Goal: Task Accomplishment & Management: Complete application form

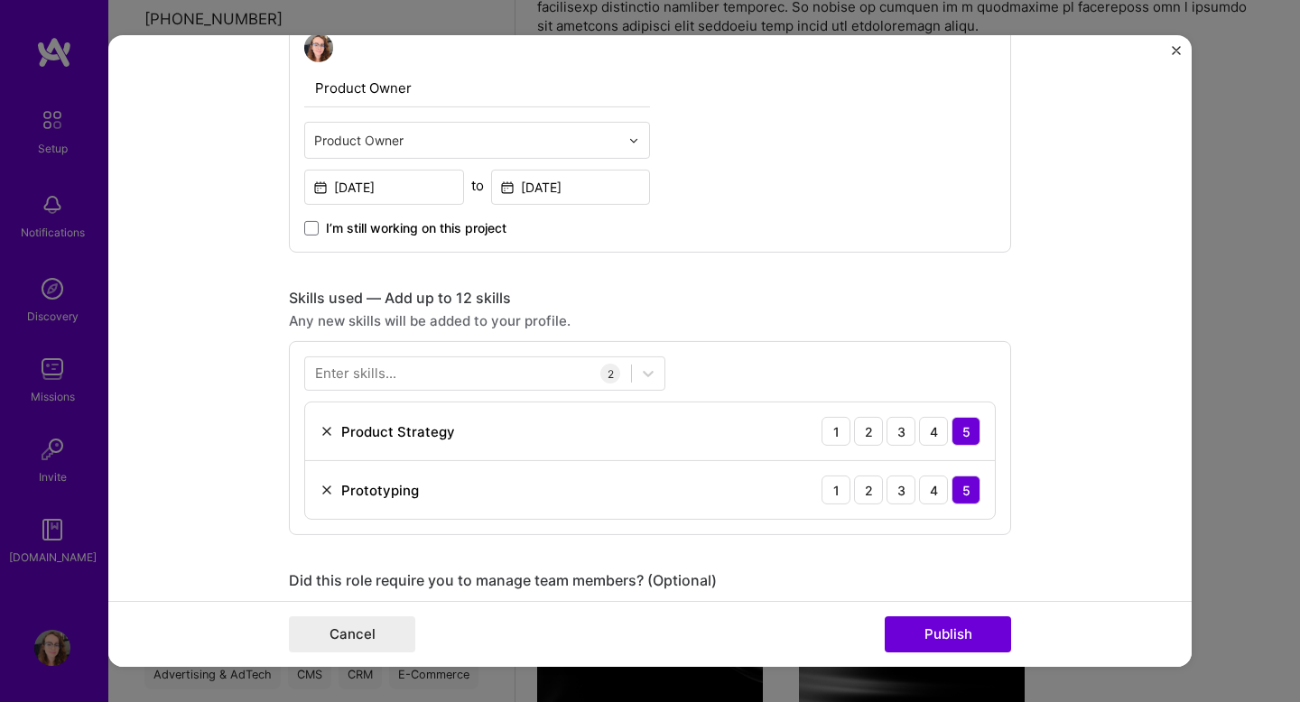
scroll to position [667, 0]
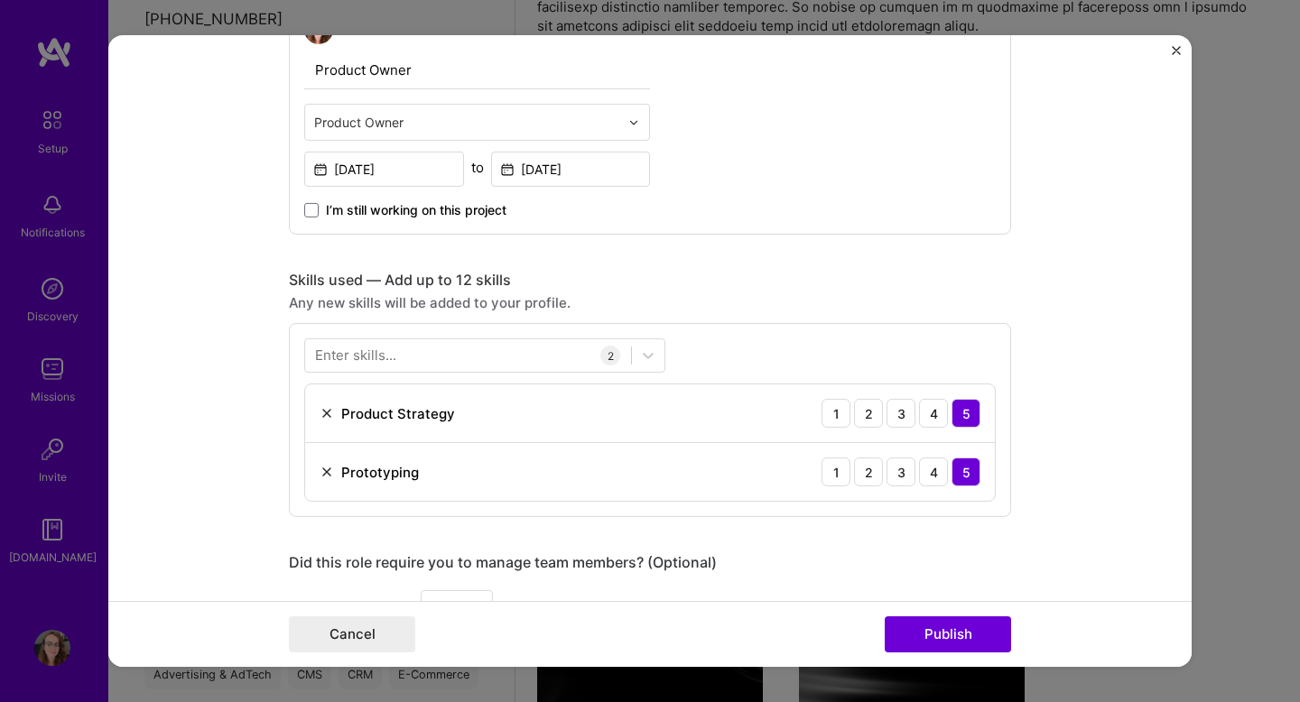
click at [426, 124] on input "text" at bounding box center [466, 122] width 305 height 19
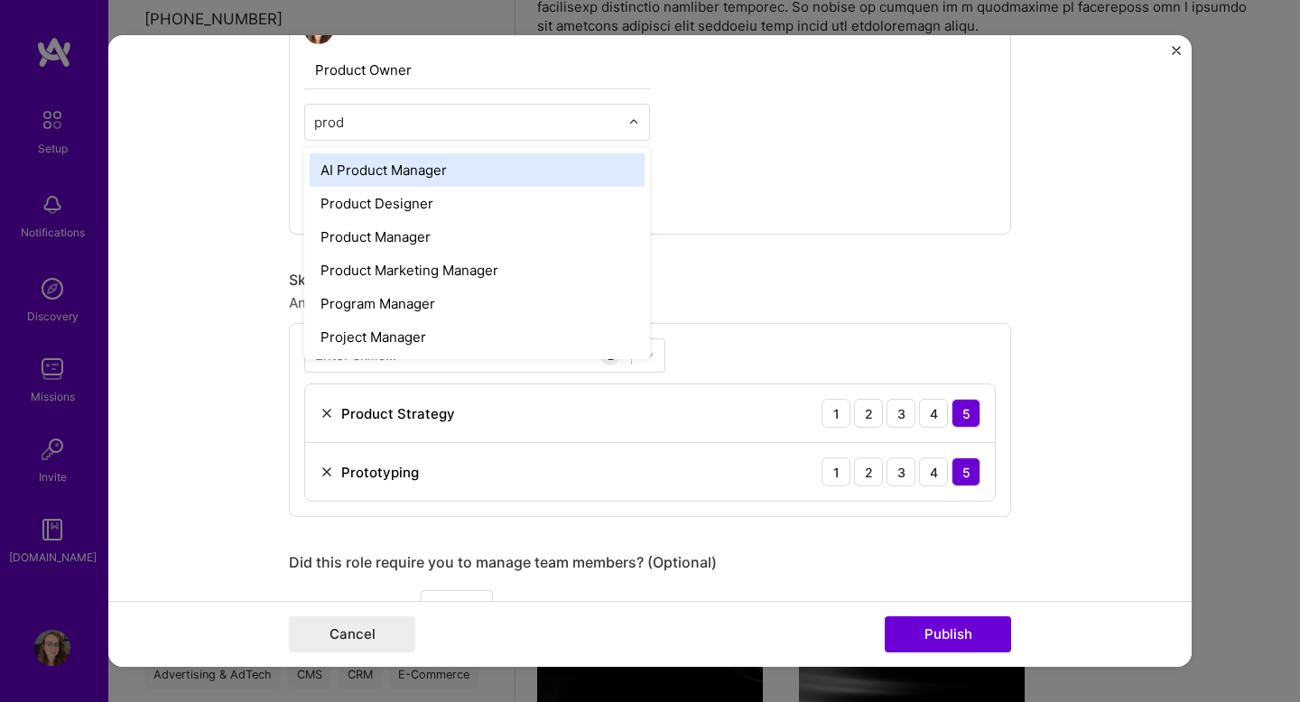
type input "produ"
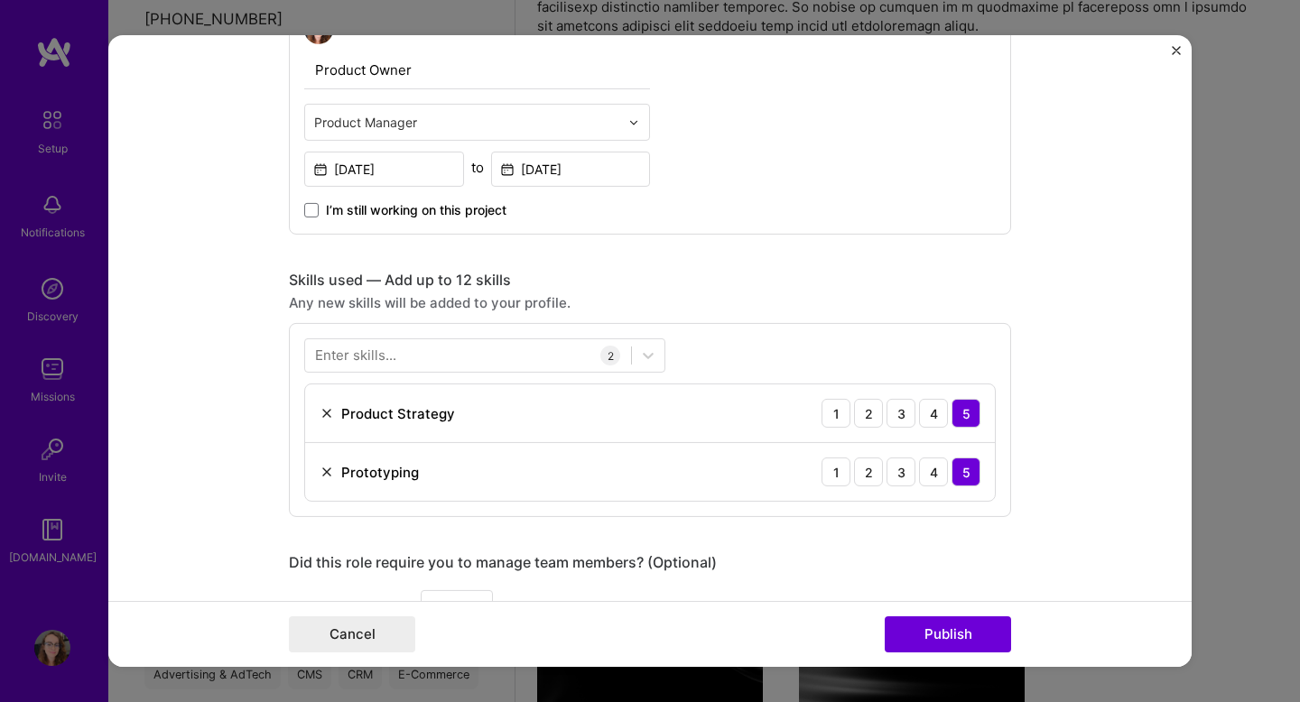
click at [423, 60] on input "Product Owner" at bounding box center [477, 70] width 346 height 38
click at [396, 72] on input "Product Owner" at bounding box center [477, 70] width 346 height 38
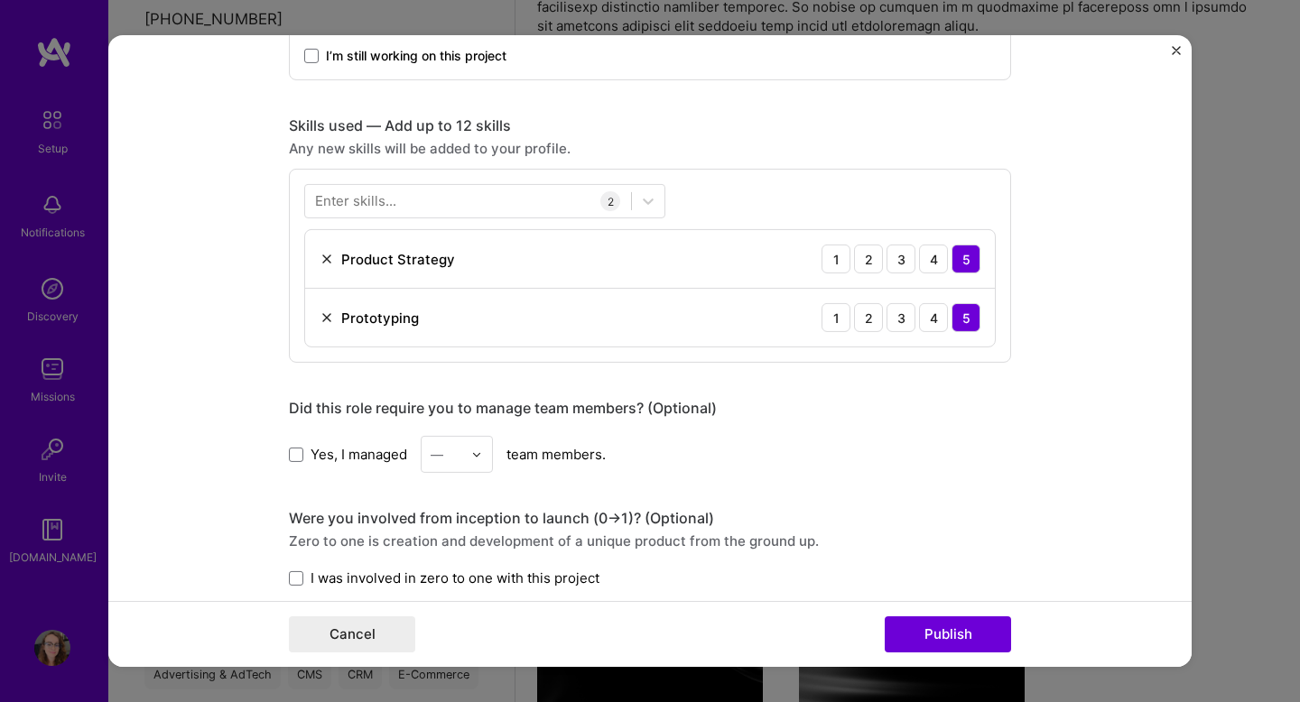
scroll to position [823, 0]
type input "Product Manager"
click at [432, 204] on div at bounding box center [468, 199] width 326 height 30
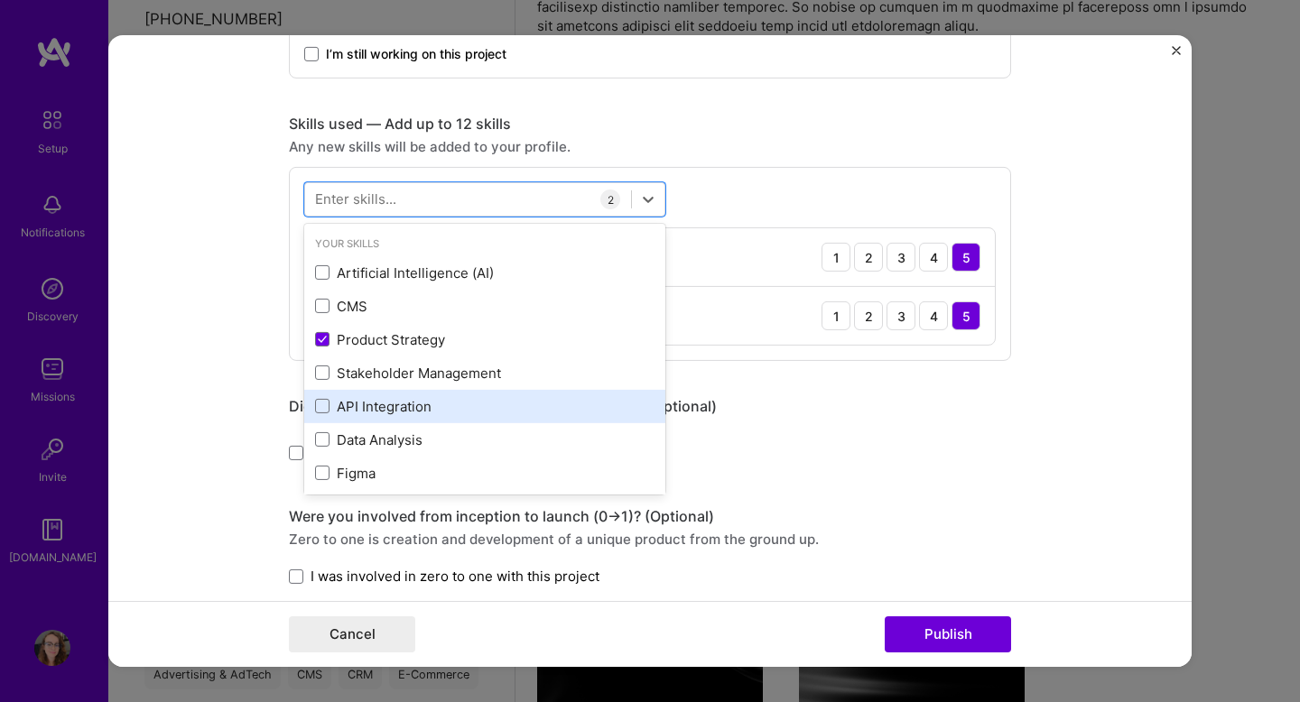
scroll to position [71, 0]
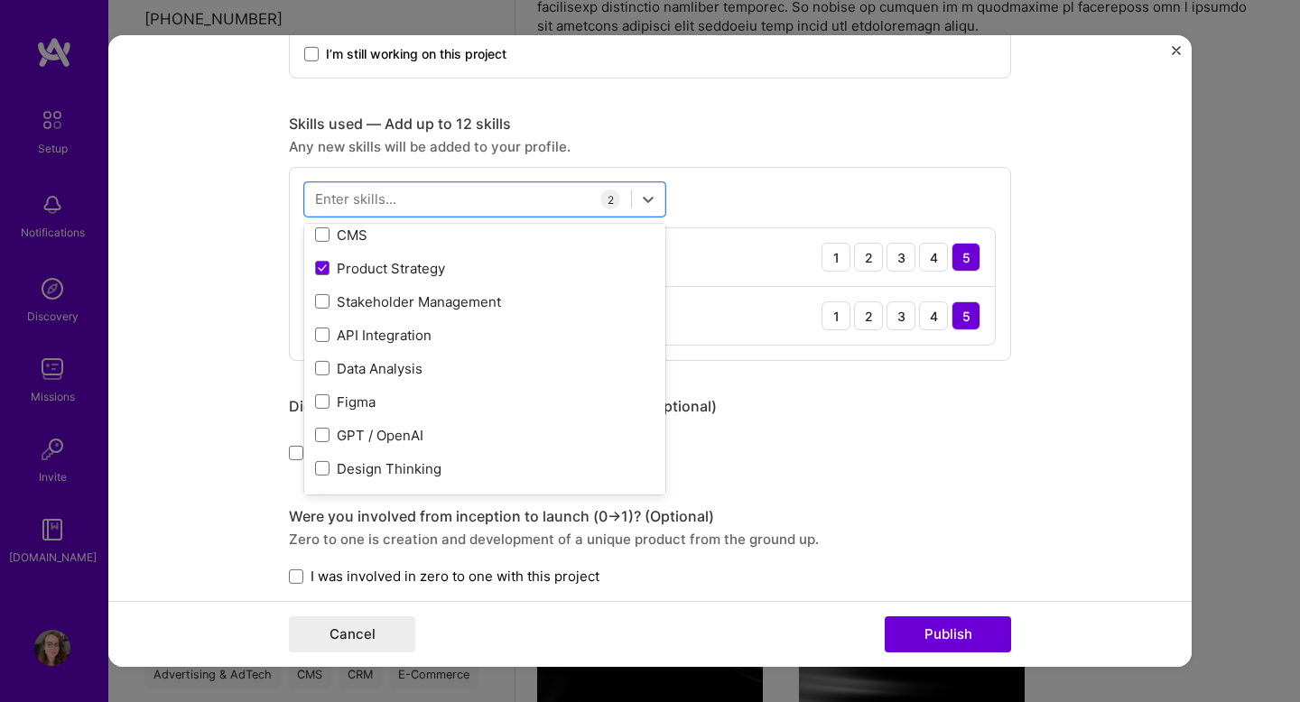
click at [788, 97] on div "Editing suggested project This project is suggested based on your LinkedIn, res…" at bounding box center [650, 267] width 722 height 2038
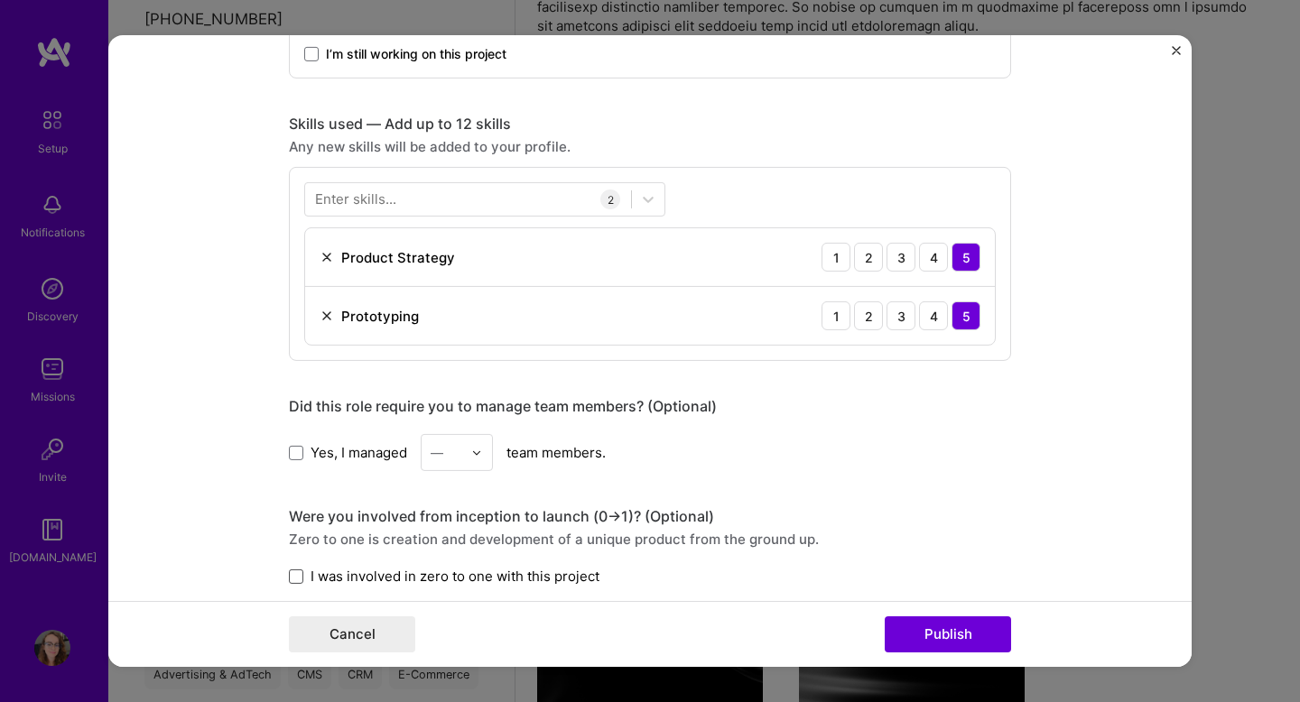
click at [302, 571] on span at bounding box center [296, 577] width 14 height 14
click at [0, 0] on input "I was involved in zero to one with this project" at bounding box center [0, 0] width 0 height 0
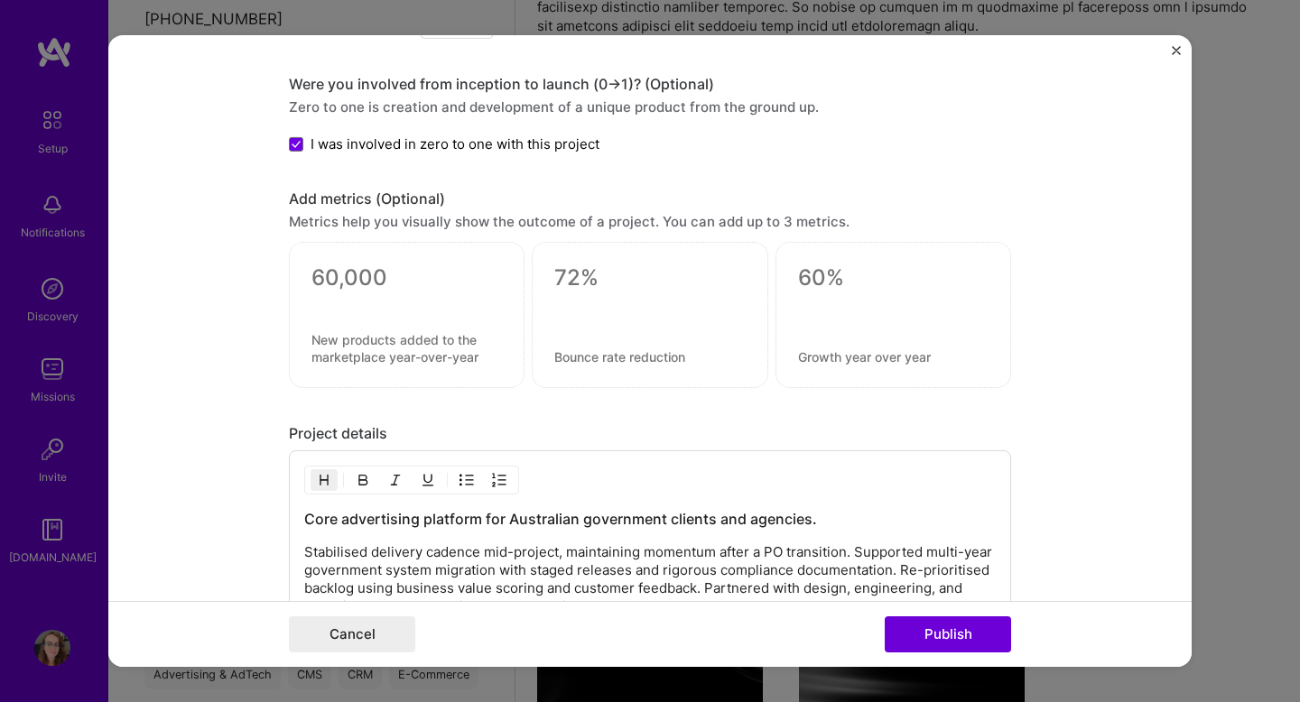
scroll to position [1542, 0]
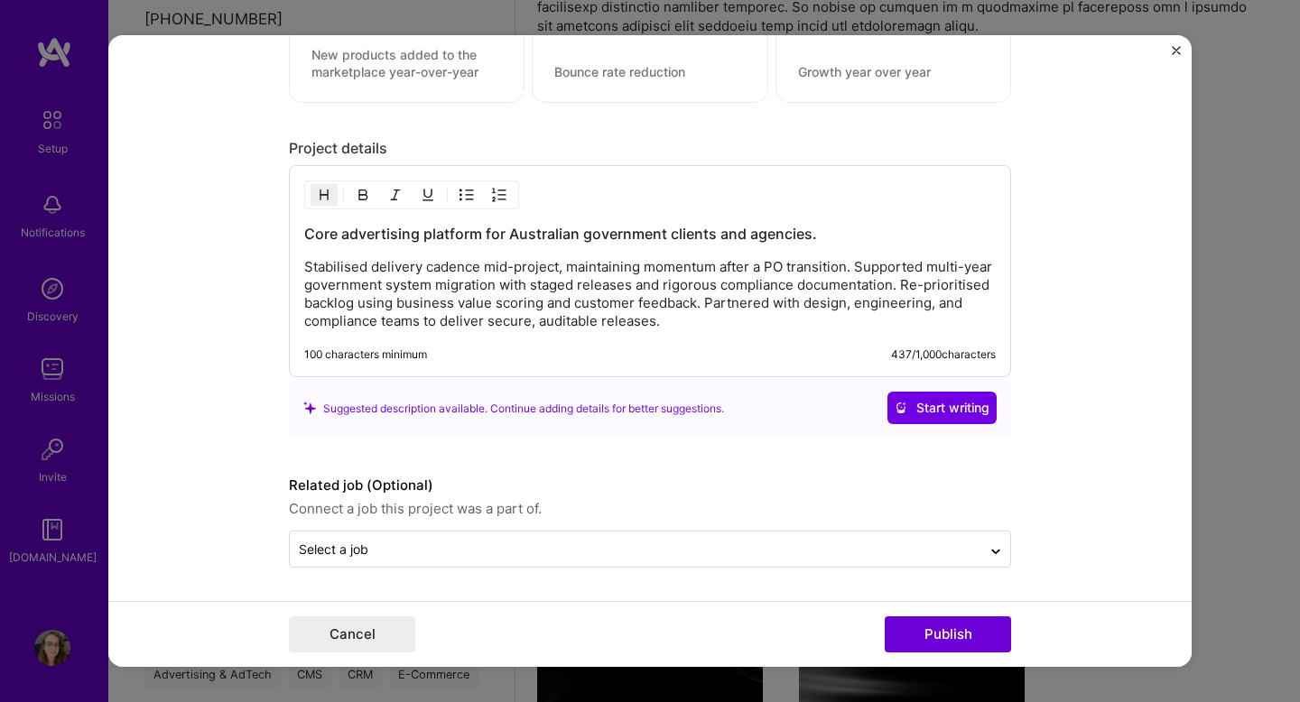
click at [720, 287] on p "Stabilised delivery cadence mid-project, maintaining momentum after a PO transi…" at bounding box center [650, 294] width 692 height 72
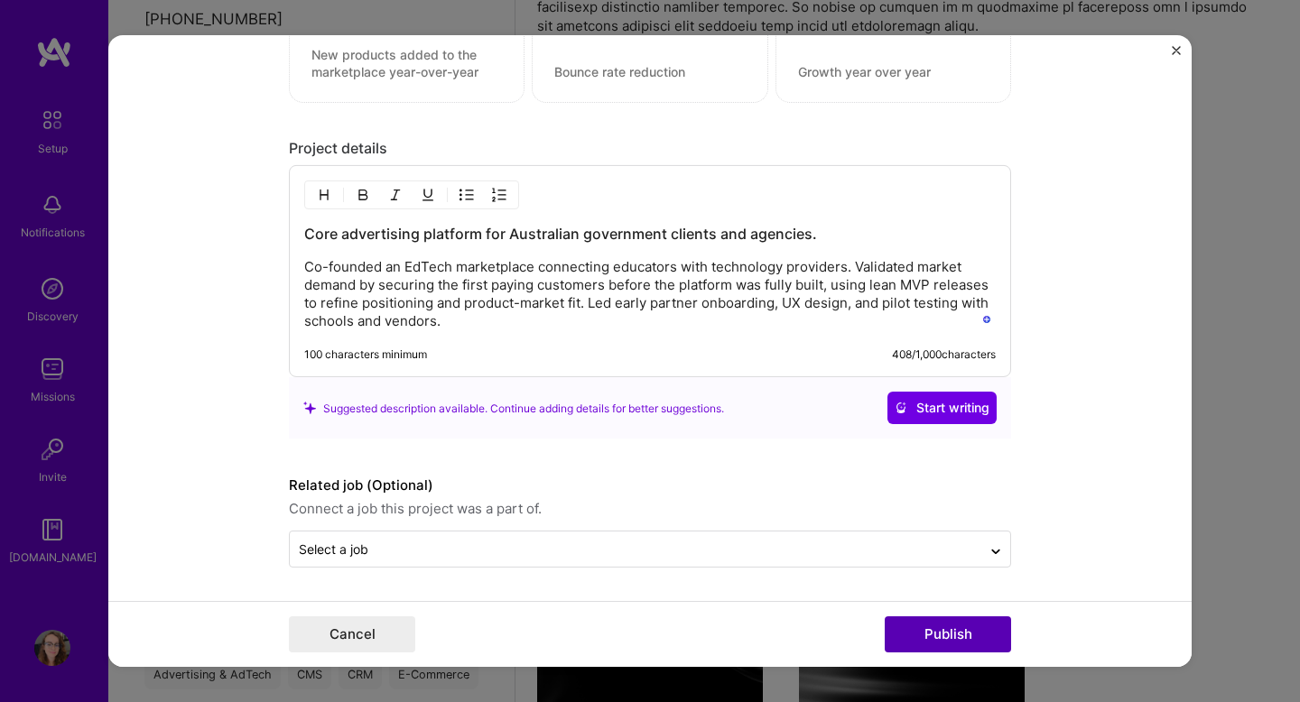
click at [962, 645] on button "Publish" at bounding box center [948, 635] width 126 height 36
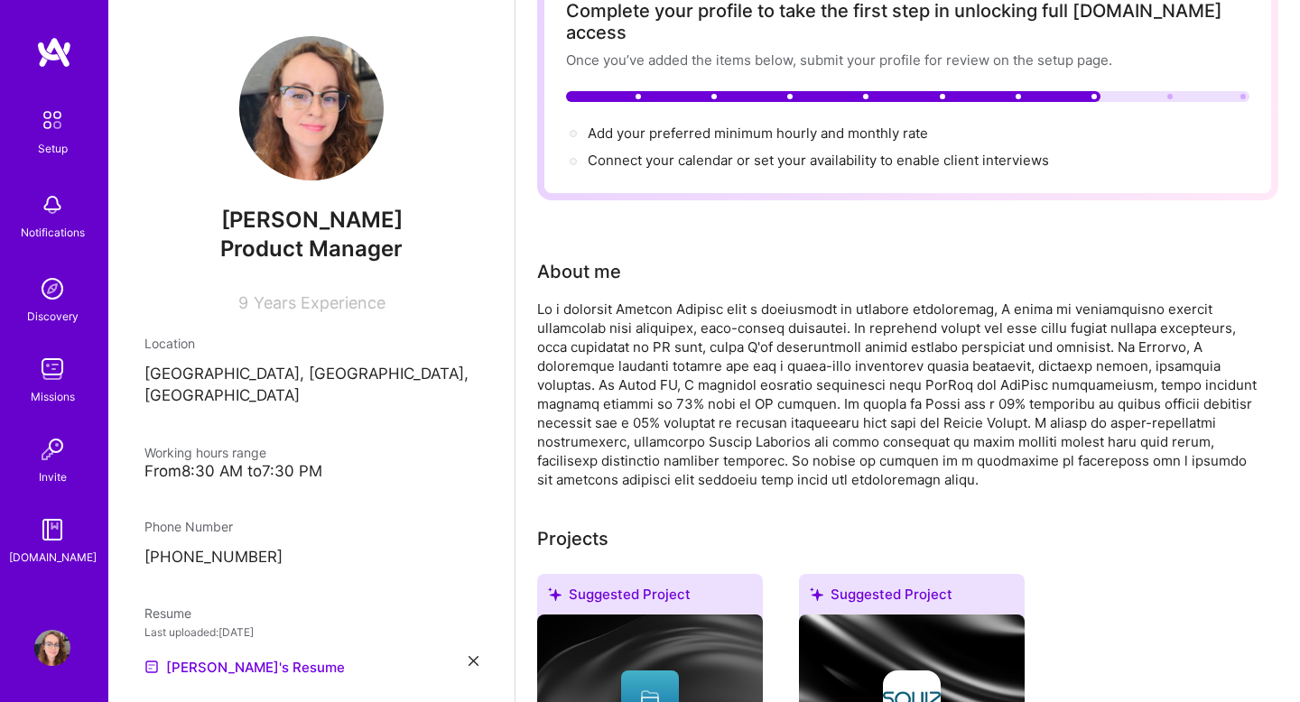
scroll to position [0, 0]
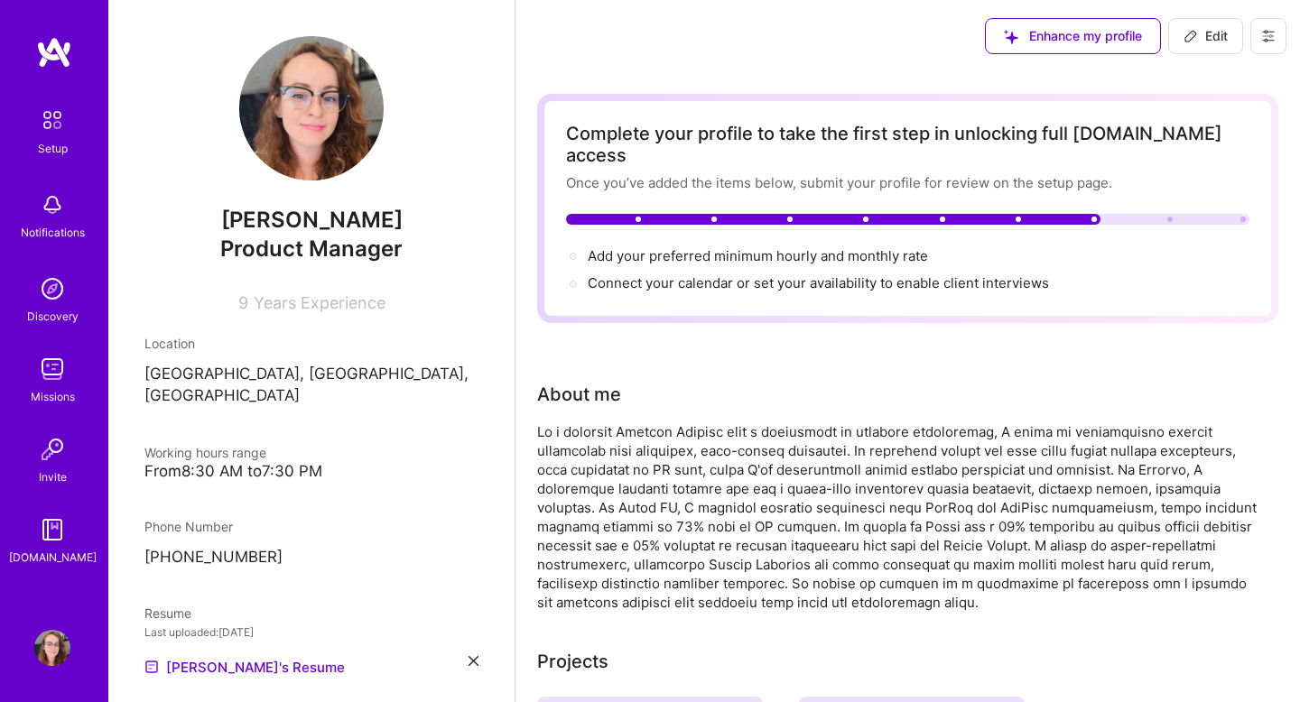
click at [1201, 33] on span "Edit" at bounding box center [1206, 36] width 44 height 18
select select "AU"
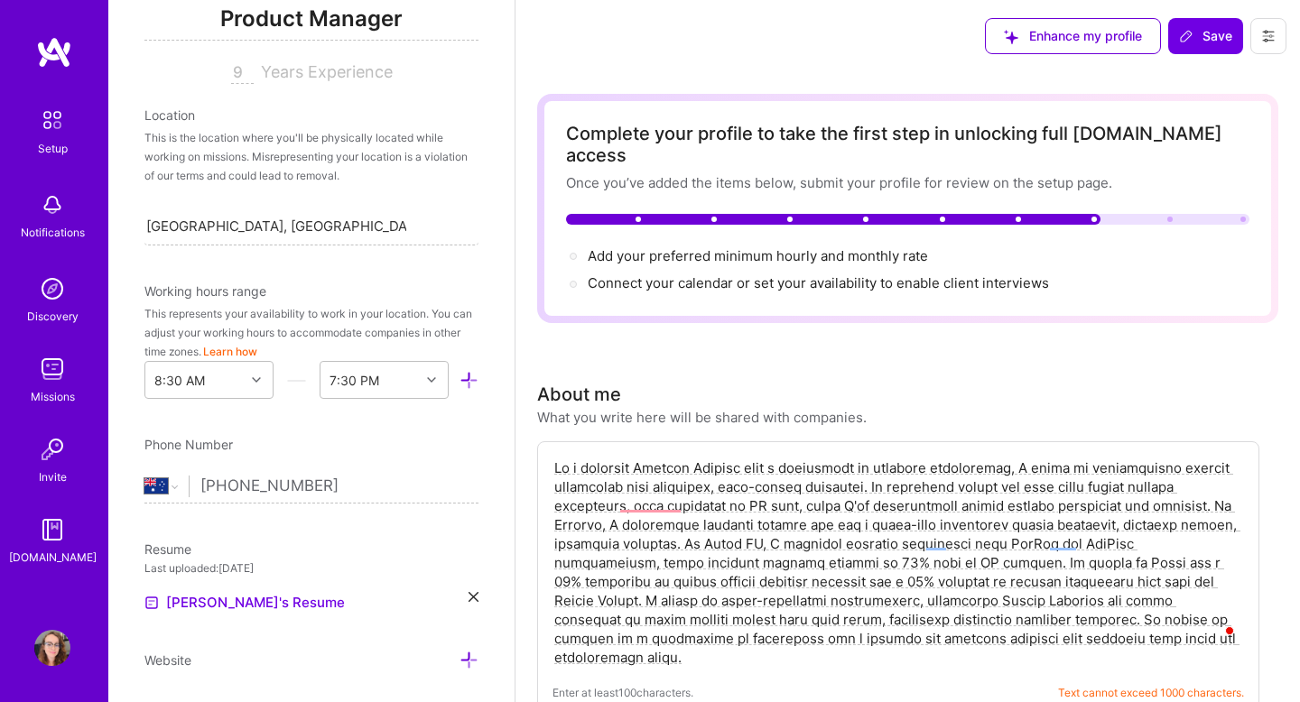
scroll to position [269, 0]
click at [233, 346] on button "Learn how" at bounding box center [230, 350] width 54 height 19
click at [470, 377] on icon at bounding box center [469, 379] width 19 height 19
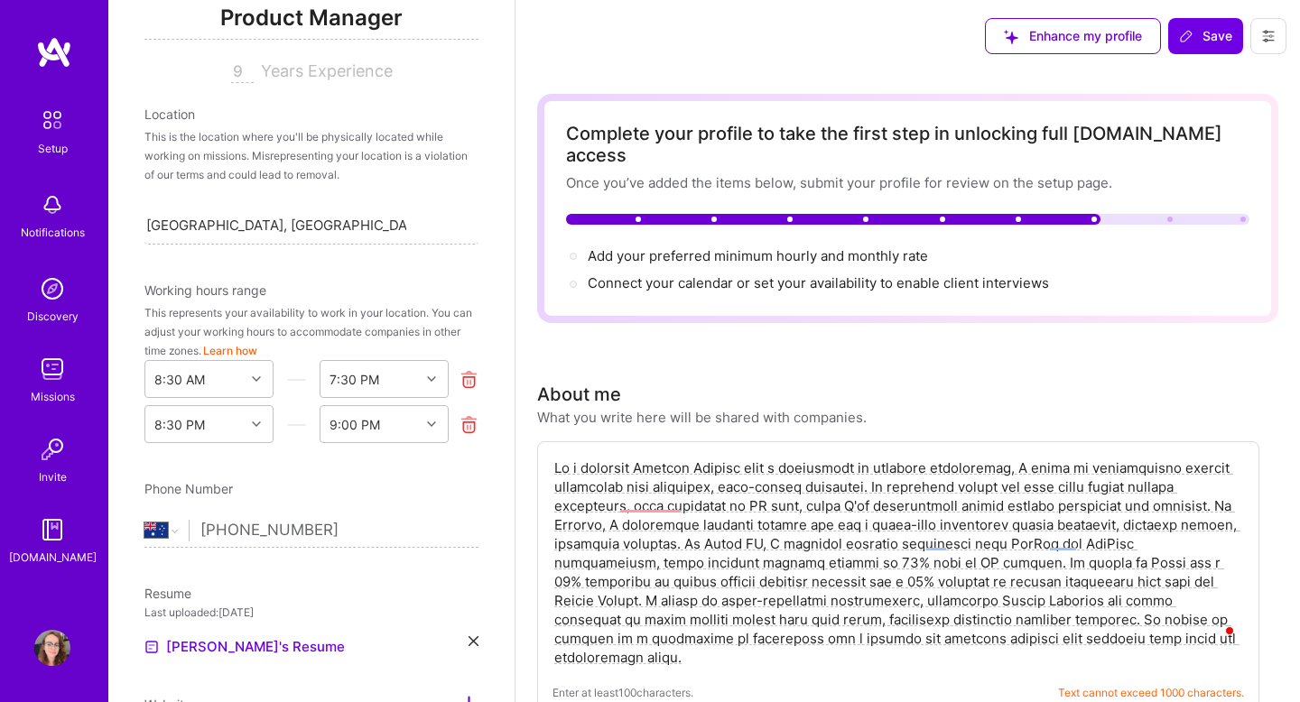
click at [465, 427] on icon at bounding box center [469, 424] width 19 height 19
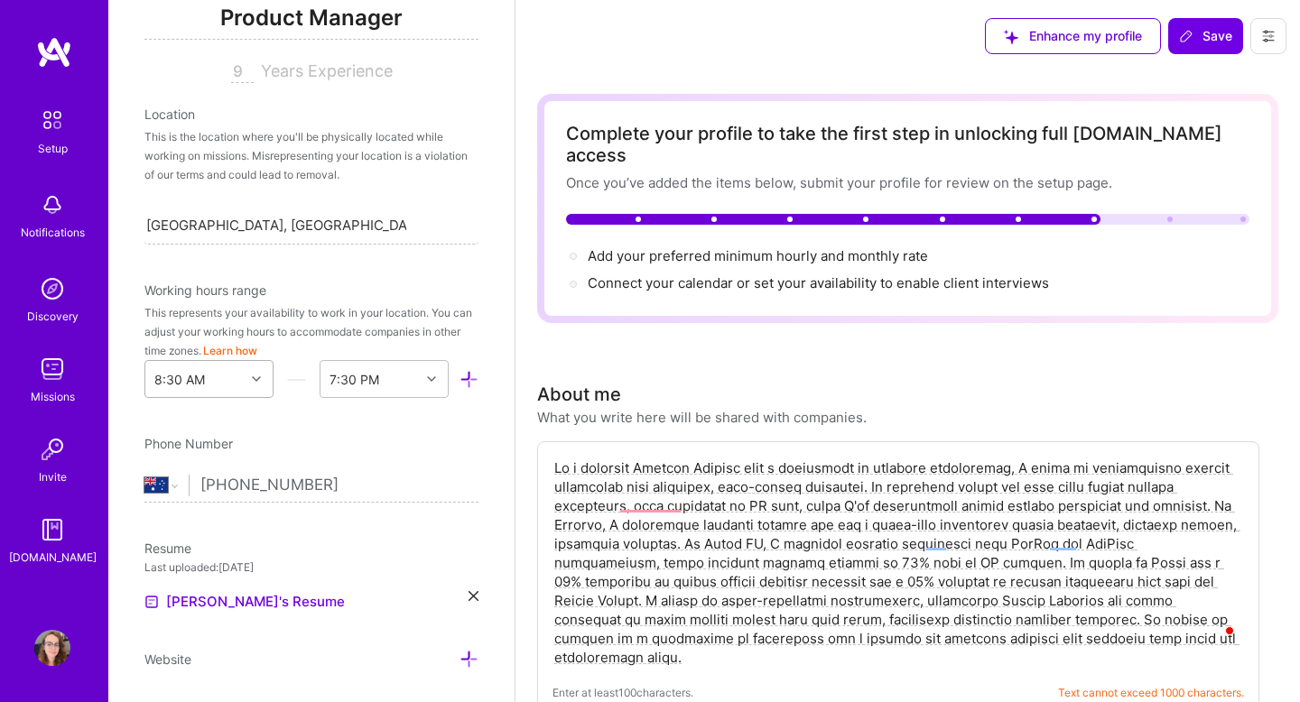
click at [262, 374] on div at bounding box center [259, 378] width 28 height 23
click at [353, 306] on div "This represents your availability to work in your location. You can adjust your…" at bounding box center [311, 331] width 334 height 57
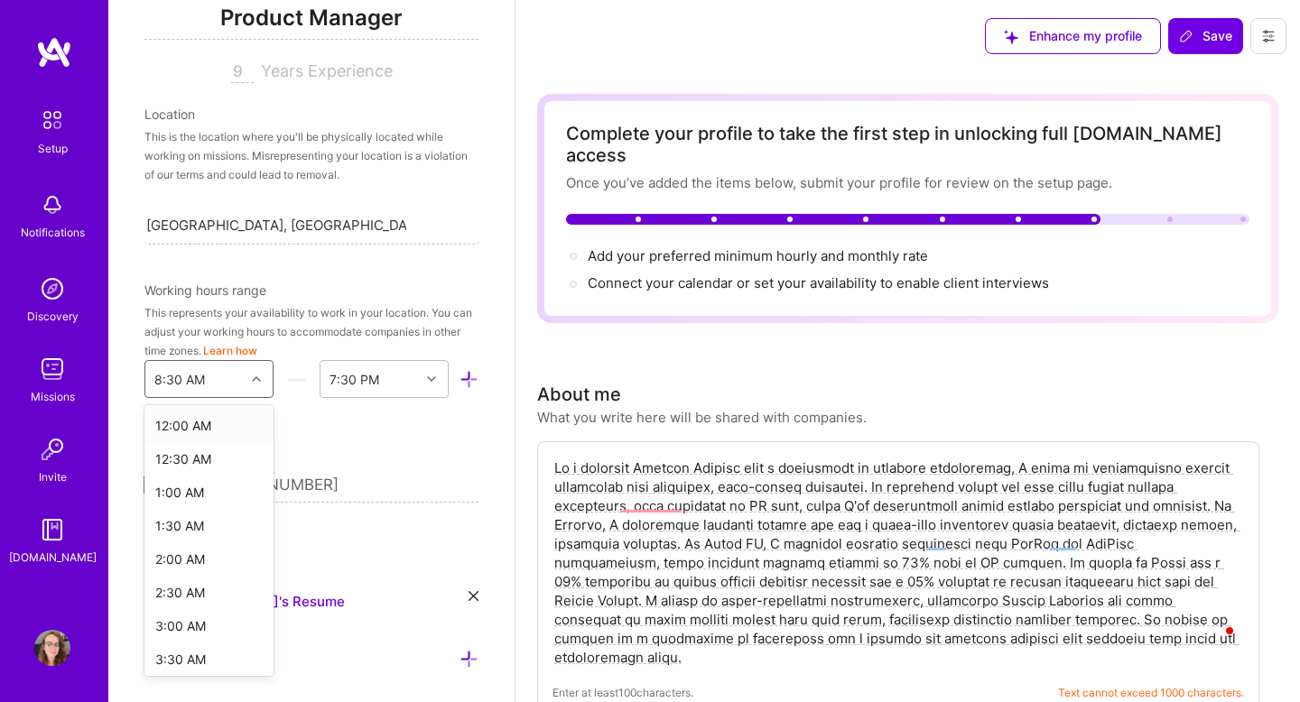
click at [261, 377] on div at bounding box center [259, 378] width 28 height 23
click at [321, 326] on div "This represents your availability to work in your location. You can adjust your…" at bounding box center [311, 331] width 334 height 57
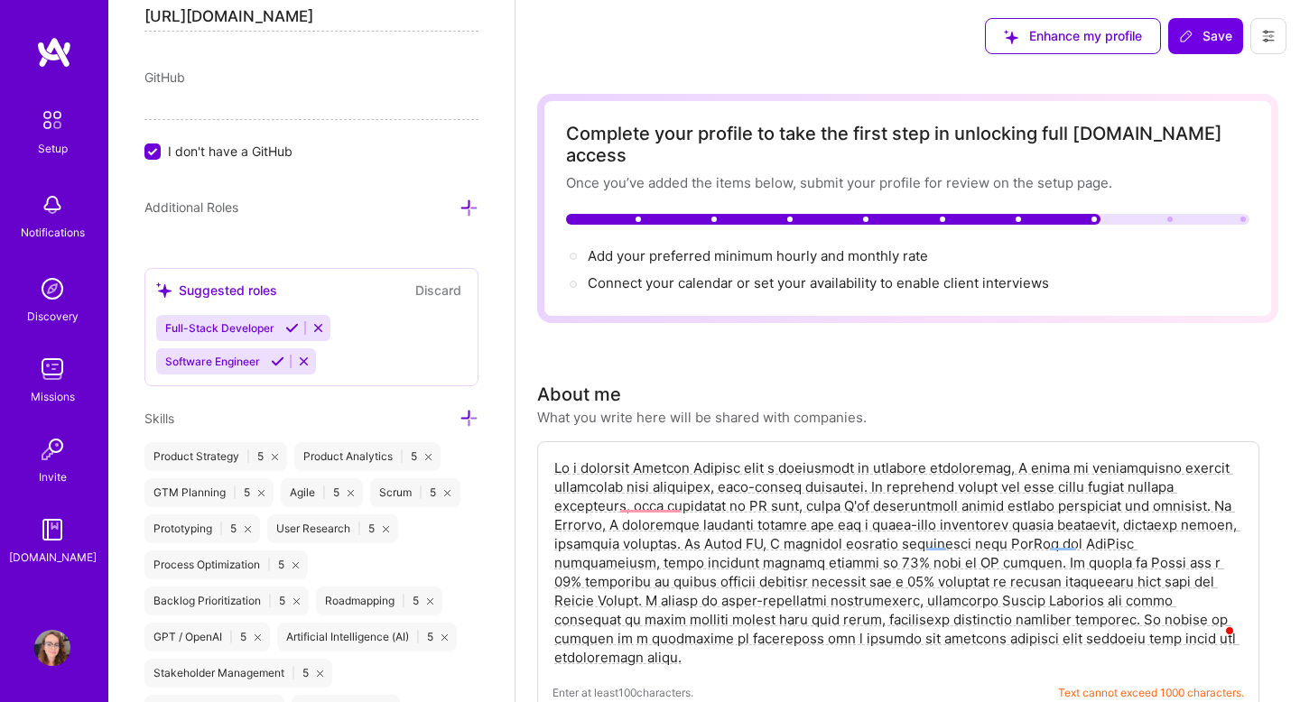
scroll to position [1041, 0]
click at [434, 288] on button "Discard" at bounding box center [438, 289] width 57 height 21
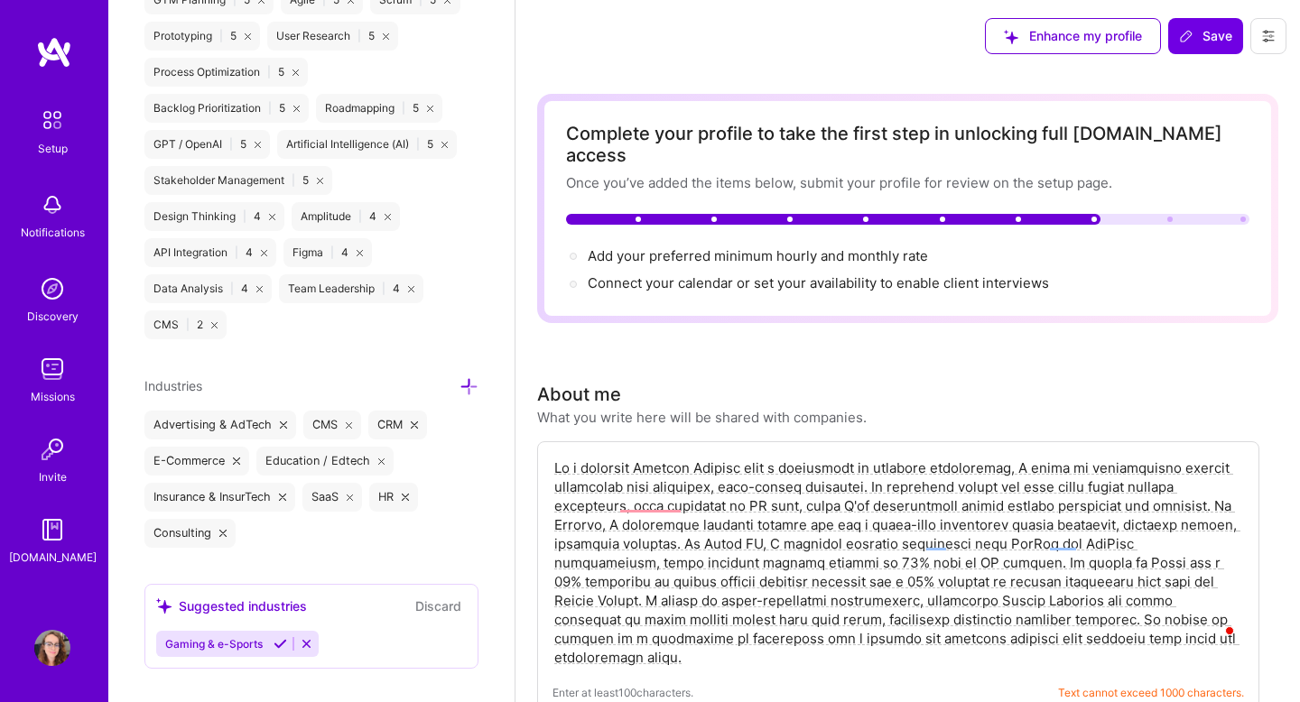
scroll to position [1556, 0]
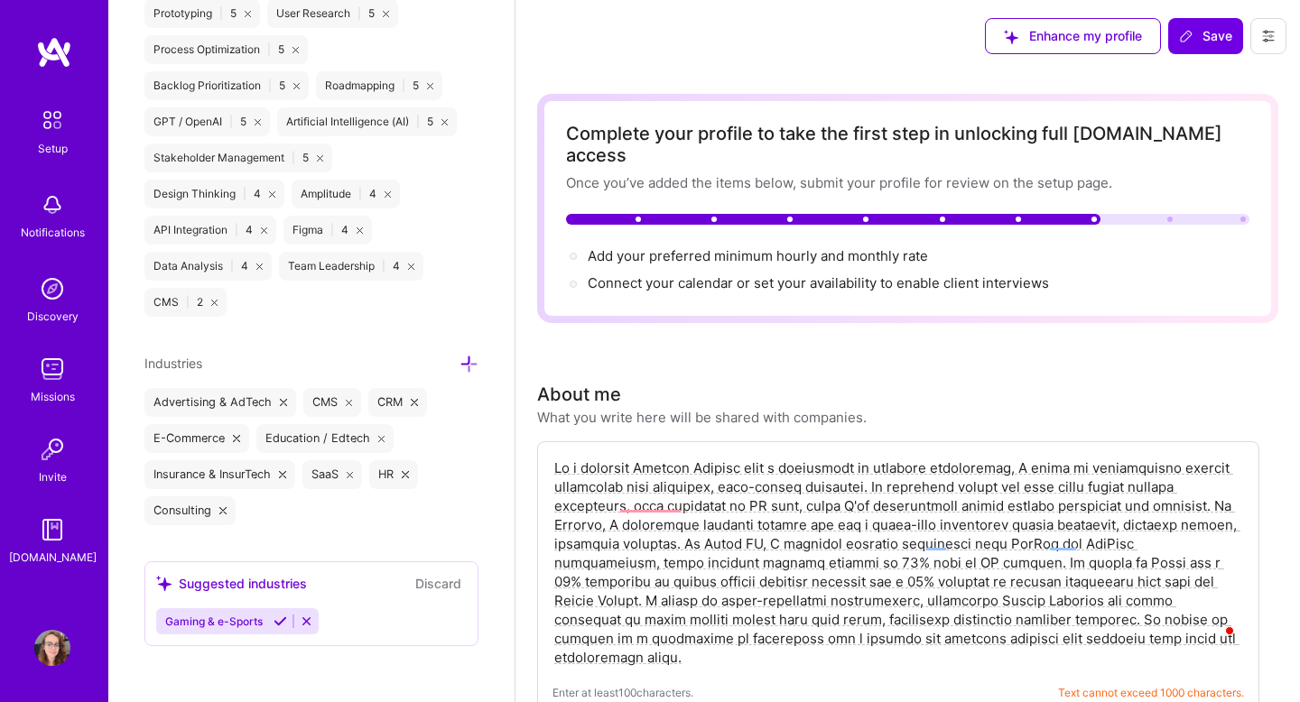
click at [430, 578] on button "Discard" at bounding box center [438, 583] width 57 height 21
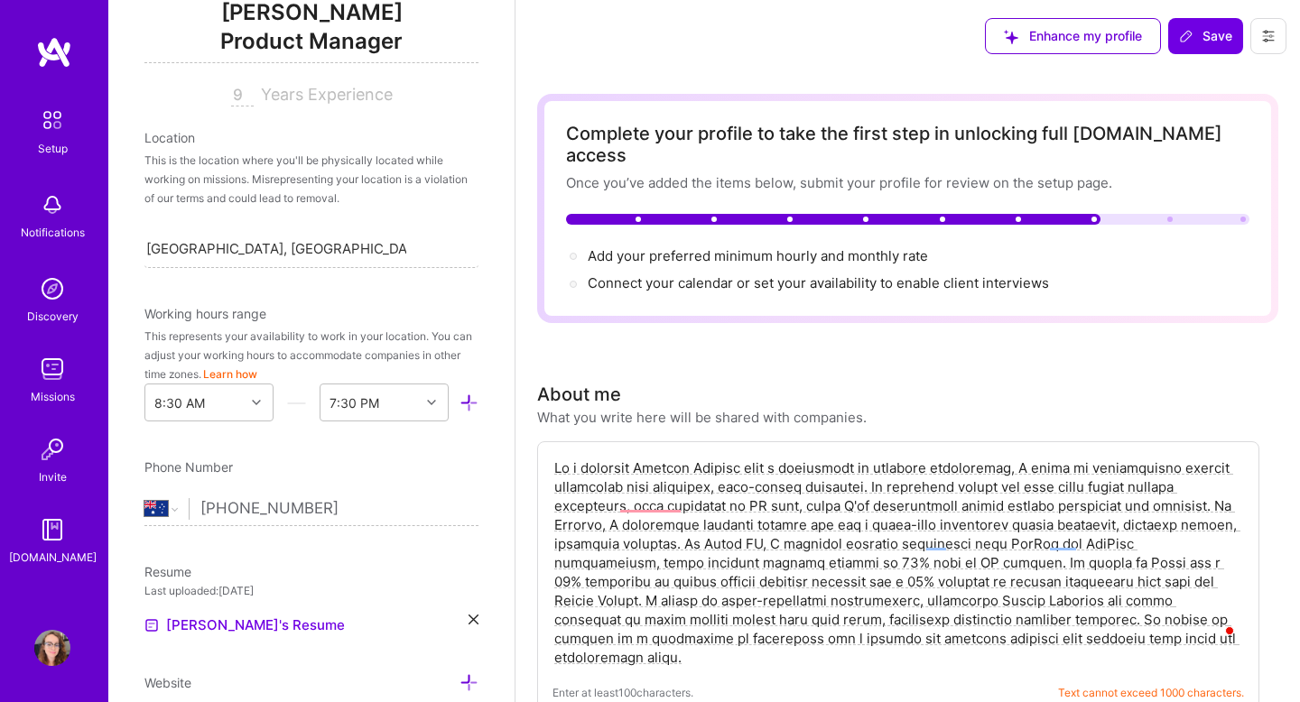
scroll to position [264, 0]
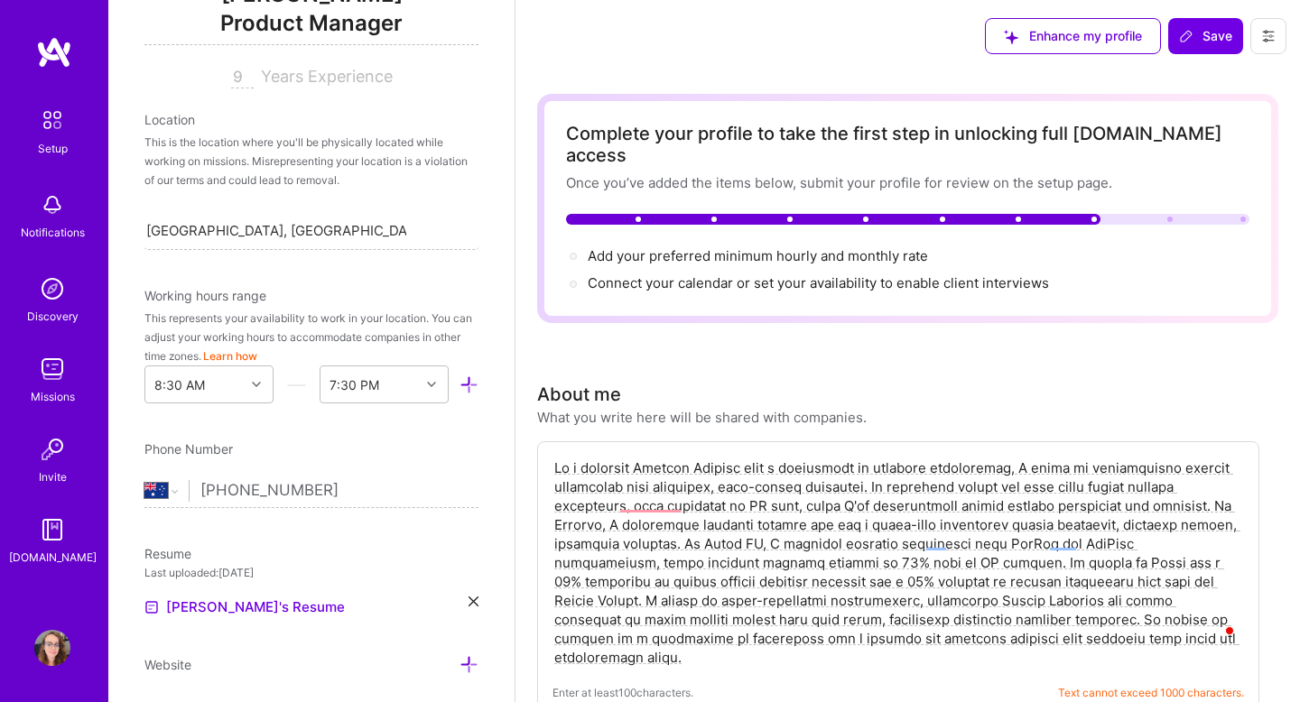
click at [1276, 33] on button at bounding box center [1268, 36] width 36 height 36
click at [1220, 75] on button "Settings" at bounding box center [1218, 77] width 135 height 46
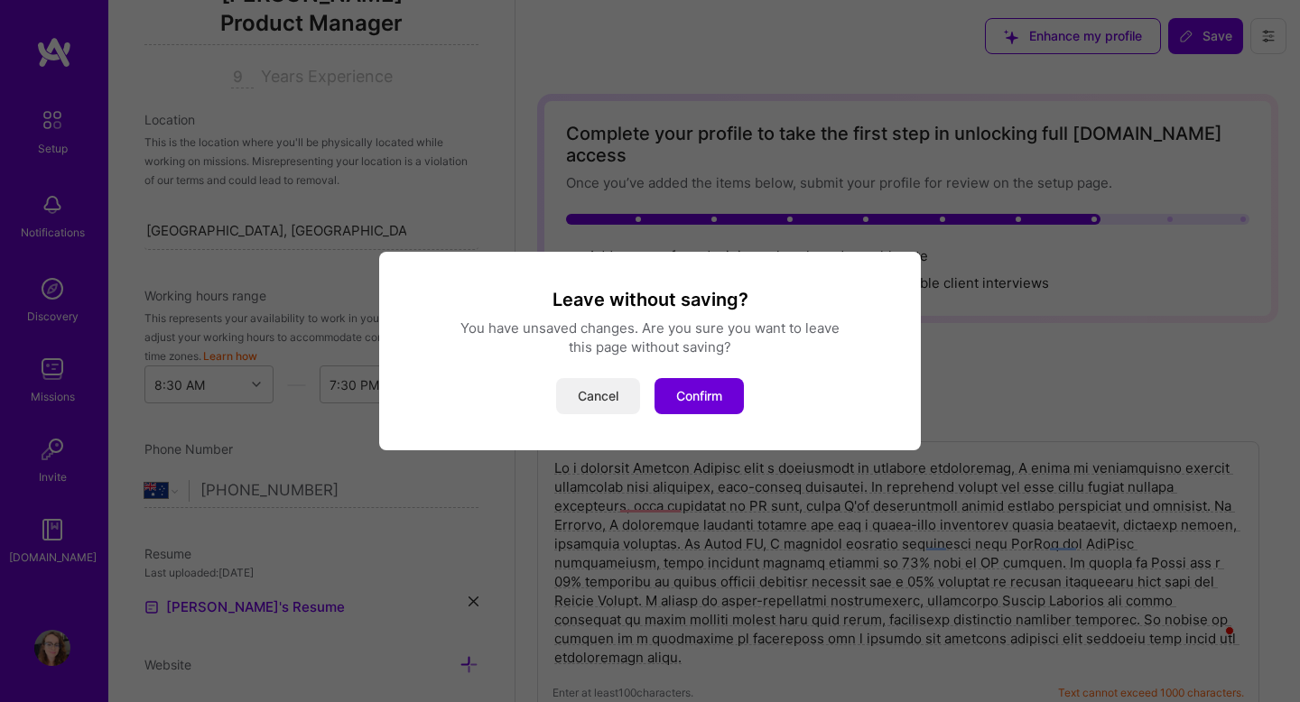
click at [618, 397] on button "Cancel" at bounding box center [598, 396] width 84 height 36
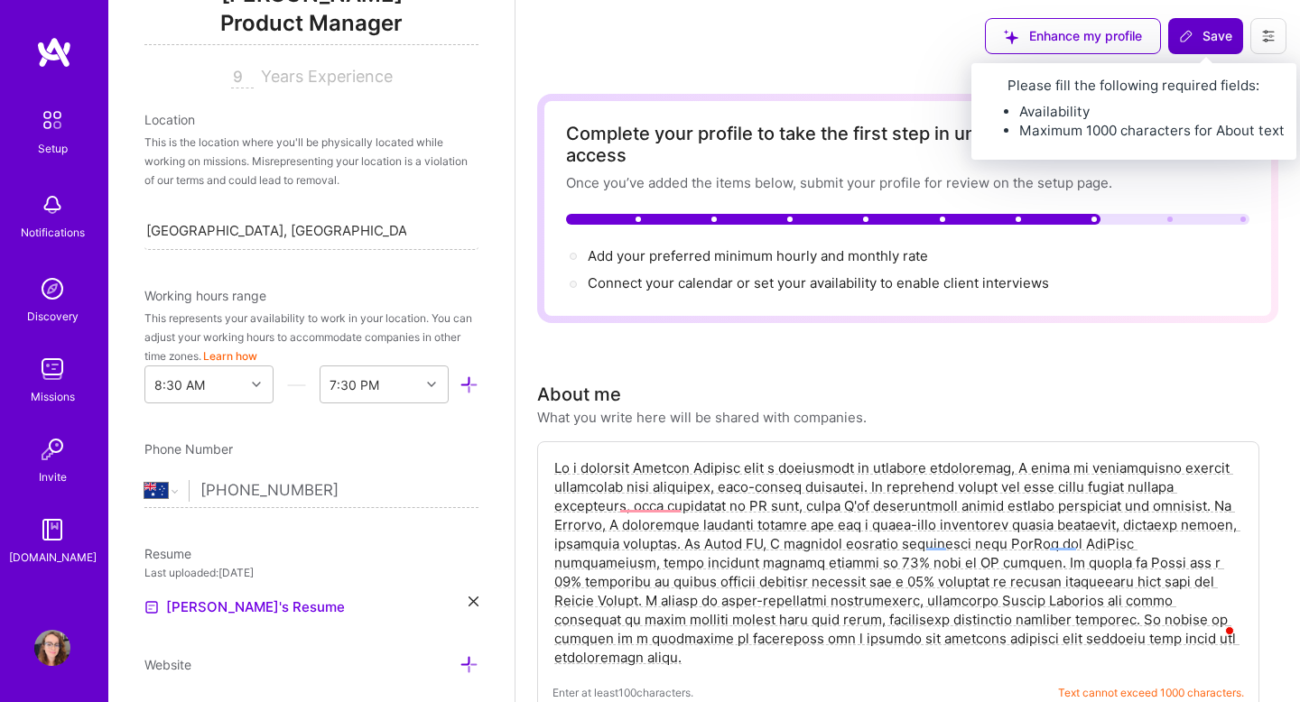
click at [1227, 23] on button "Save" at bounding box center [1205, 36] width 75 height 36
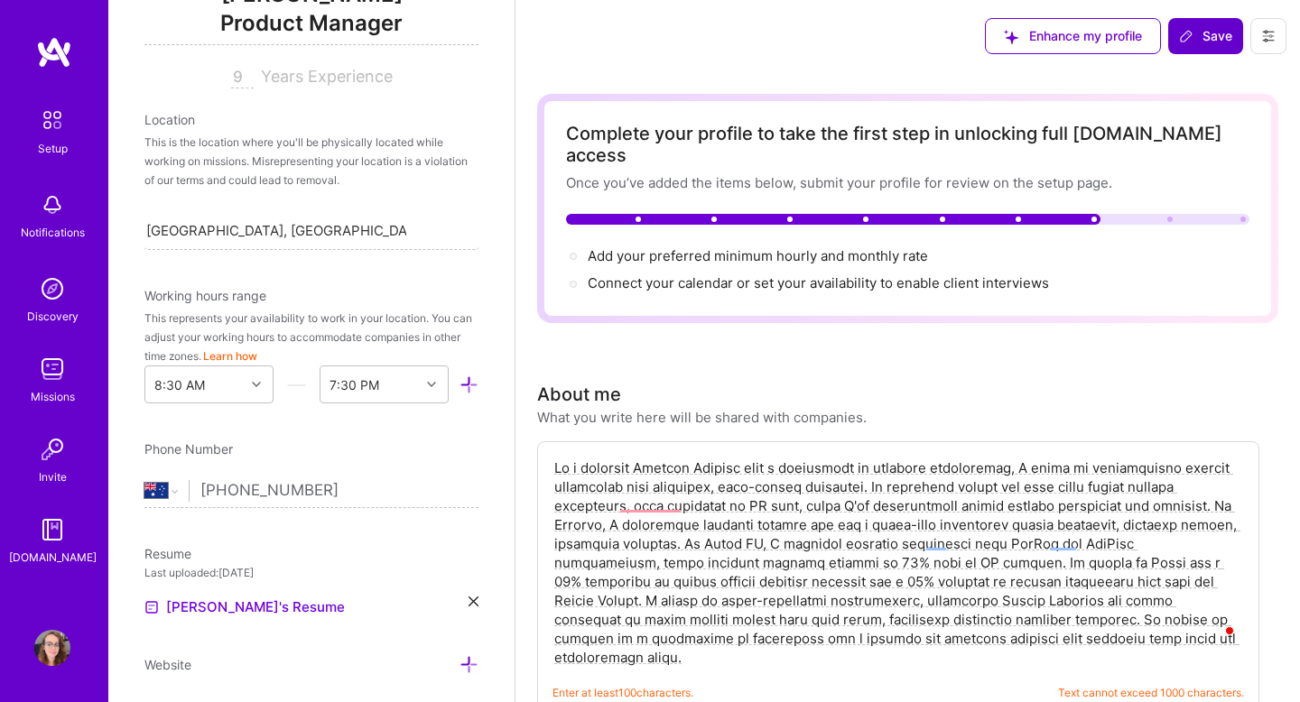
click at [1214, 35] on span "Save" at bounding box center [1205, 36] width 53 height 18
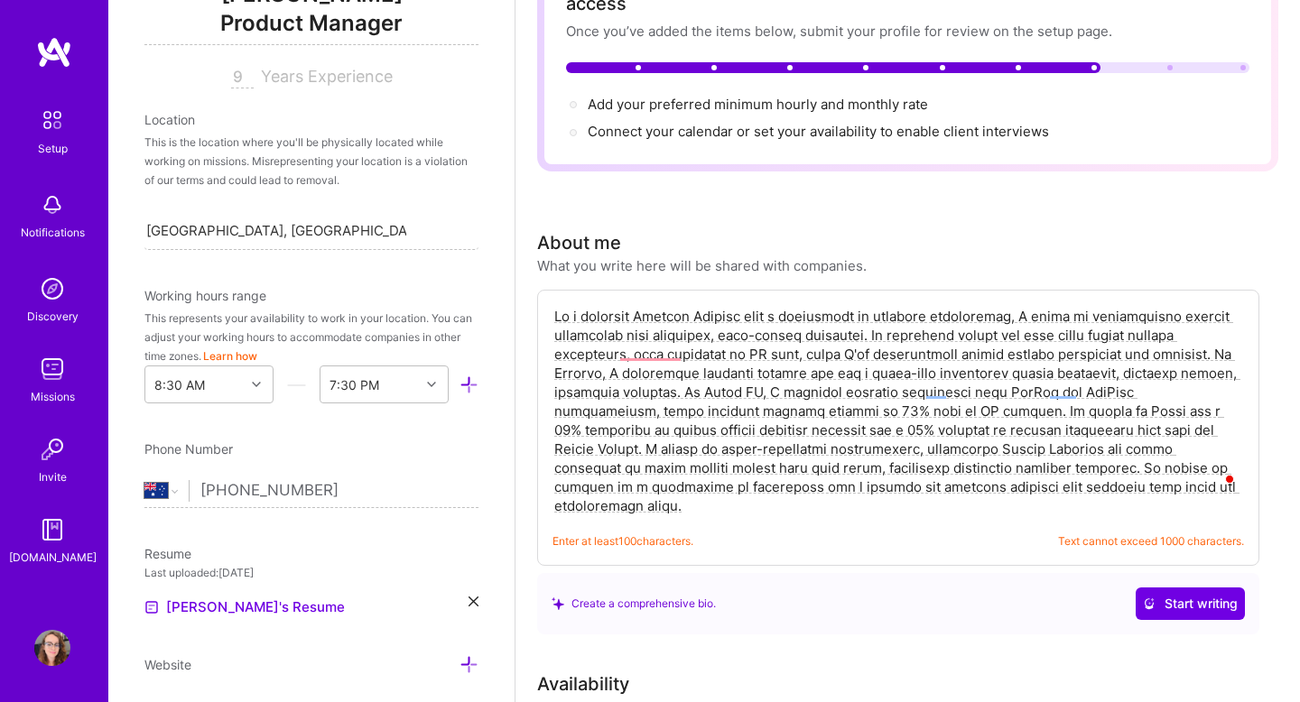
scroll to position [154, 0]
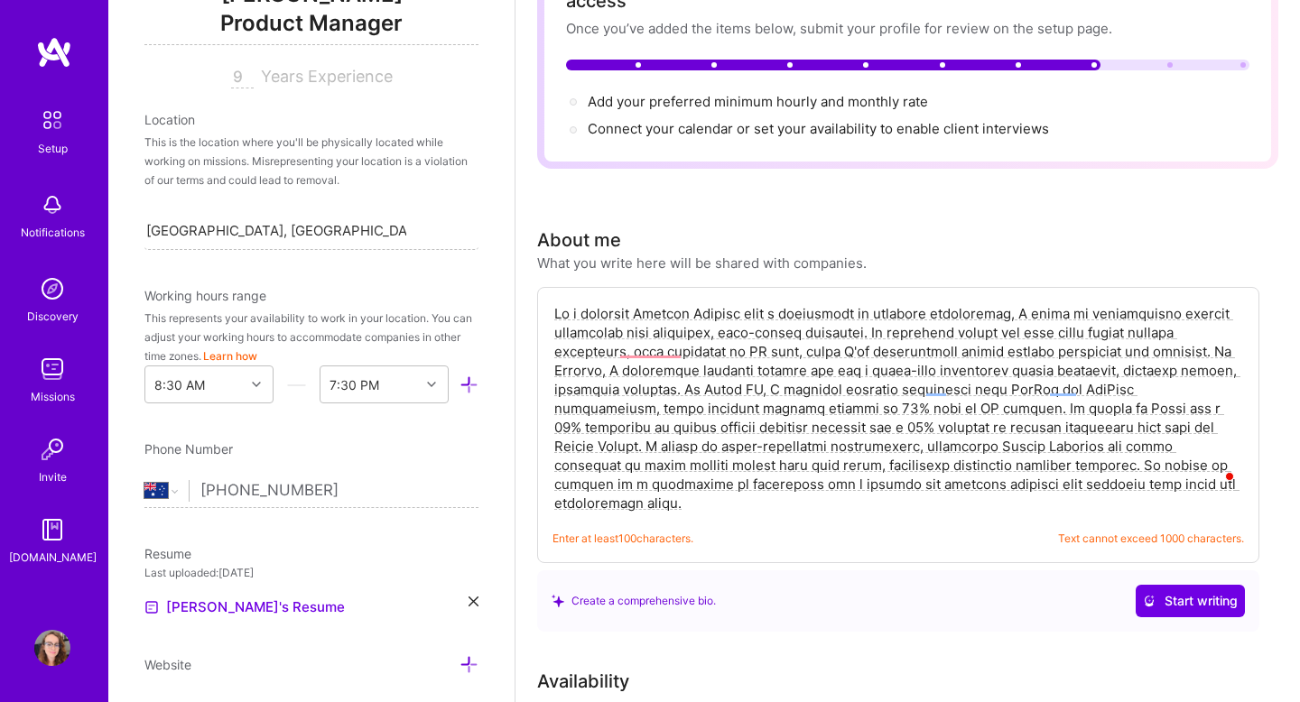
click at [955, 356] on textarea "To enrich screen reader interactions, please activate Accessibility in Grammarl…" at bounding box center [899, 408] width 692 height 212
click at [817, 422] on textarea "To enrich screen reader interactions, please activate Accessibility in Grammarl…" at bounding box center [899, 408] width 692 height 212
paste textarea "I love taking chaos and turning it into something that just works. As a Product…"
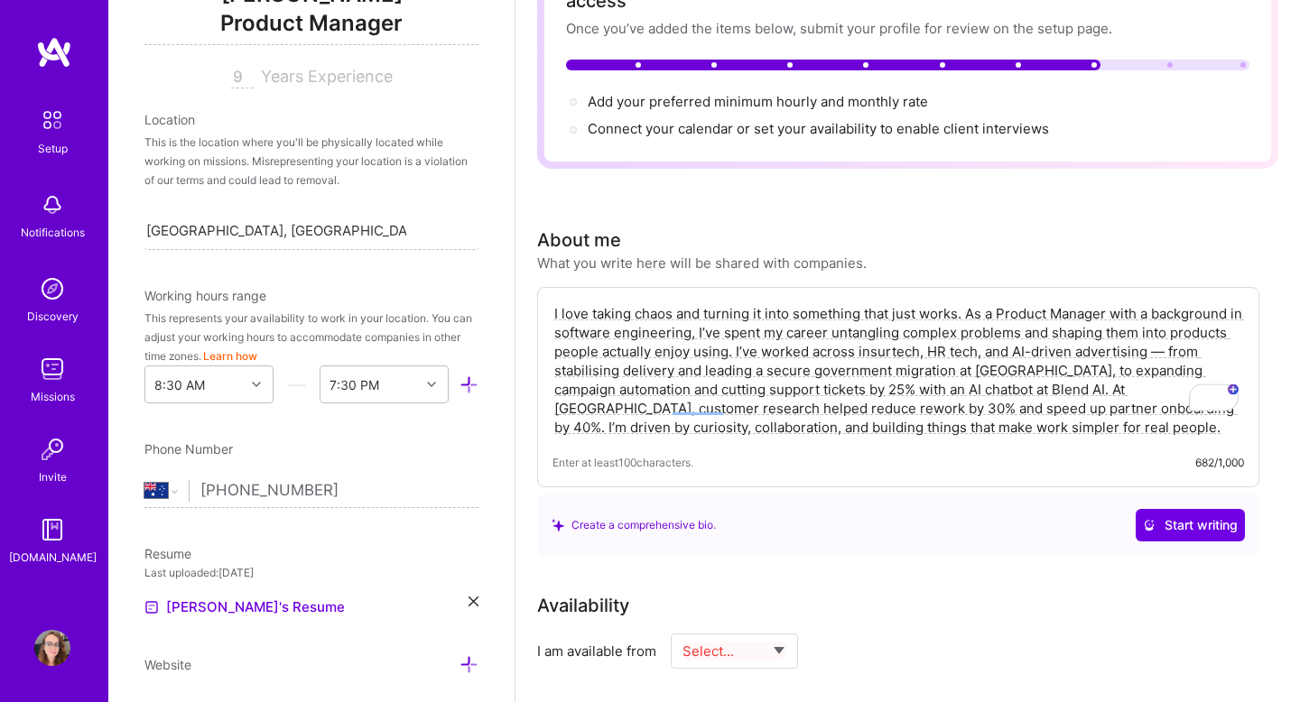
type textarea "I love taking chaos and turning it into something that just works. As a Product…"
click at [845, 468] on div "I love taking chaos and turning it into something that just works. As a Product…" at bounding box center [898, 421] width 722 height 269
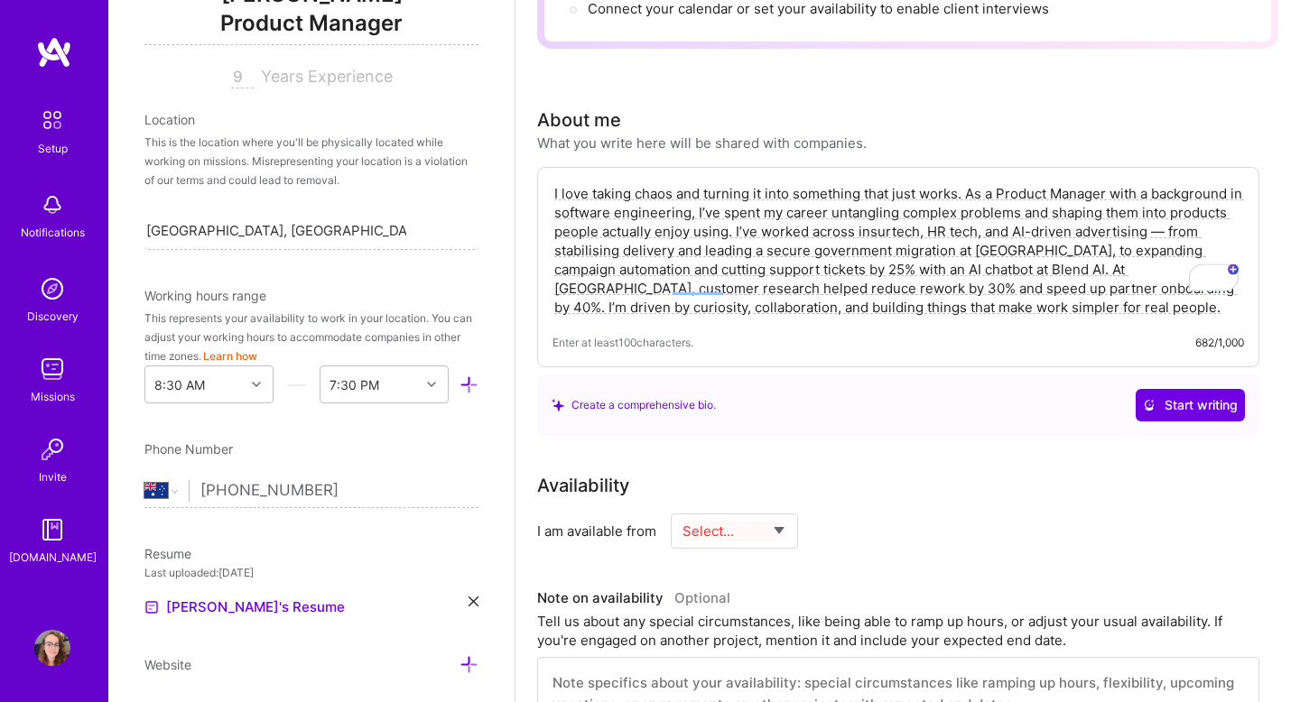
scroll to position [332, 0]
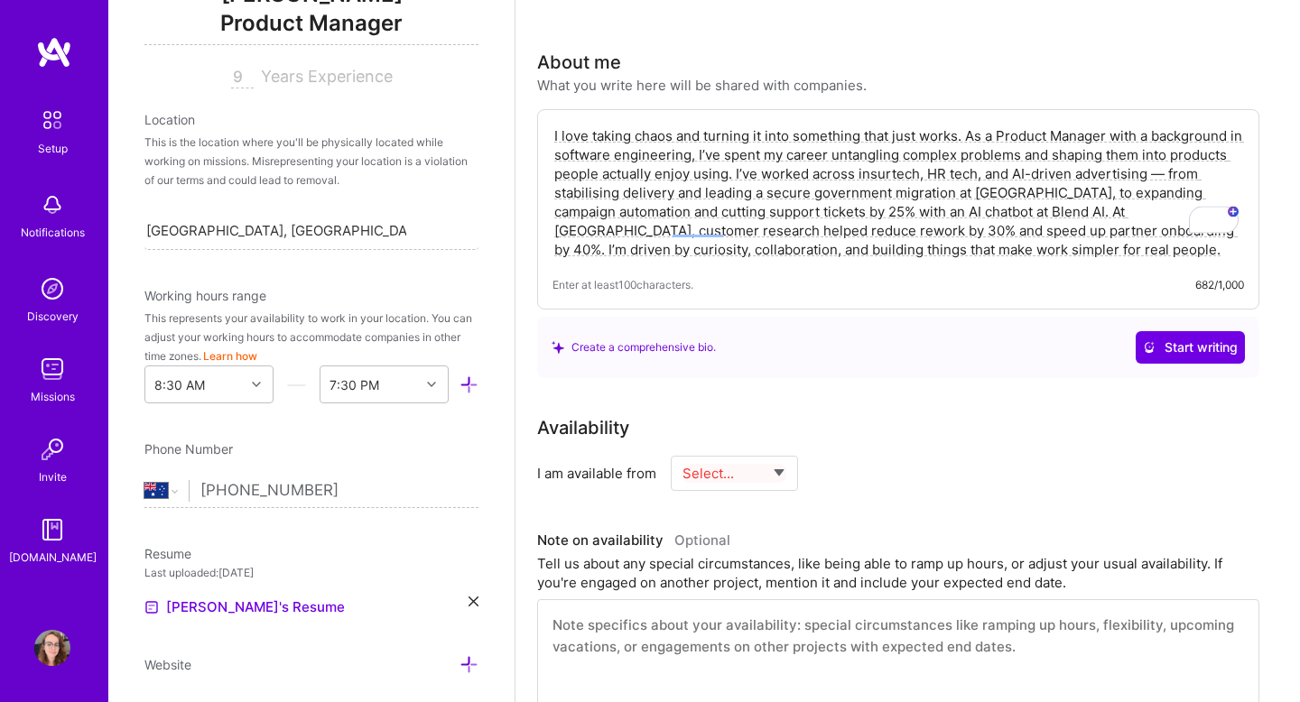
click at [778, 450] on select "Select... Right Now Future Date Not Available" at bounding box center [735, 473] width 104 height 46
select select "Right Now"
click at [683, 450] on select "Select... Right Now Future Date Not Available" at bounding box center [735, 473] width 104 height 46
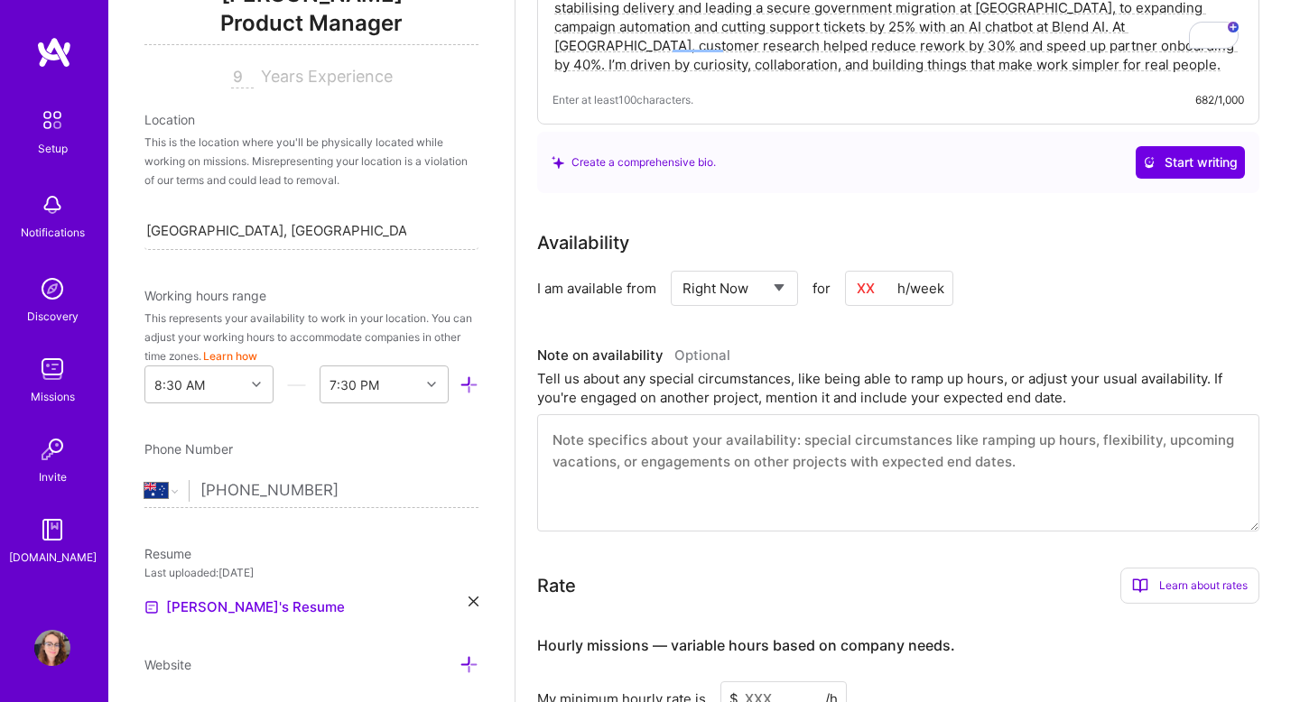
scroll to position [516, 0]
click at [747, 475] on textarea "To enrich screen reader interactions, please activate Accessibility in Grammarl…" at bounding box center [898, 473] width 722 height 117
click at [878, 272] on input at bounding box center [899, 289] width 108 height 35
type input "40"
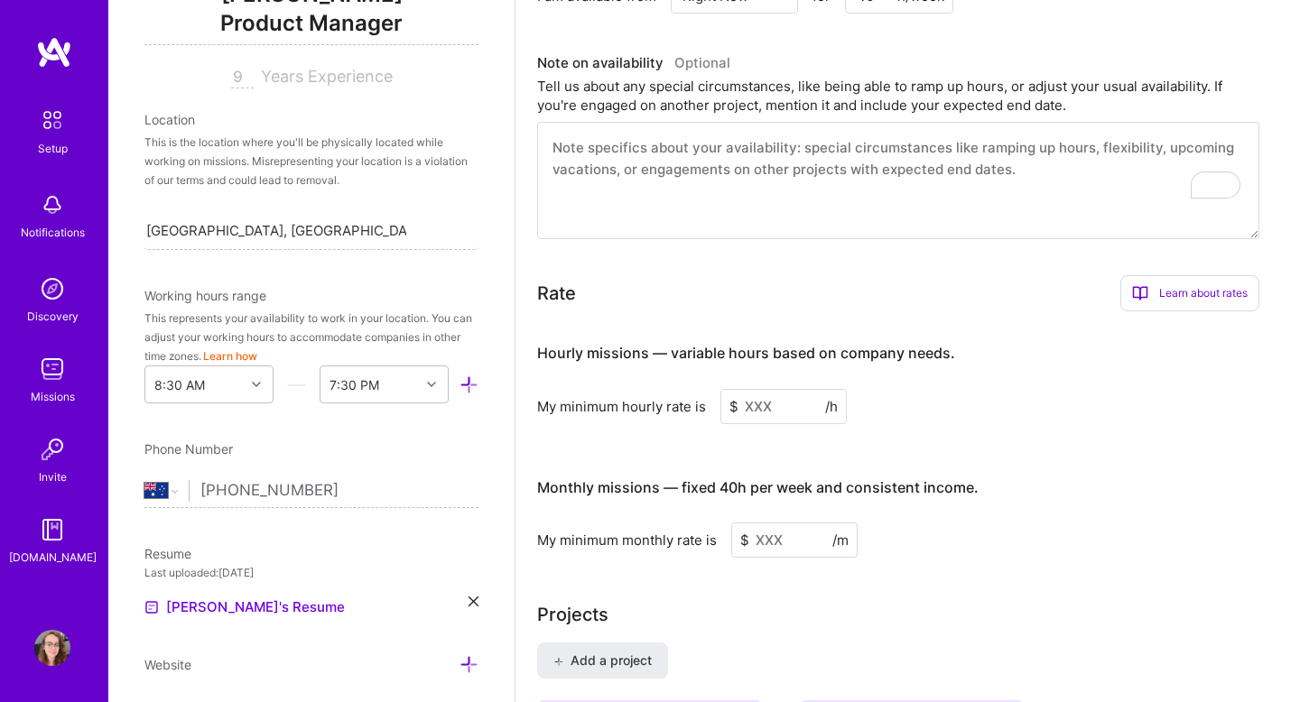
scroll to position [878, 0]
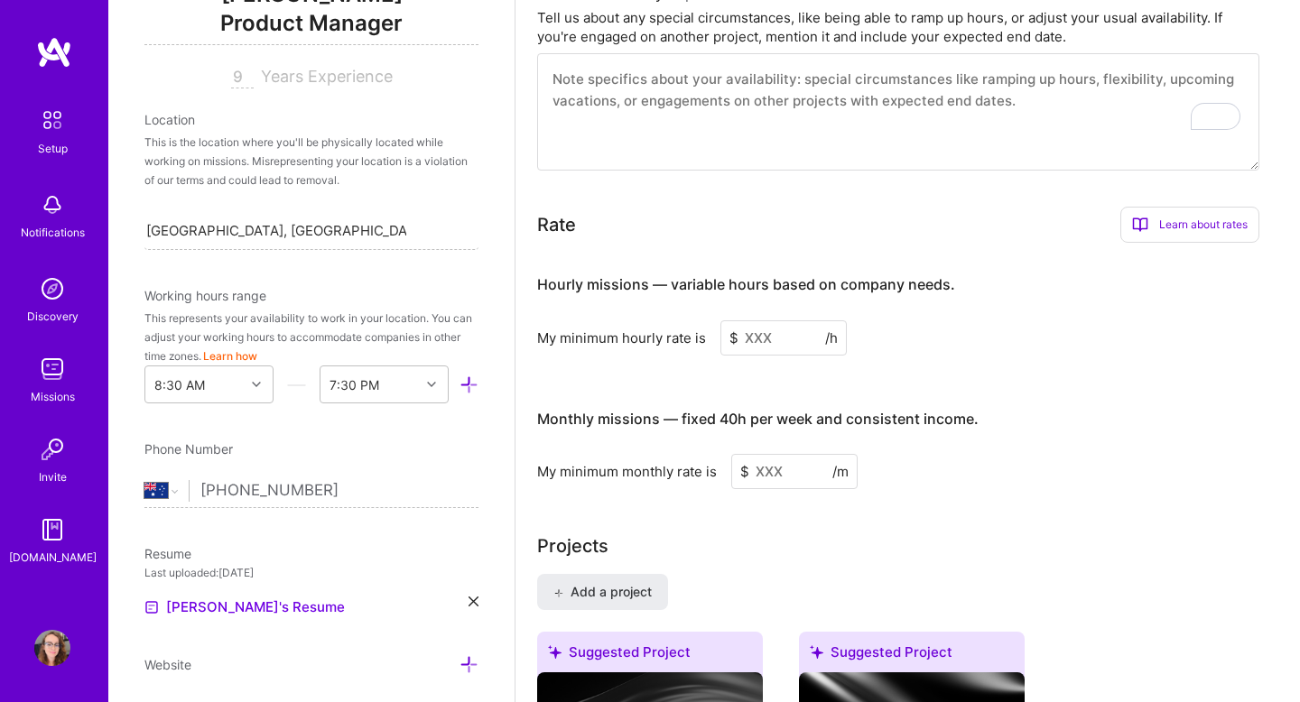
click at [770, 320] on input at bounding box center [783, 337] width 126 height 35
click at [781, 432] on div "Monthly missions — fixed 40h per week and consistent income. My minimum monthly…" at bounding box center [898, 441] width 722 height 98
click at [1211, 207] on div "Learn about rates" at bounding box center [1189, 225] width 139 height 36
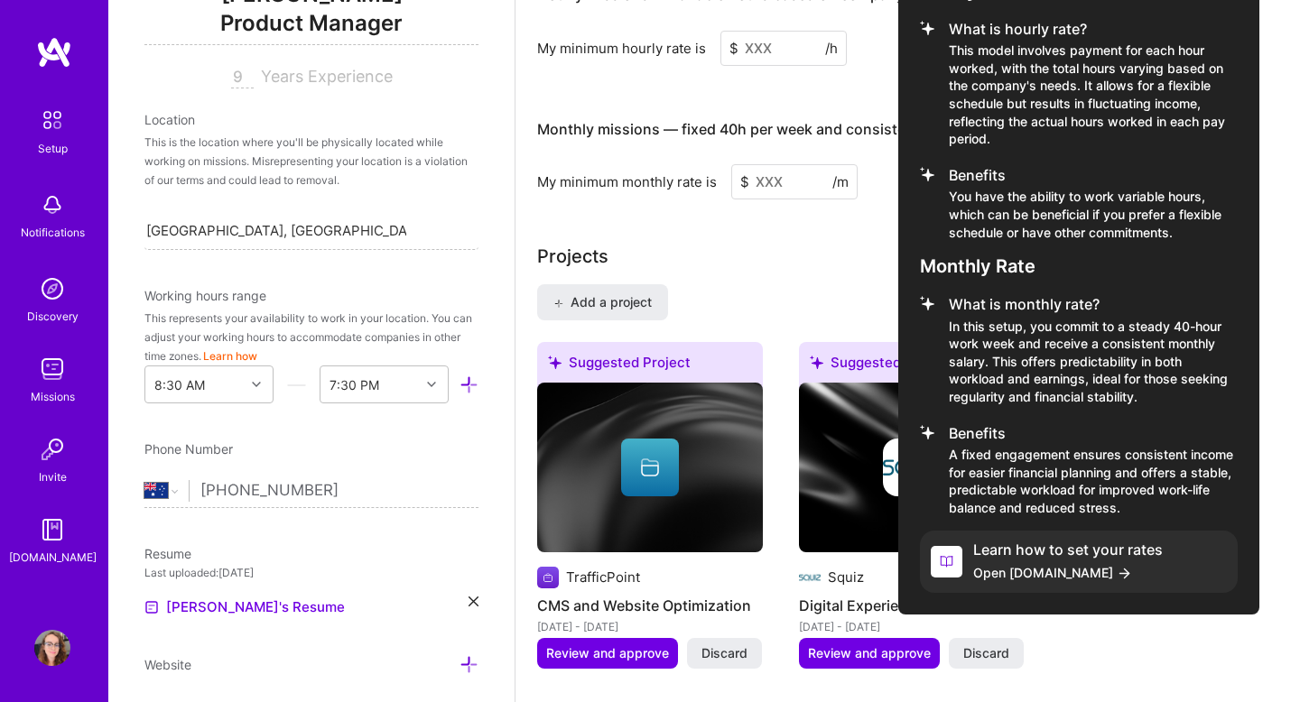
scroll to position [1286, 0]
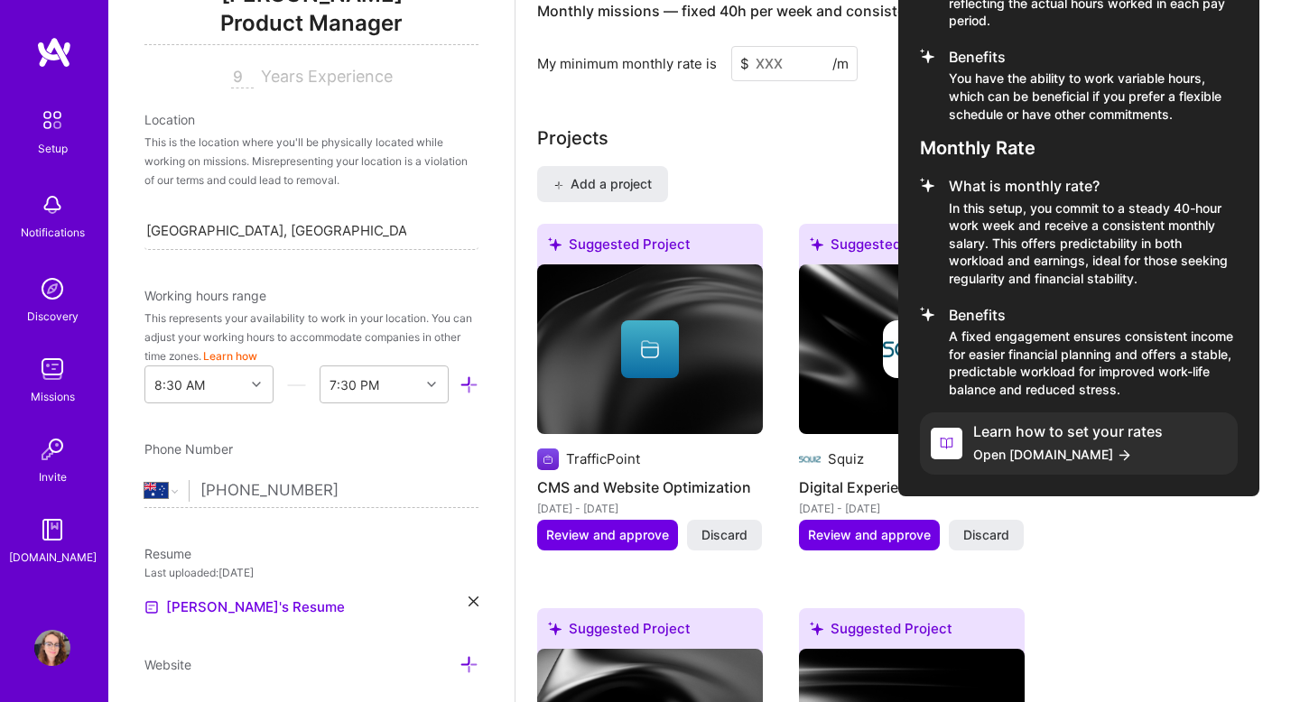
click at [1117, 448] on icon at bounding box center [1124, 455] width 15 height 15
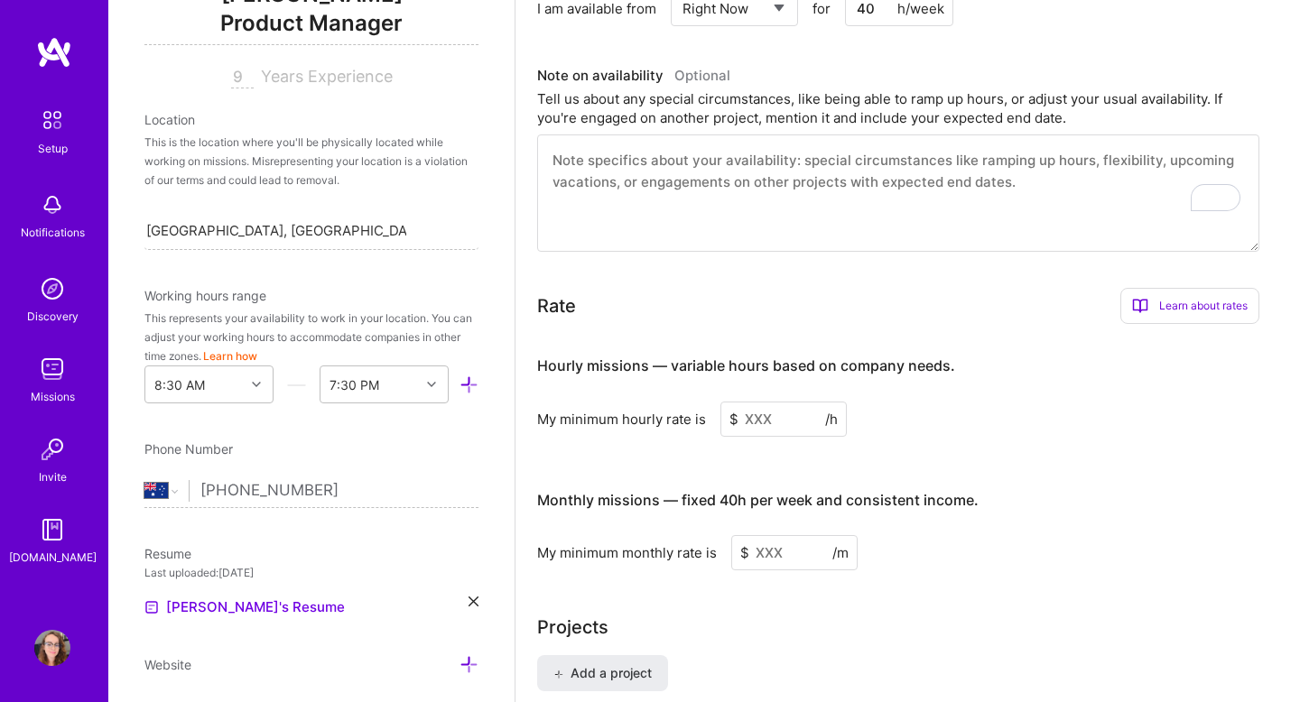
scroll to position [796, 0]
click at [769, 406] on input at bounding box center [783, 420] width 126 height 35
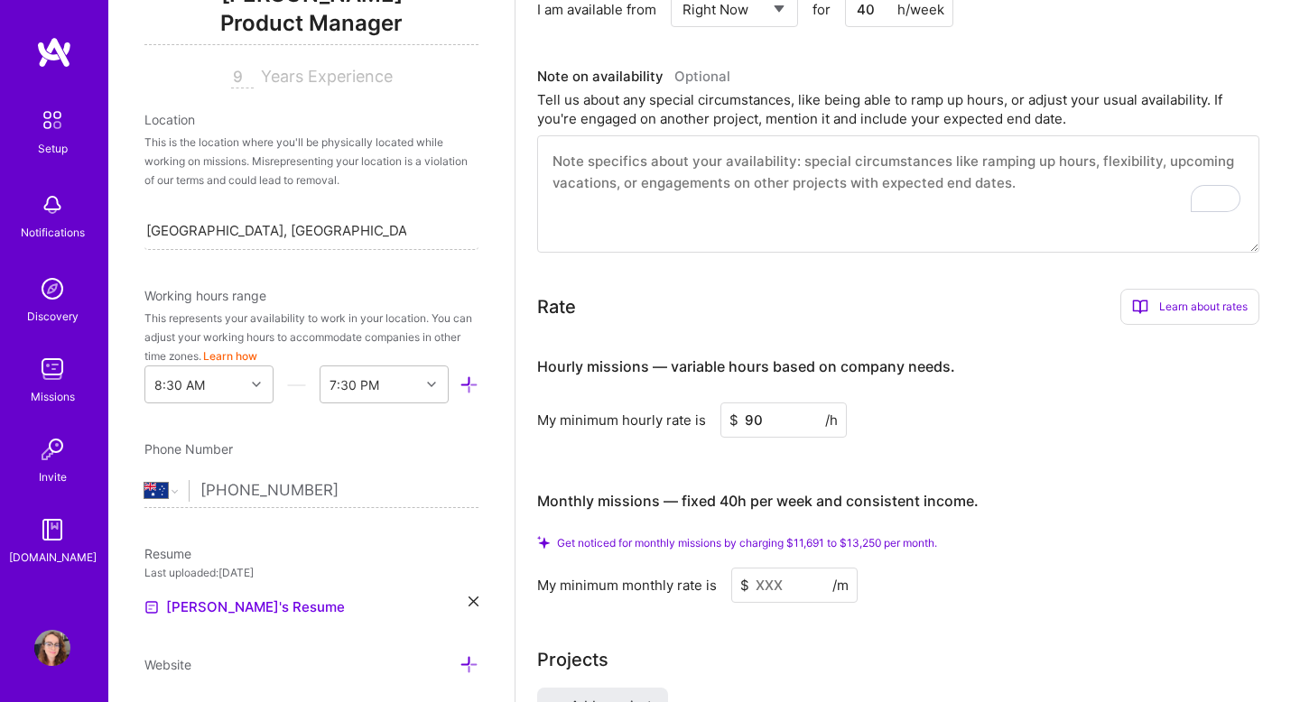
click at [814, 536] on span "Get noticed for monthly missions by charging $11,691 to $13,250 per month." at bounding box center [747, 543] width 380 height 14
copy span "Get noticed for monthly missions by charging $11,691 to $13,250 per month."
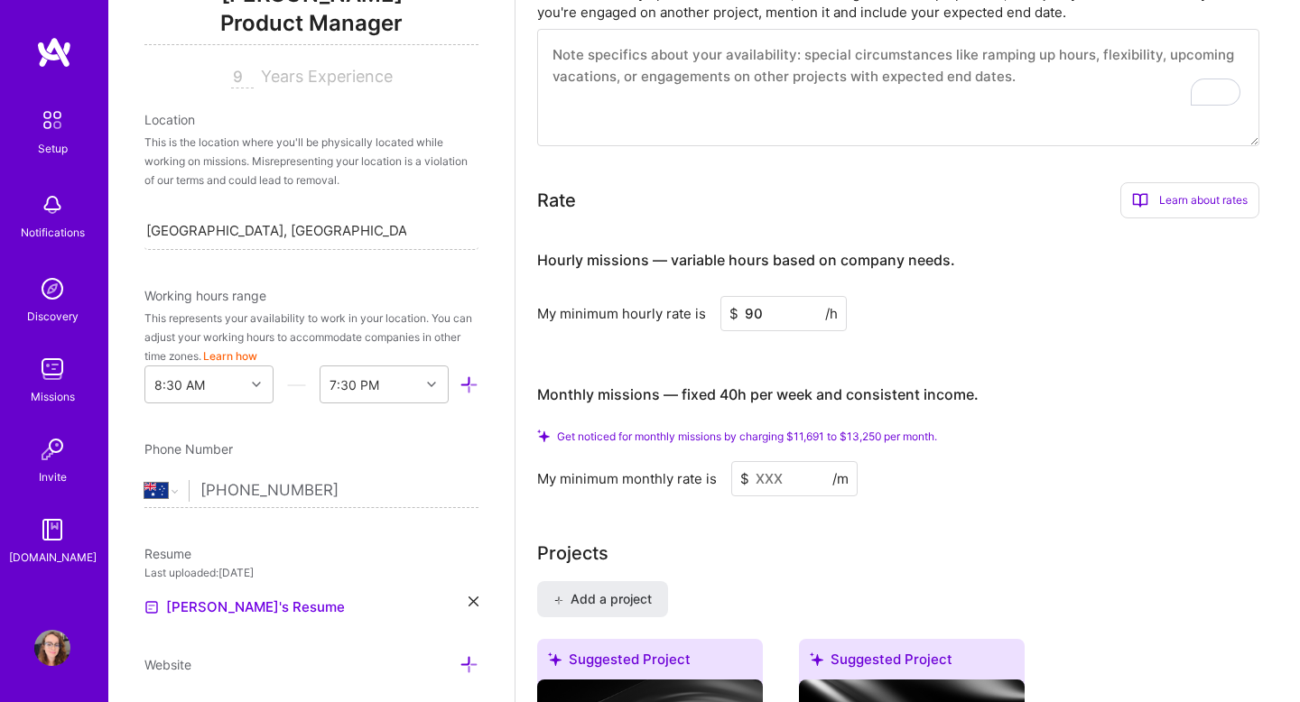
click at [785, 461] on input at bounding box center [794, 478] width 126 height 35
click at [772, 297] on input "90" at bounding box center [783, 313] width 126 height 35
type input "1"
click at [776, 296] on input "90" at bounding box center [783, 313] width 126 height 35
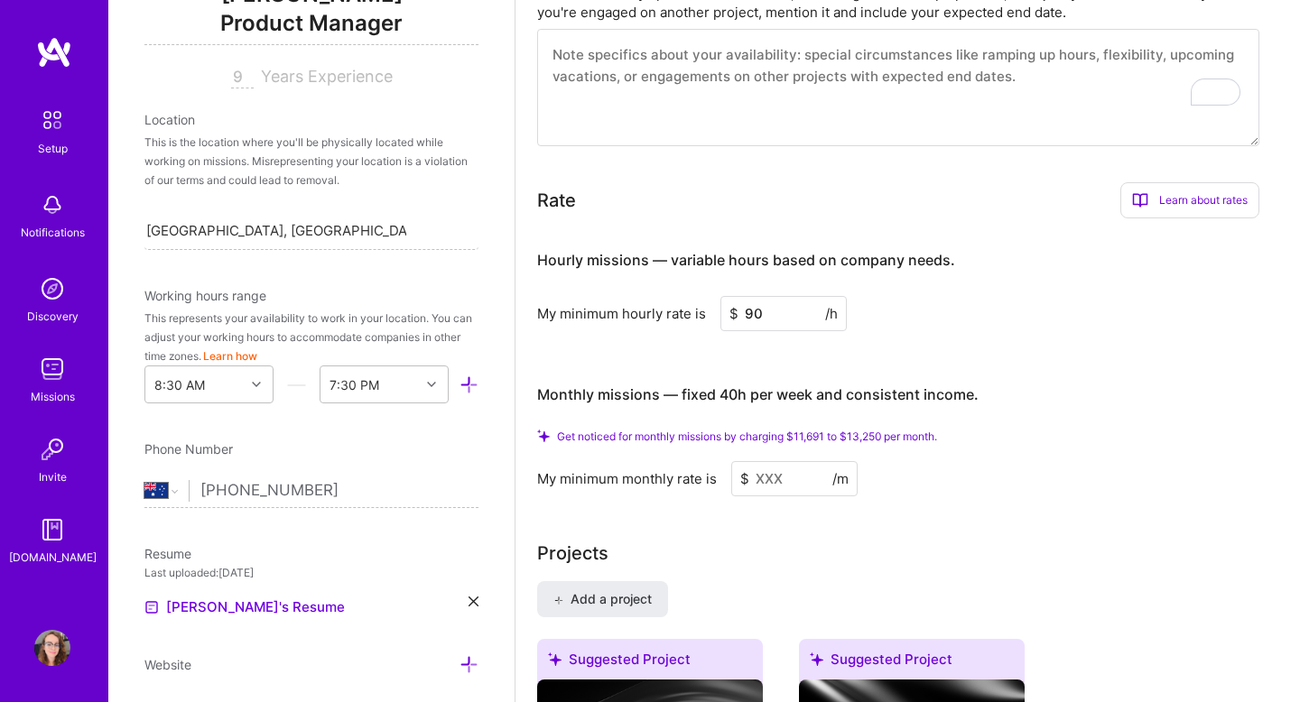
click at [776, 296] on input "90" at bounding box center [783, 313] width 126 height 35
click at [786, 296] on input "110" at bounding box center [783, 313] width 126 height 35
click at [1008, 367] on h3 "Monthly missions — fixed 40h per week and consistent income." at bounding box center [898, 395] width 722 height 56
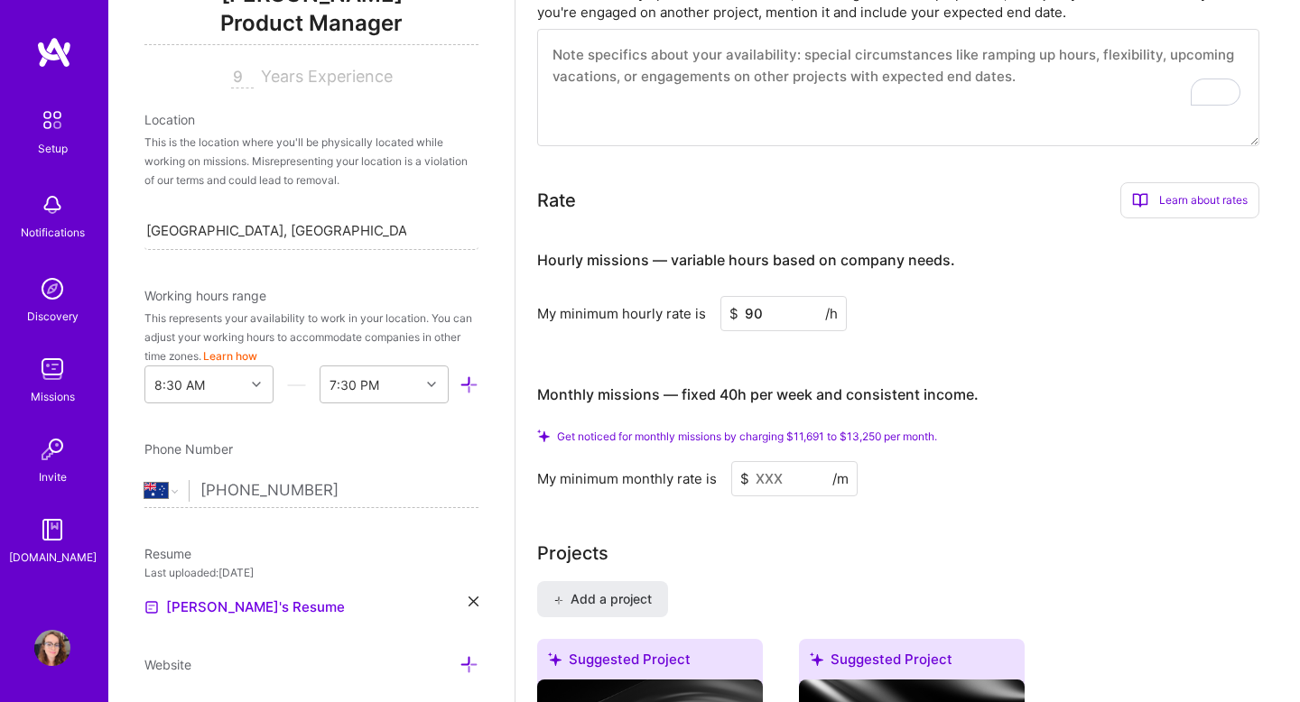
click at [937, 261] on div "Hourly missions — variable hours based on company needs." at bounding box center [746, 261] width 418 height 56
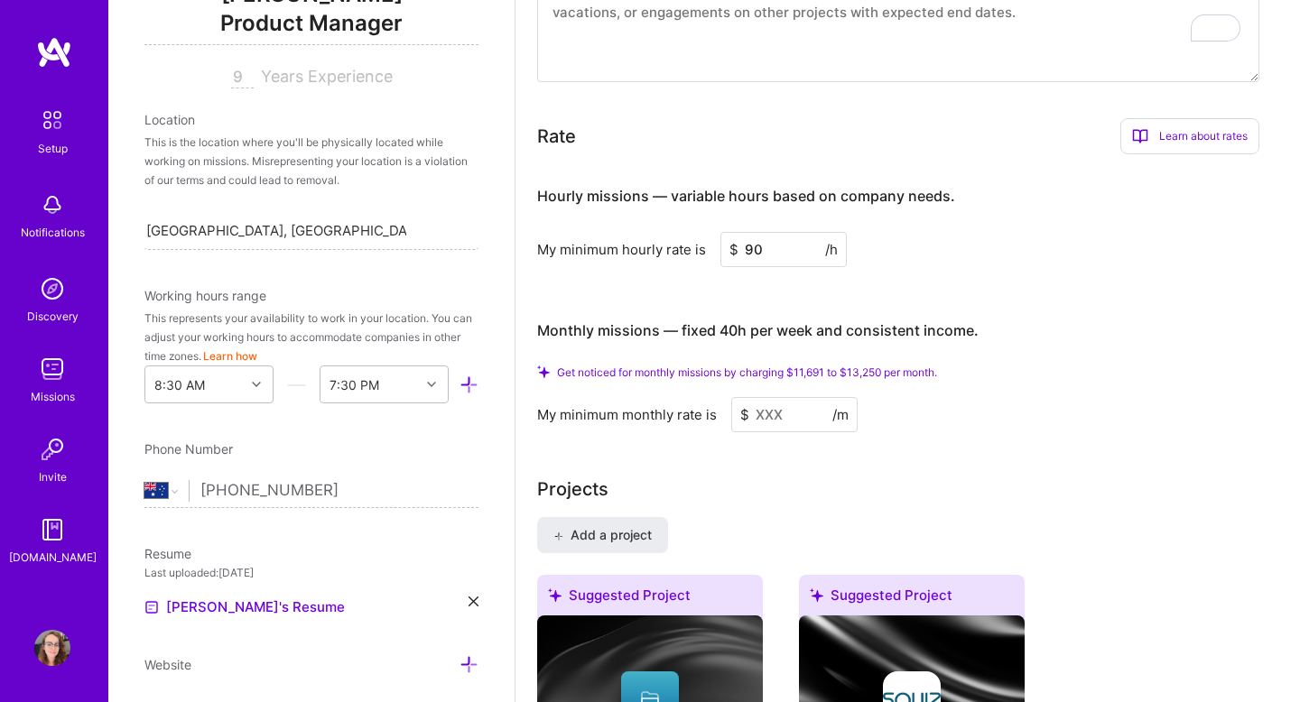
scroll to position [984, 0]
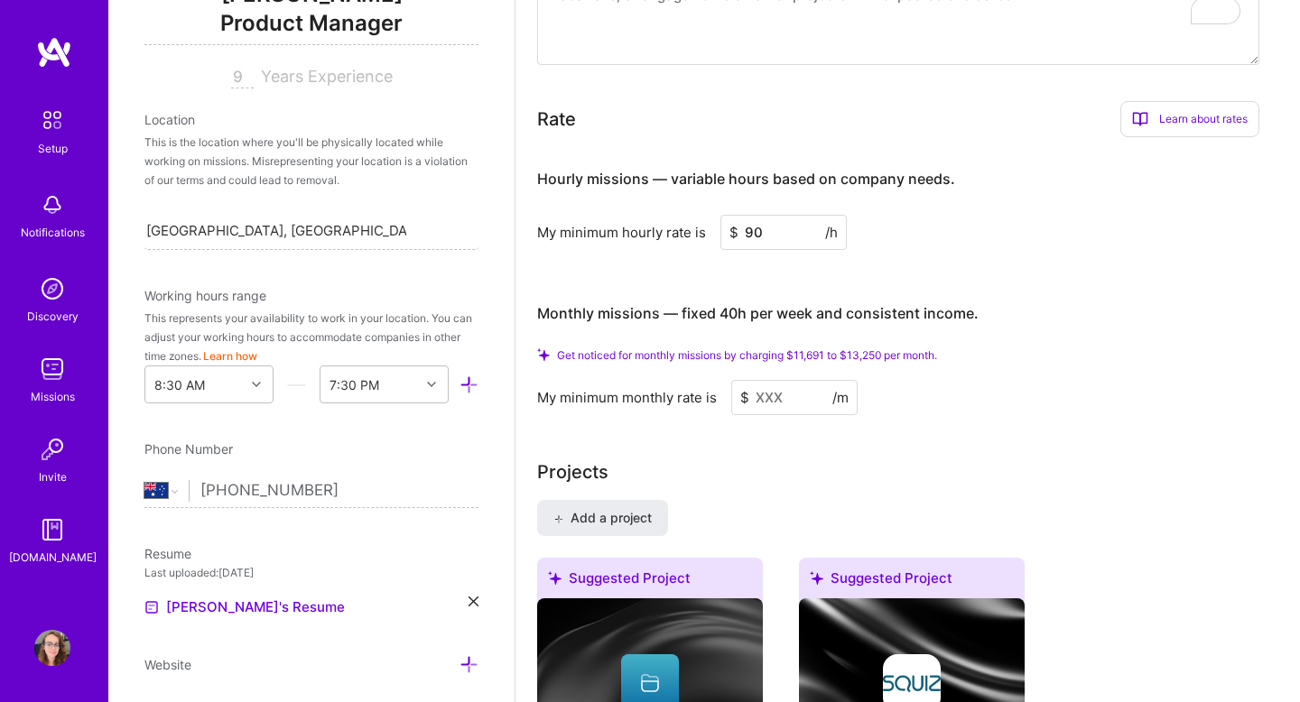
click at [764, 215] on input "90" at bounding box center [783, 232] width 126 height 35
type input "75"
click at [819, 348] on span "Get noticed for monthly missions by charging $9,743 to $11,042 per month." at bounding box center [745, 355] width 376 height 14
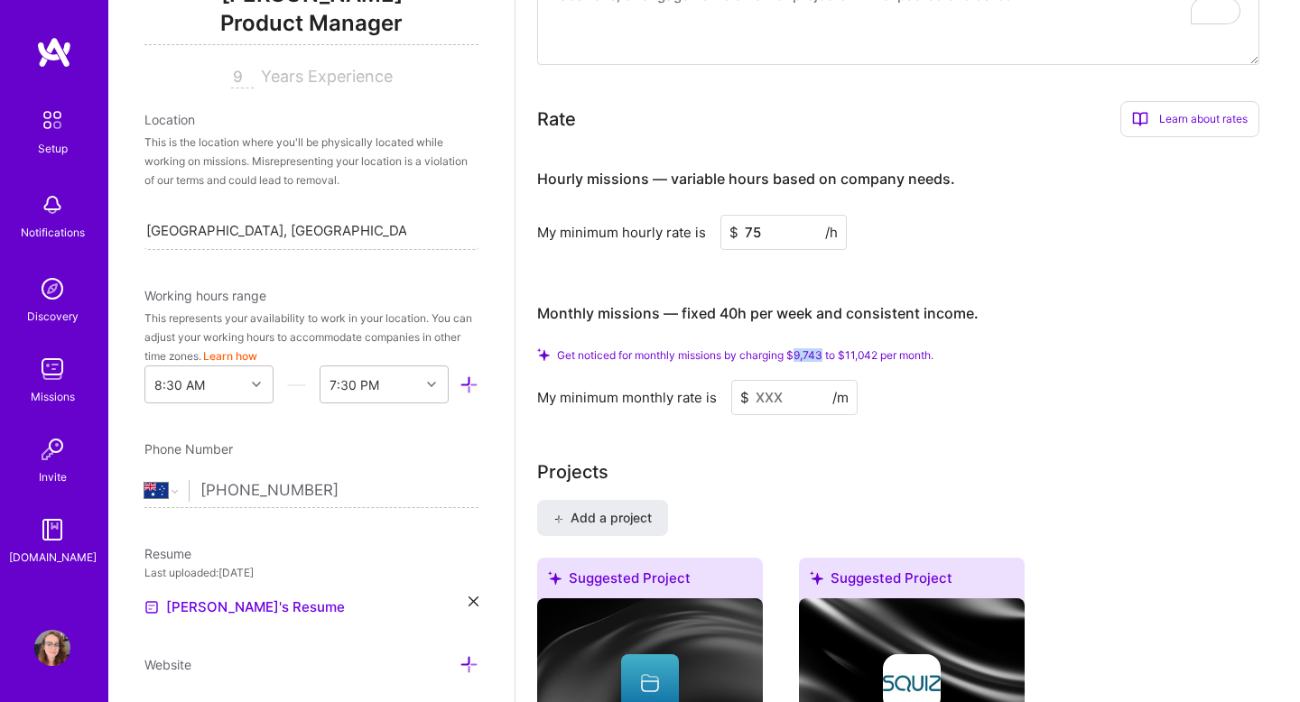
copy span "9,743"
click at [796, 380] on input at bounding box center [794, 397] width 126 height 35
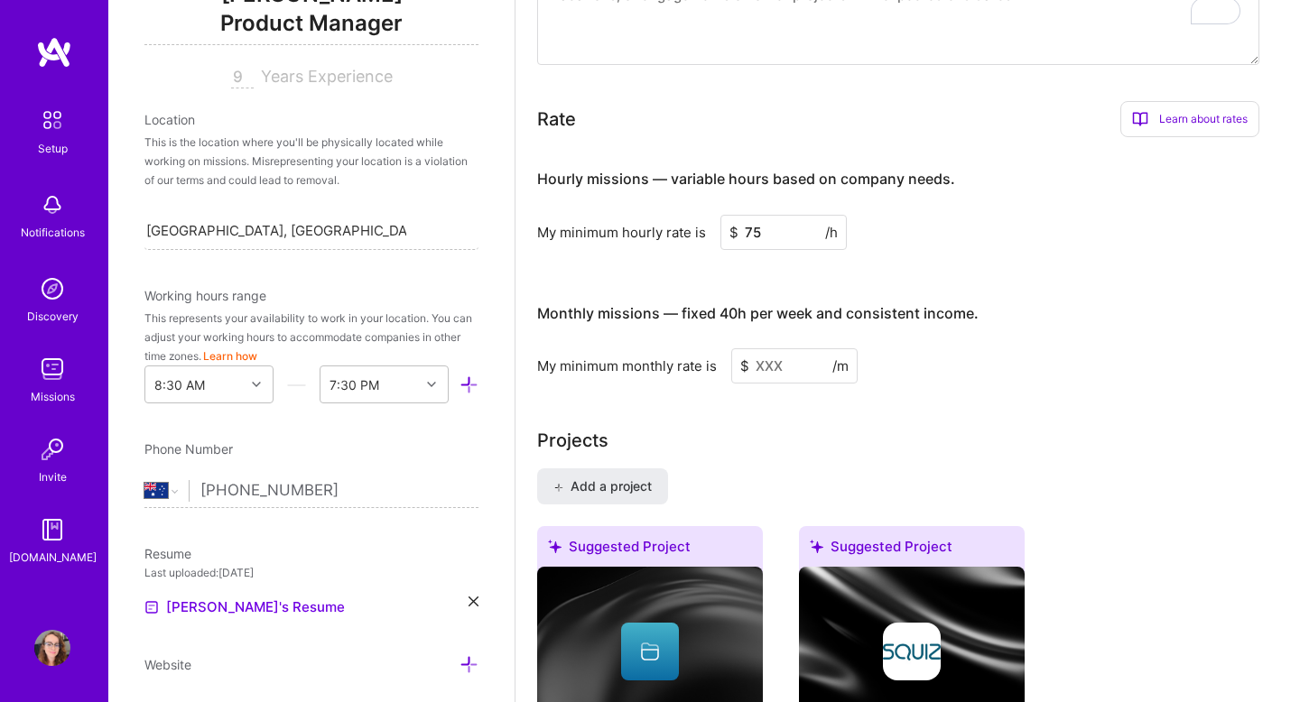
paste input
click at [784, 217] on input "75" at bounding box center [783, 232] width 126 height 35
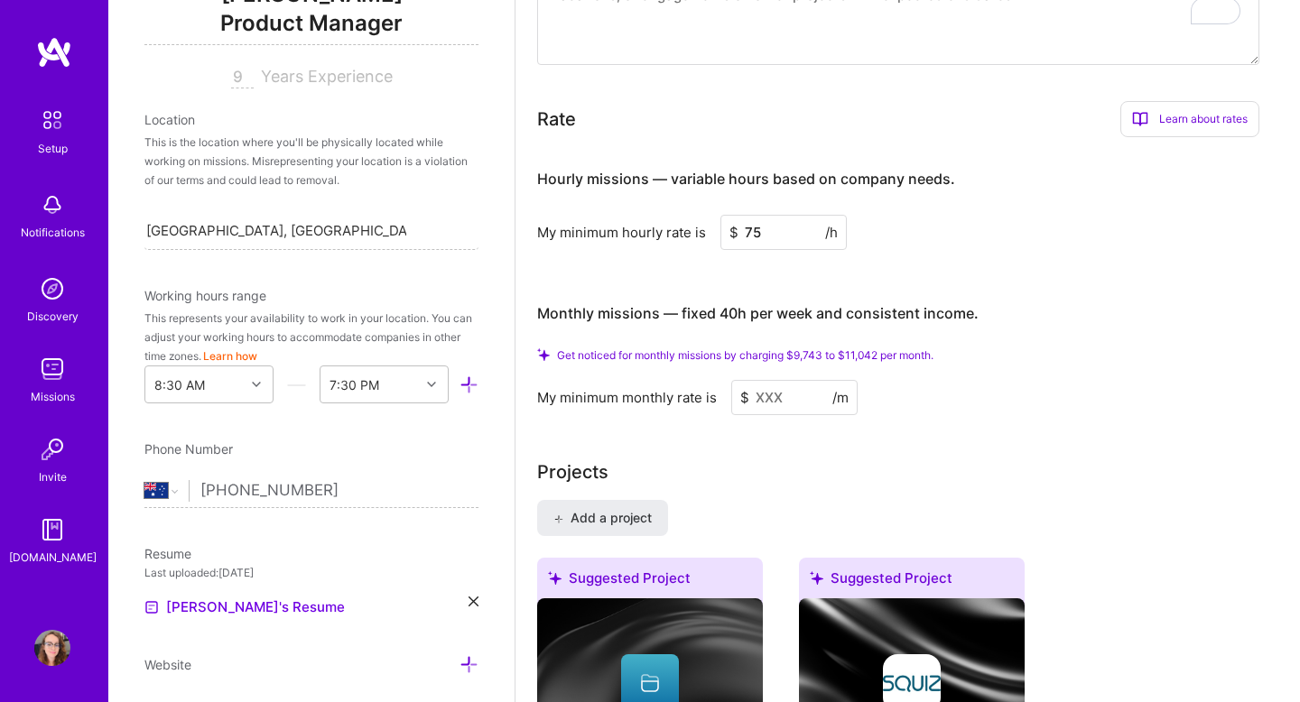
click at [807, 380] on input at bounding box center [794, 397] width 126 height 35
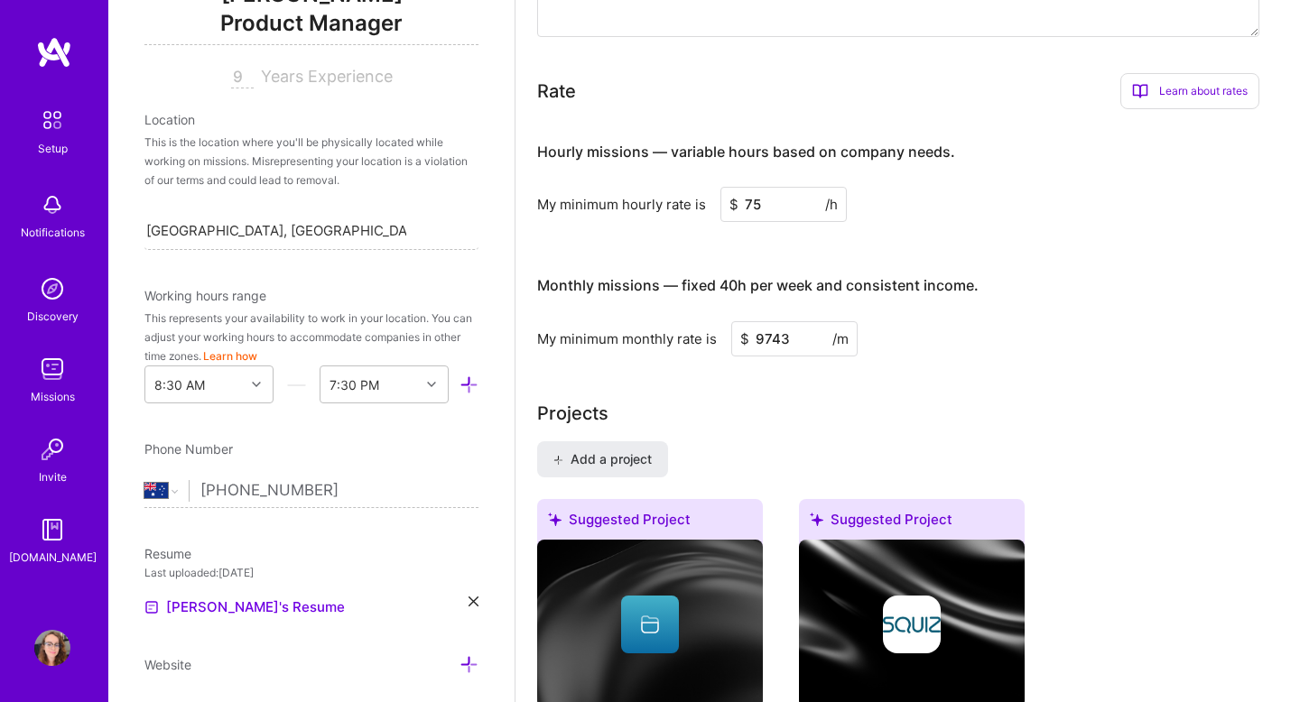
type input "9743"
click at [1083, 400] on div "Projects" at bounding box center [907, 413] width 741 height 27
click at [1056, 325] on div "My minimum monthly rate is $ 9743 /m" at bounding box center [898, 338] width 722 height 35
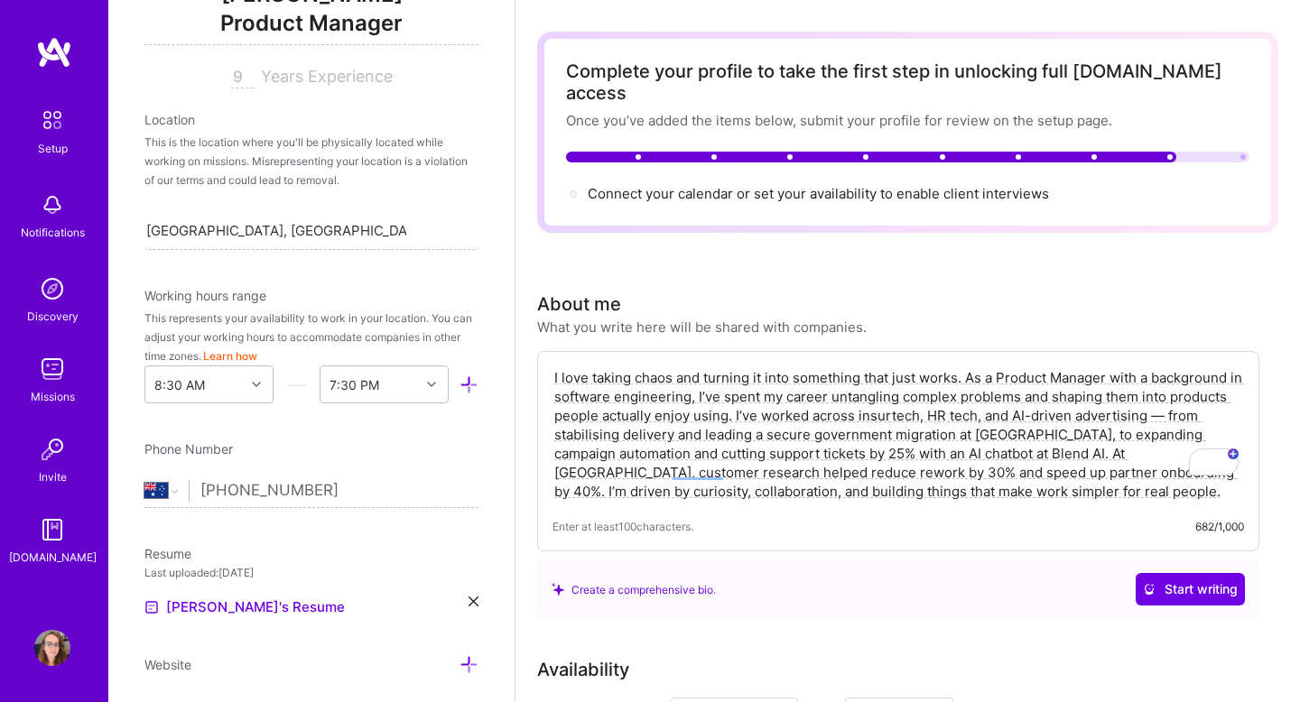
scroll to position [0, 0]
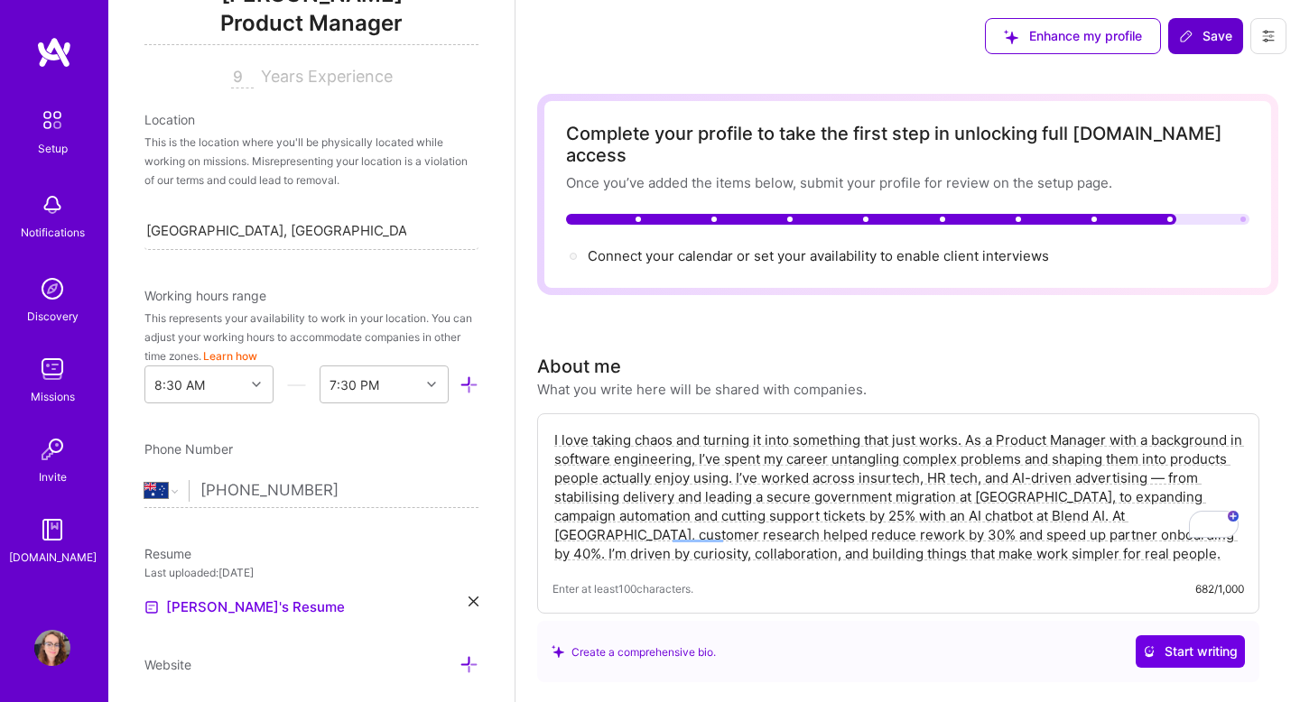
click at [1207, 38] on span "Save" at bounding box center [1205, 36] width 53 height 18
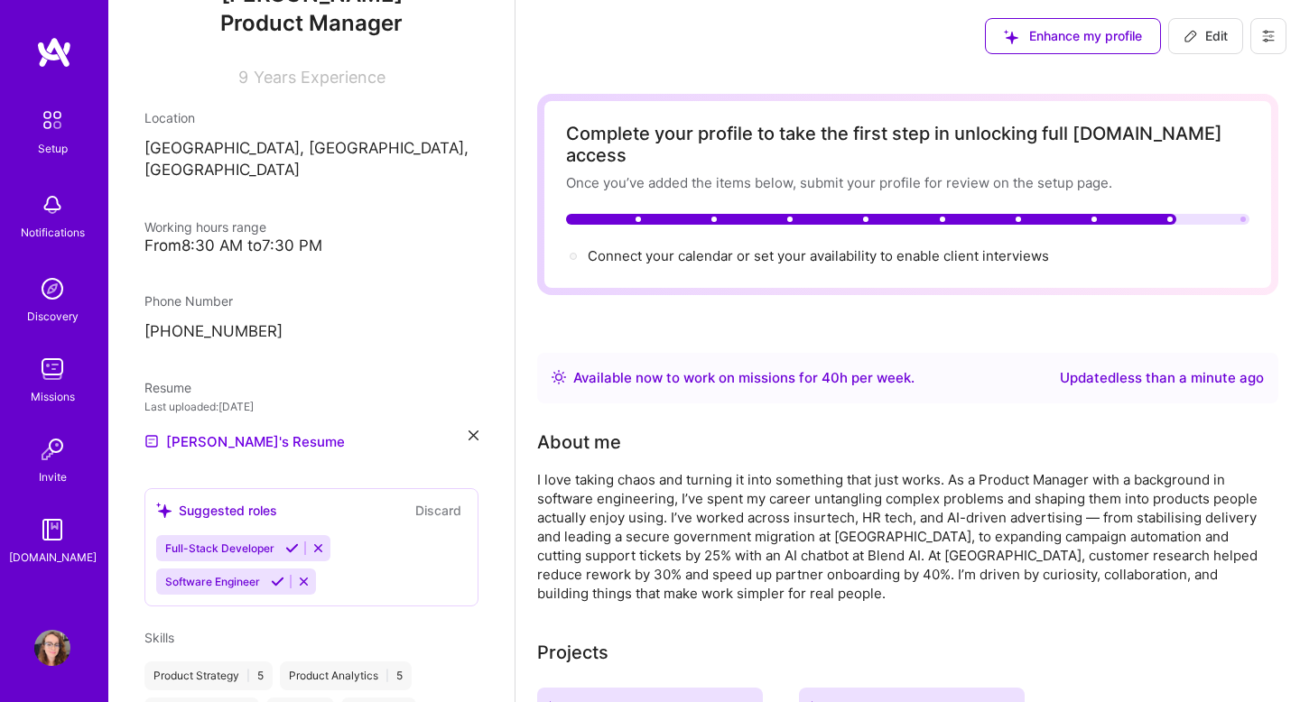
click at [1264, 32] on icon at bounding box center [1268, 36] width 11 height 11
click at [1211, 82] on button "Settings" at bounding box center [1218, 77] width 135 height 46
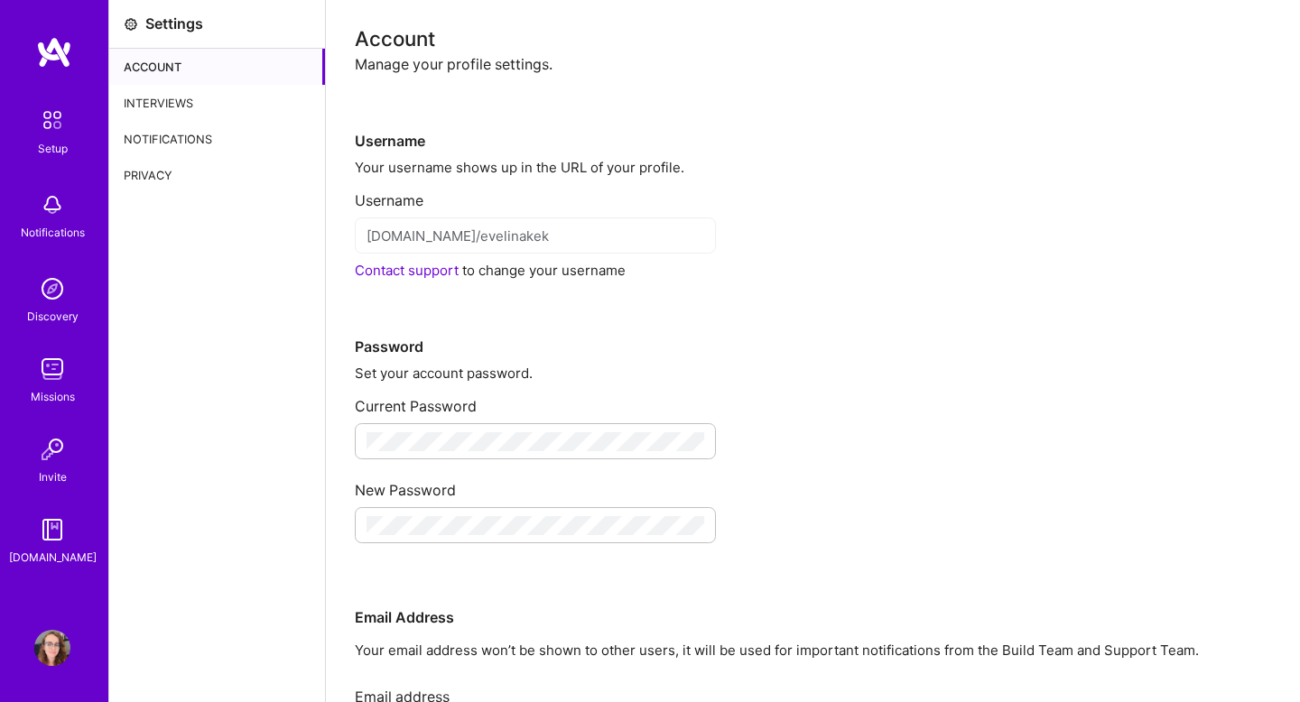
click at [198, 61] on div "Account" at bounding box center [217, 67] width 216 height 36
click at [181, 92] on div "Interviews" at bounding box center [217, 103] width 216 height 36
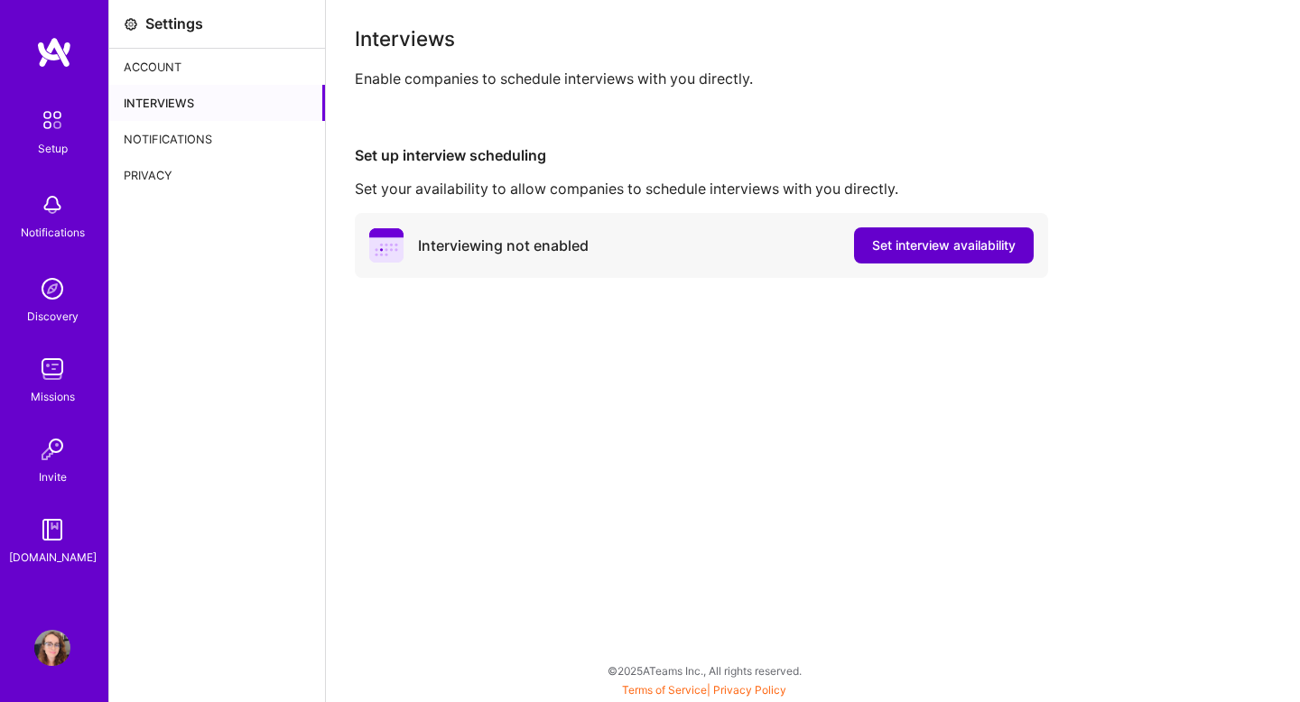
click at [917, 250] on span "Set interview availability" at bounding box center [944, 246] width 144 height 18
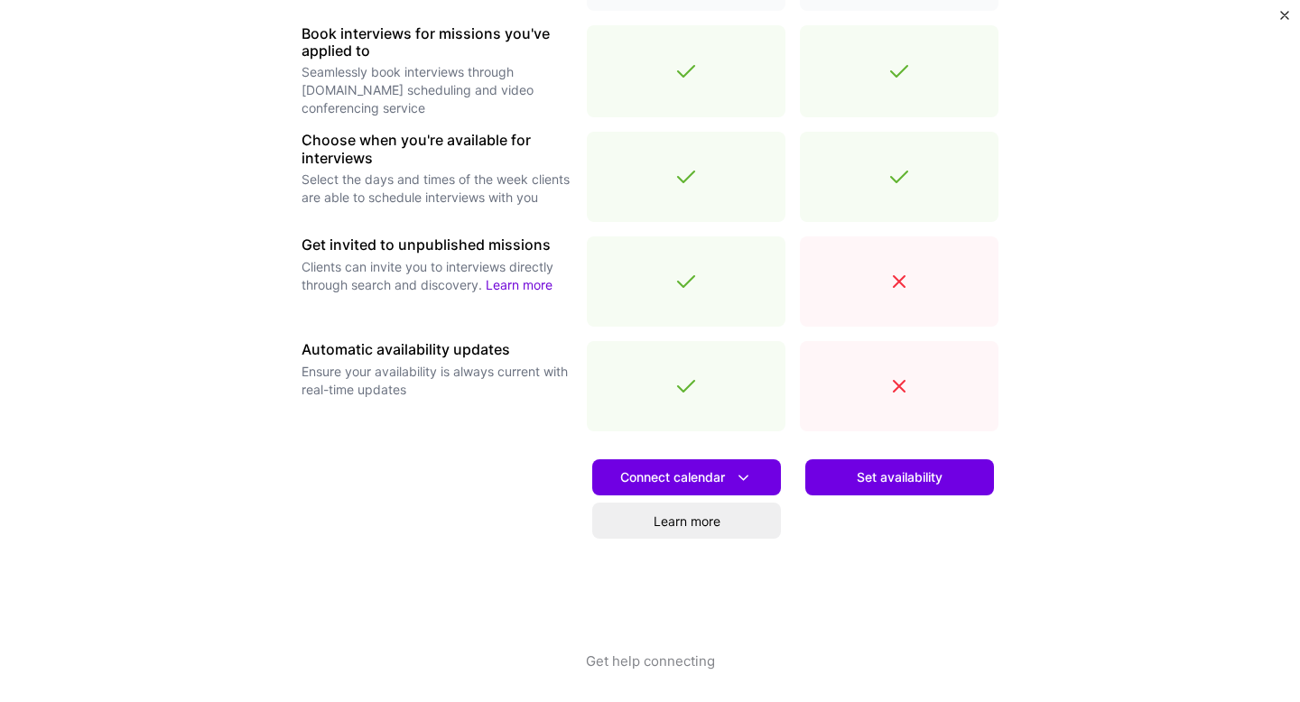
scroll to position [562, 0]
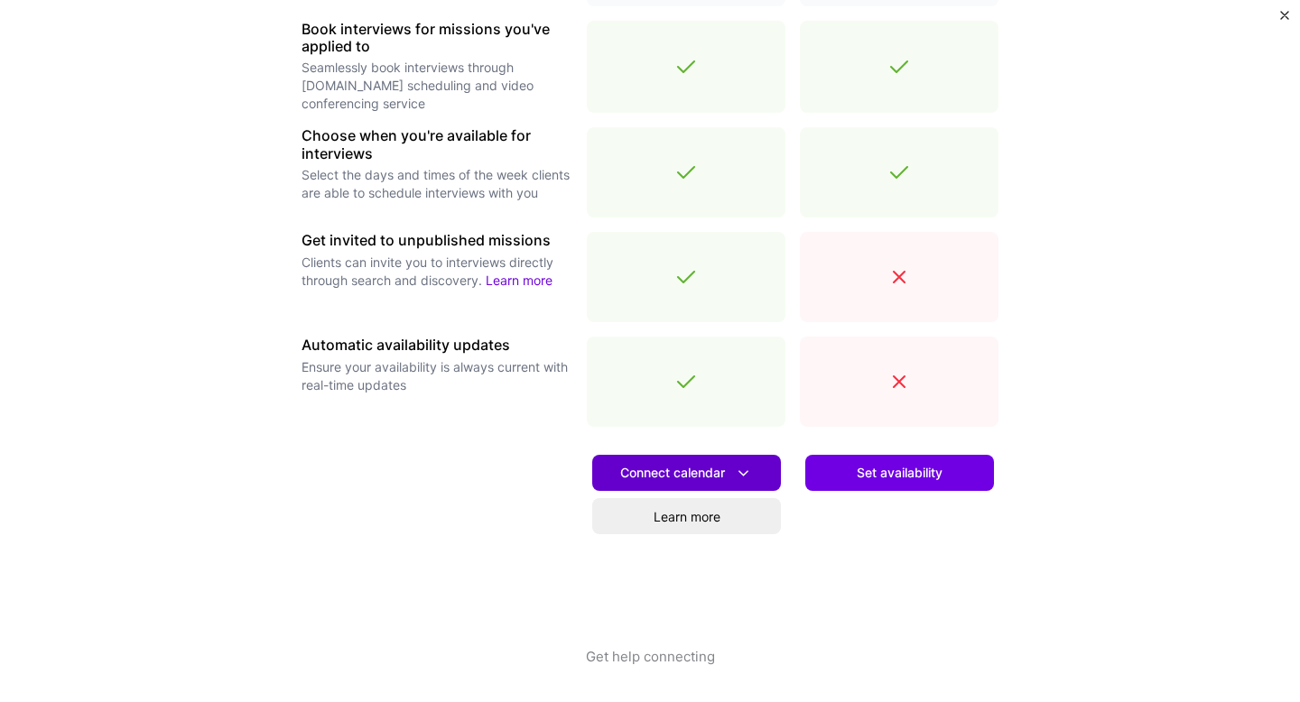
click at [765, 480] on button "Connect calendar" at bounding box center [686, 473] width 189 height 36
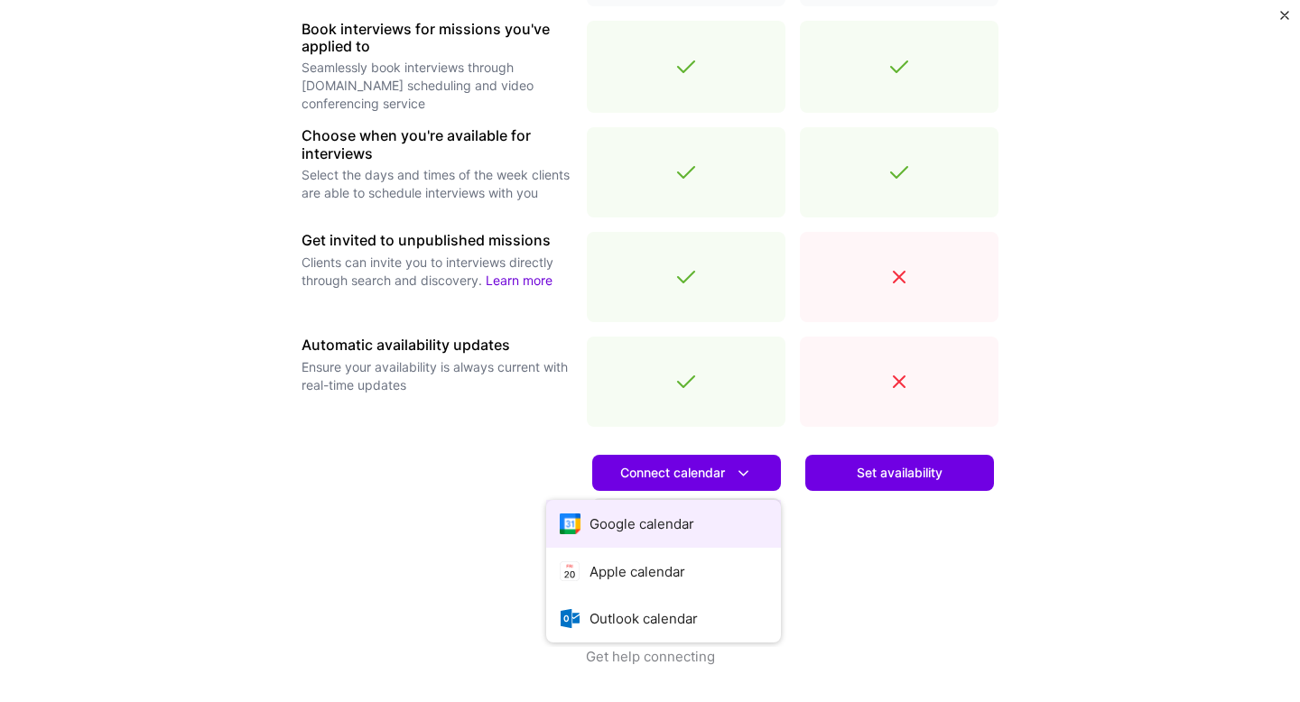
click at [743, 534] on button "Google calendar" at bounding box center [663, 524] width 235 height 48
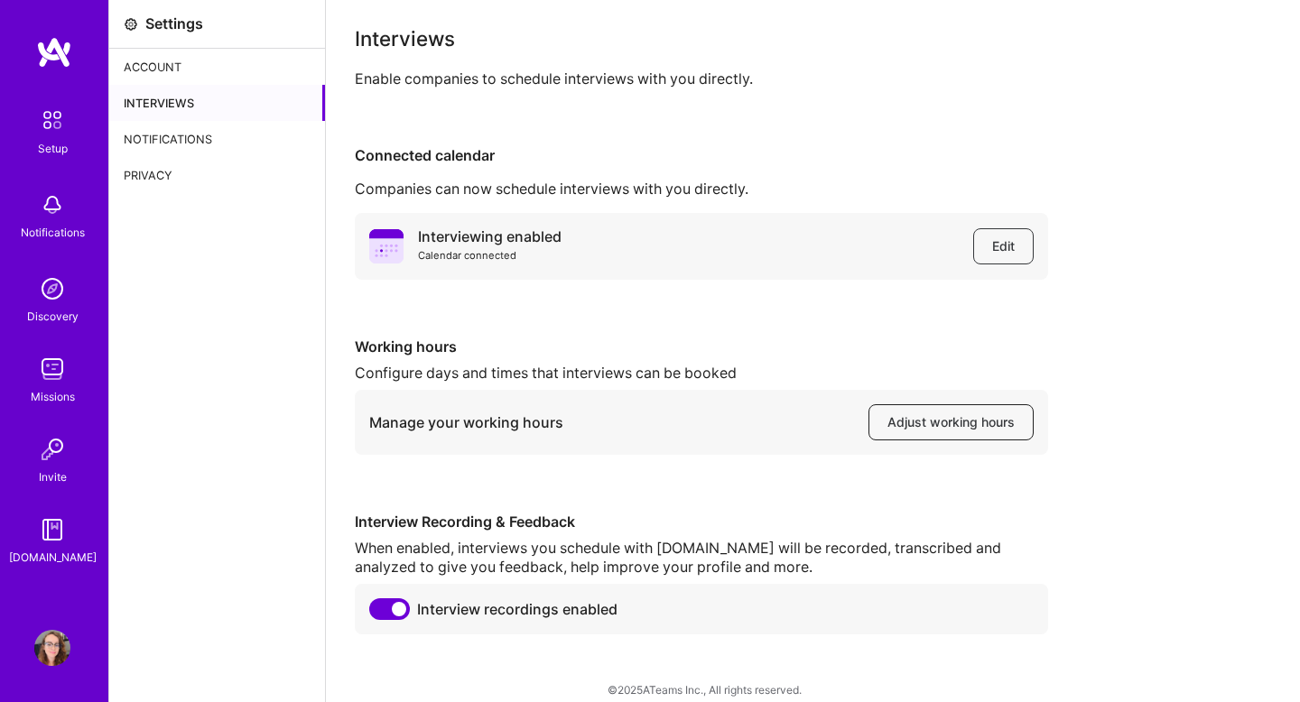
click at [943, 431] on span "Adjust working hours" at bounding box center [950, 422] width 127 height 18
click at [201, 135] on div "Notifications" at bounding box center [217, 139] width 216 height 36
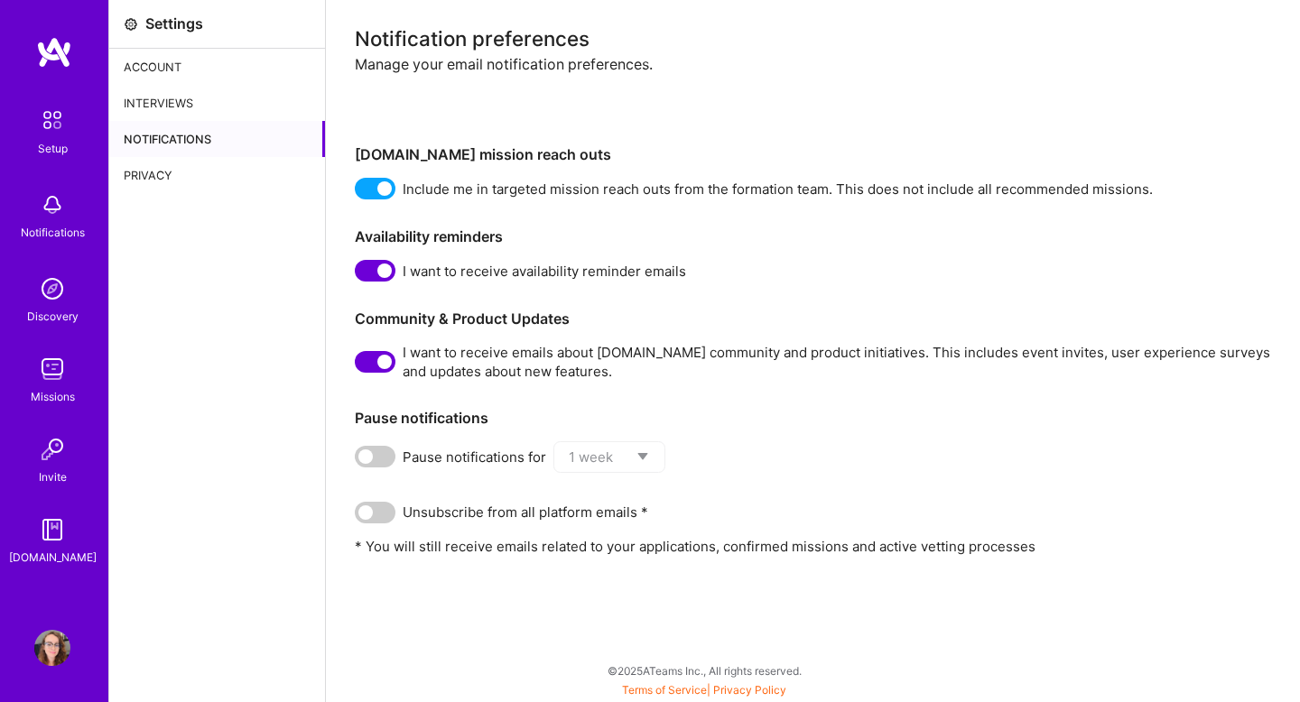
click at [158, 172] on div "Privacy" at bounding box center [217, 175] width 216 height 36
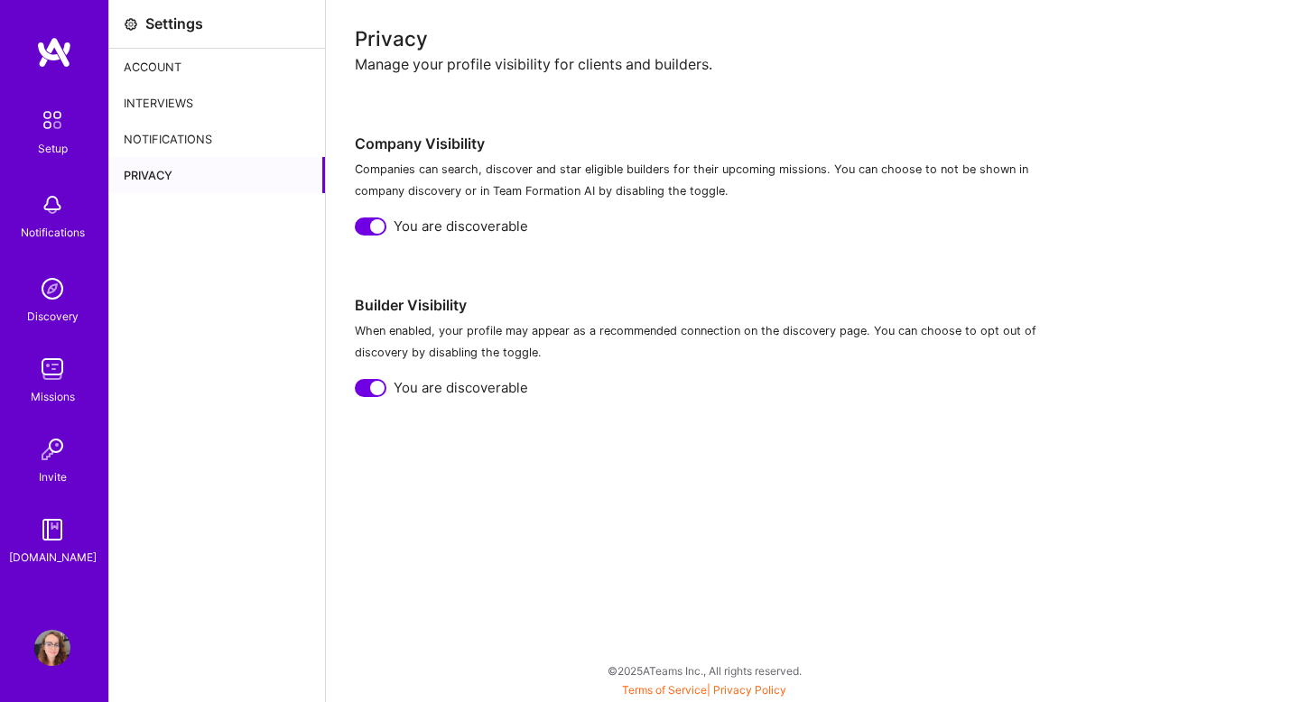
click at [59, 348] on div "Setup Notifications Discovery Missions Invite A.Guide" at bounding box center [54, 334] width 108 height 466
click at [54, 375] on img at bounding box center [52, 369] width 36 height 36
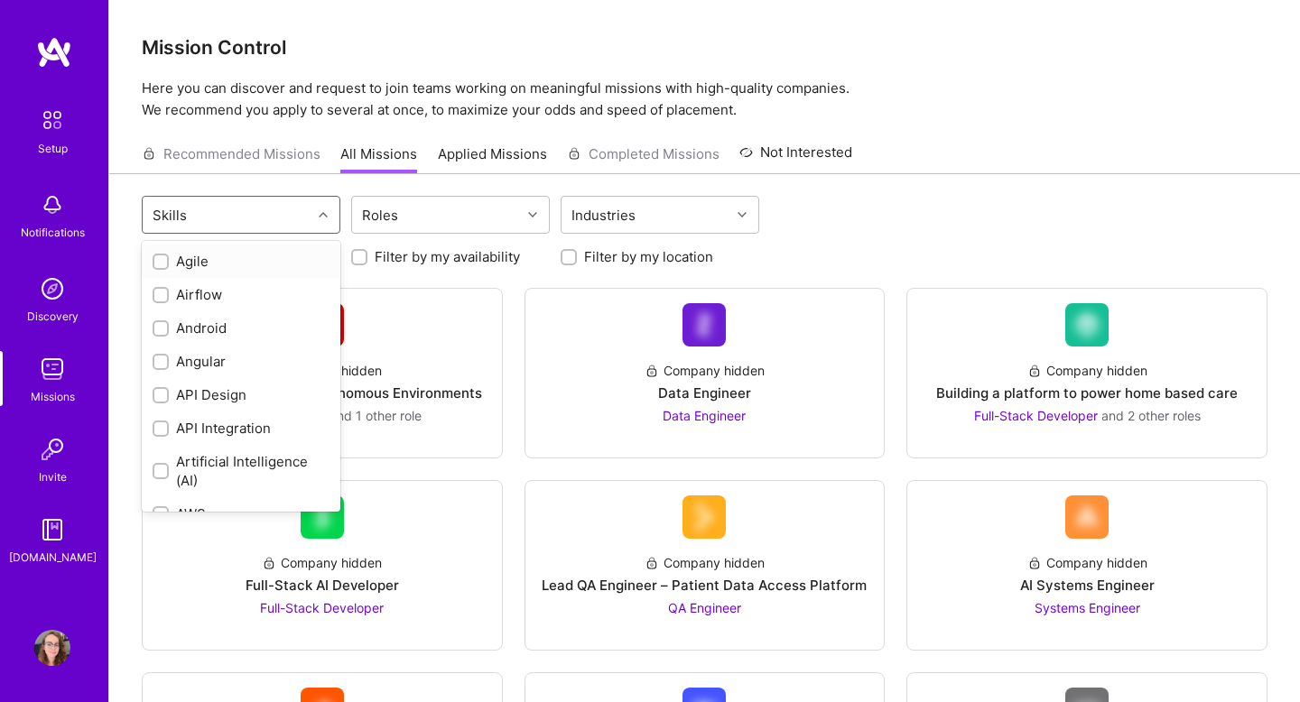
click at [271, 214] on div "Skills" at bounding box center [227, 215] width 169 height 36
click at [460, 223] on div "Roles" at bounding box center [436, 215] width 169 height 36
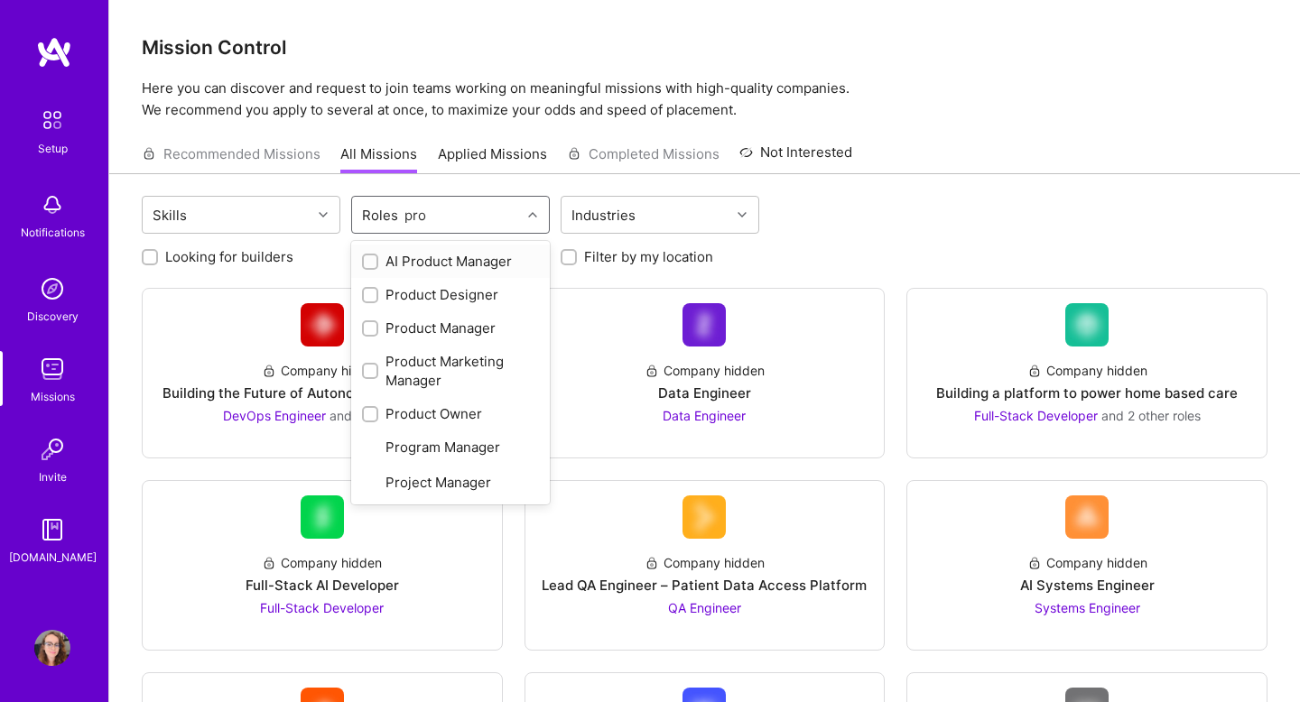
type input "prod"
click at [452, 269] on div "AI Product Manager" at bounding box center [450, 261] width 177 height 19
checkbox input "true"
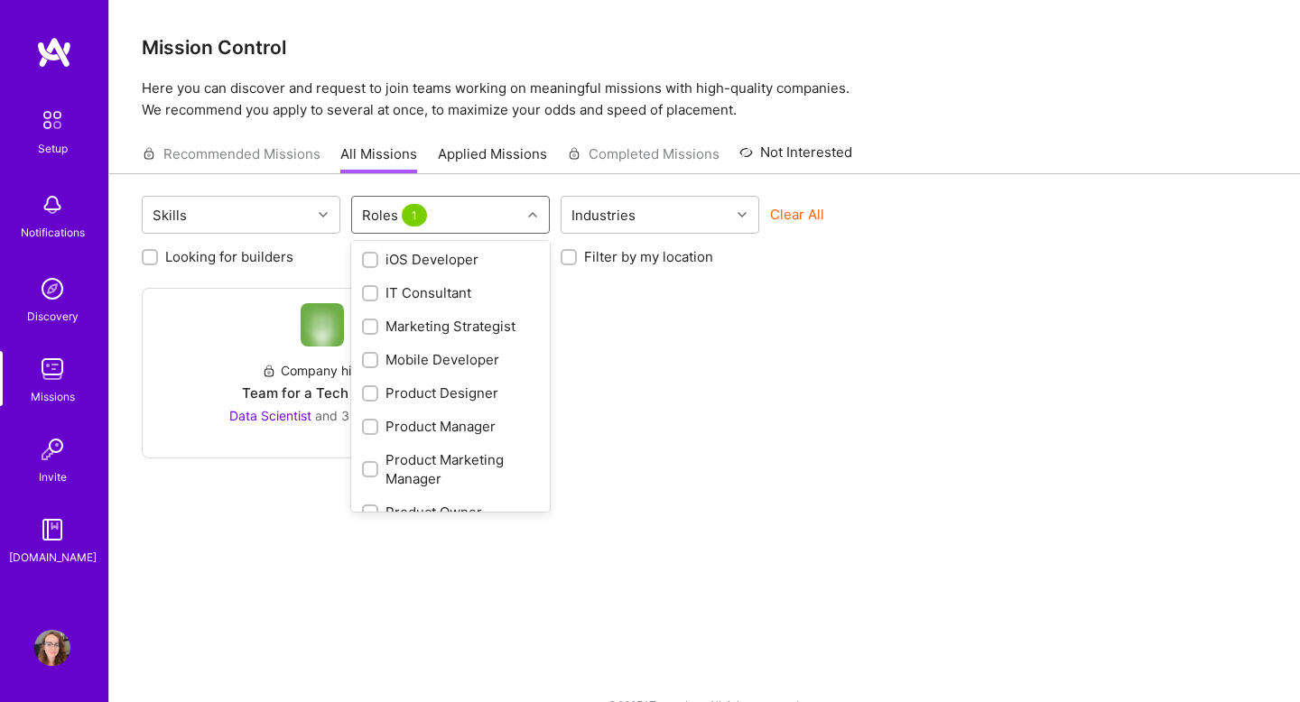
scroll to position [606, 0]
click at [455, 391] on div "Product Manager" at bounding box center [450, 394] width 177 height 19
checkbox input "true"
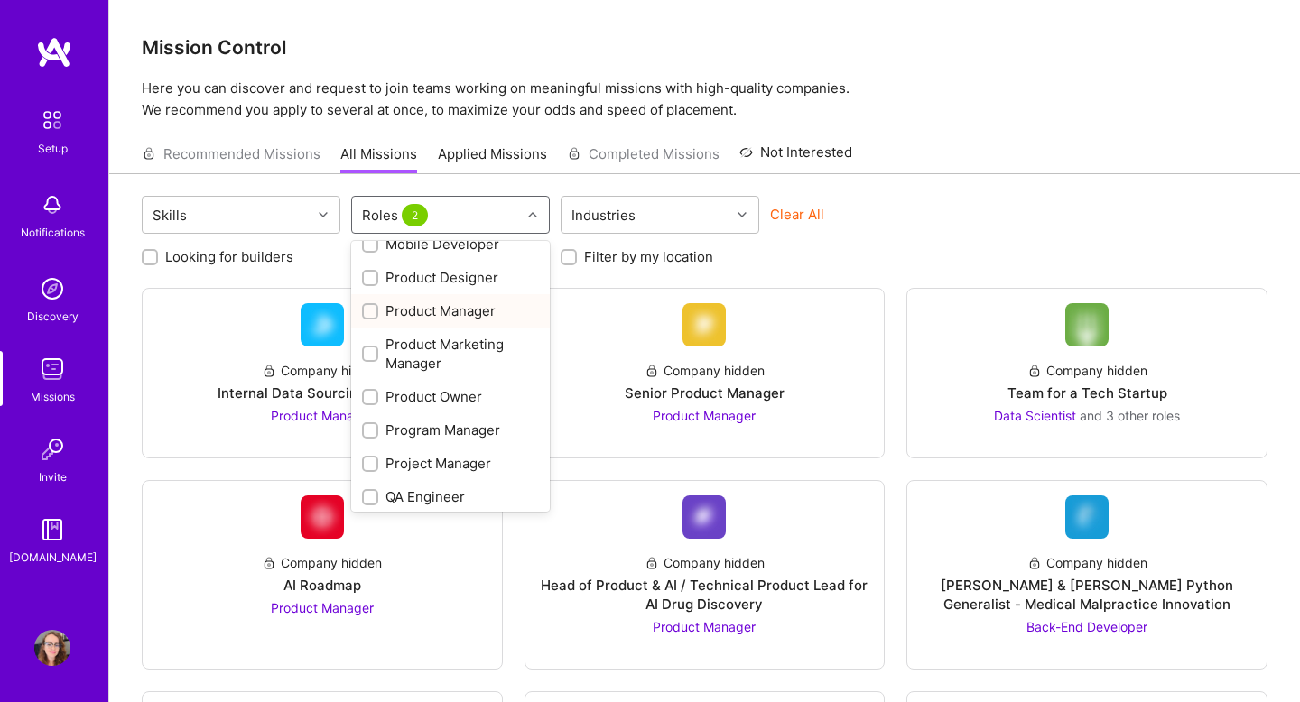
scroll to position [717, 0]
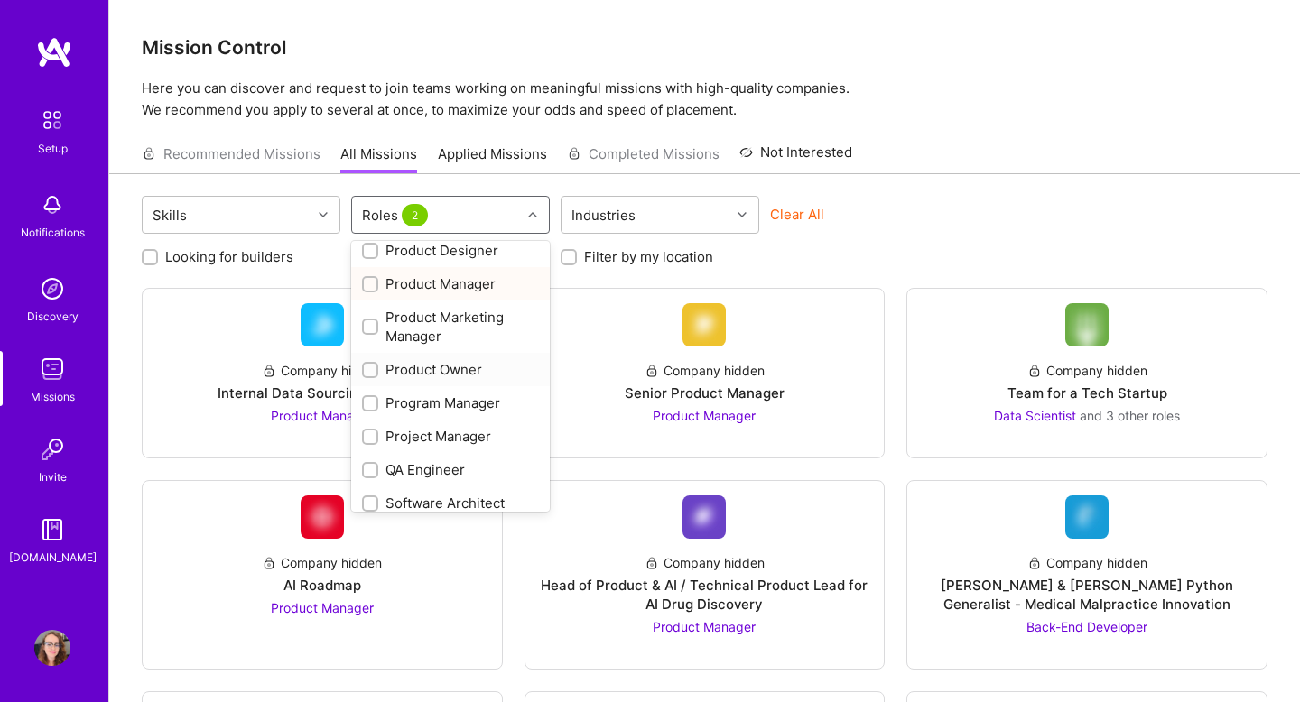
click at [460, 364] on div "Product Owner" at bounding box center [450, 369] width 177 height 19
checkbox input "true"
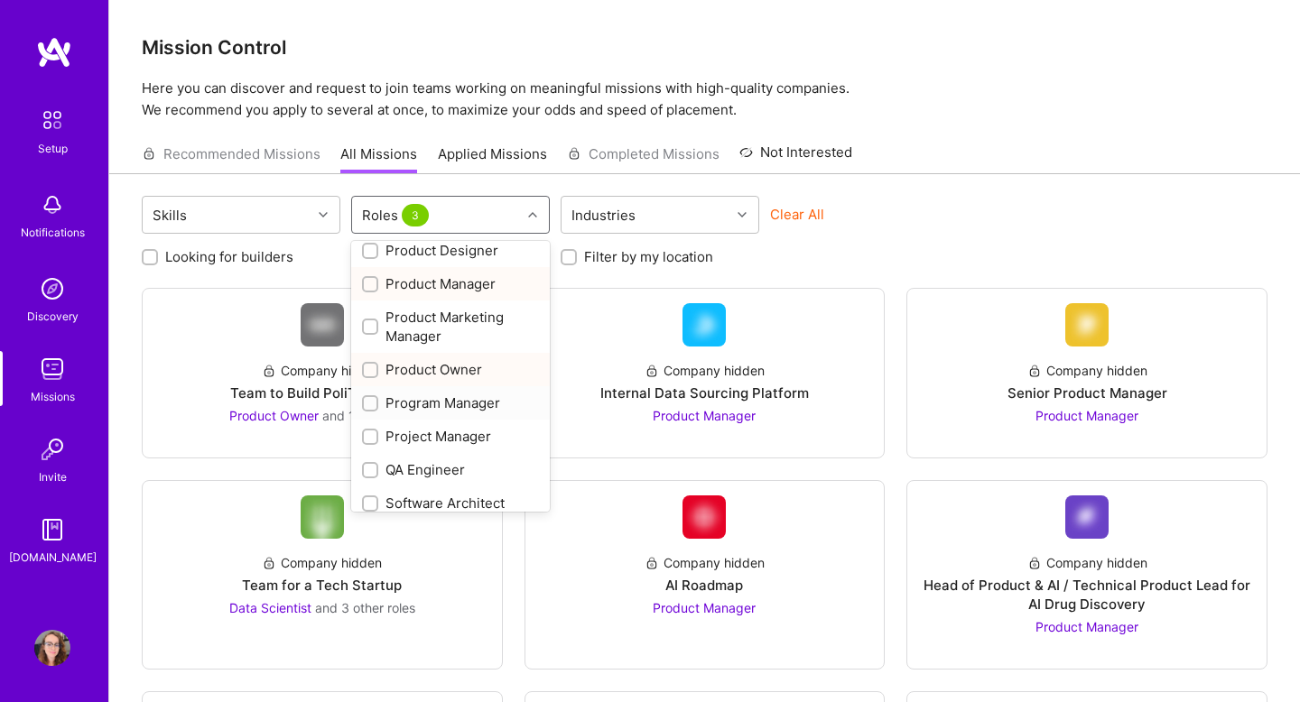
click at [436, 413] on div "Program Manager" at bounding box center [450, 402] width 199 height 33
checkbox input "true"
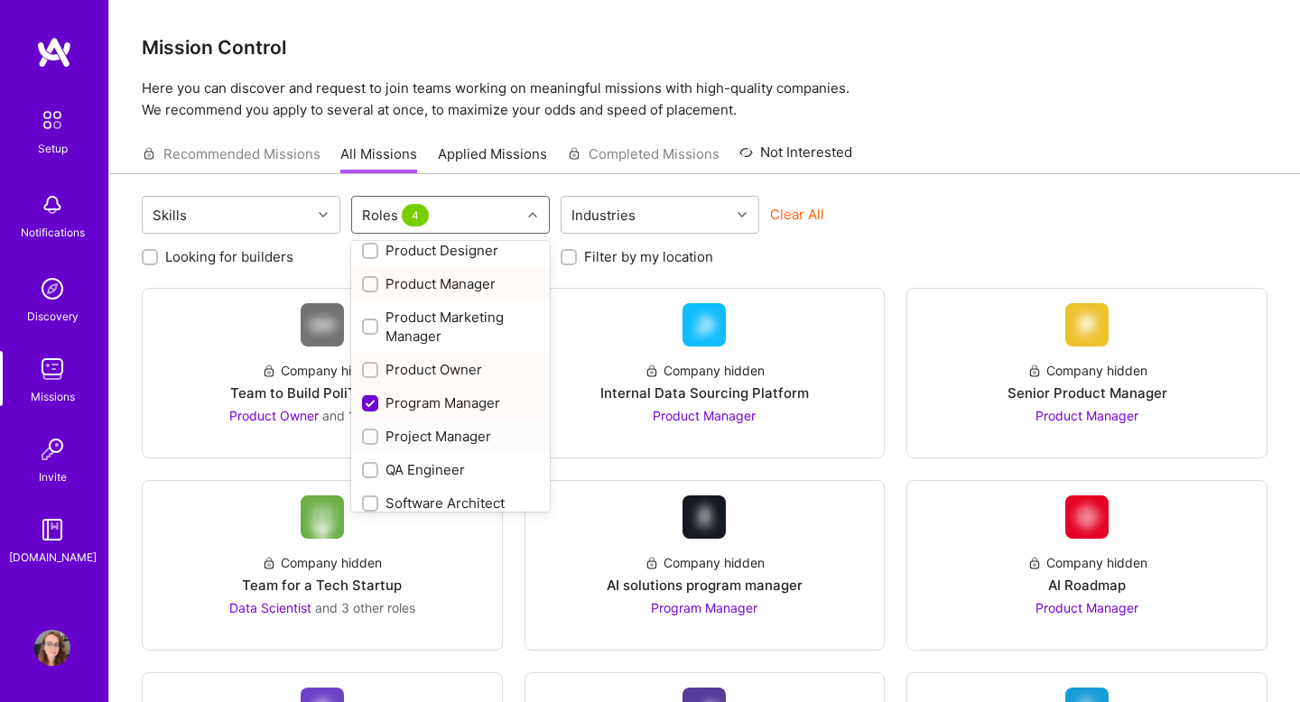
click at [429, 438] on div "Project Manager" at bounding box center [450, 436] width 177 height 19
checkbox input "true"
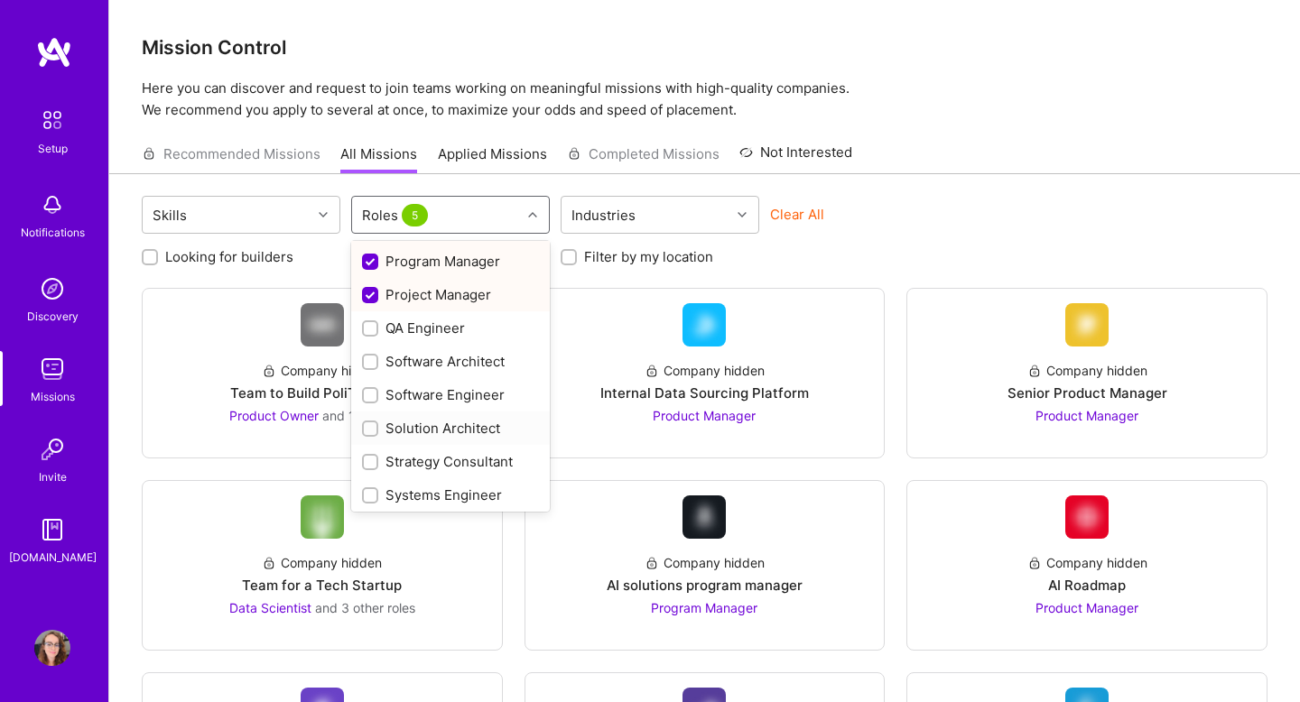
scroll to position [862, 0]
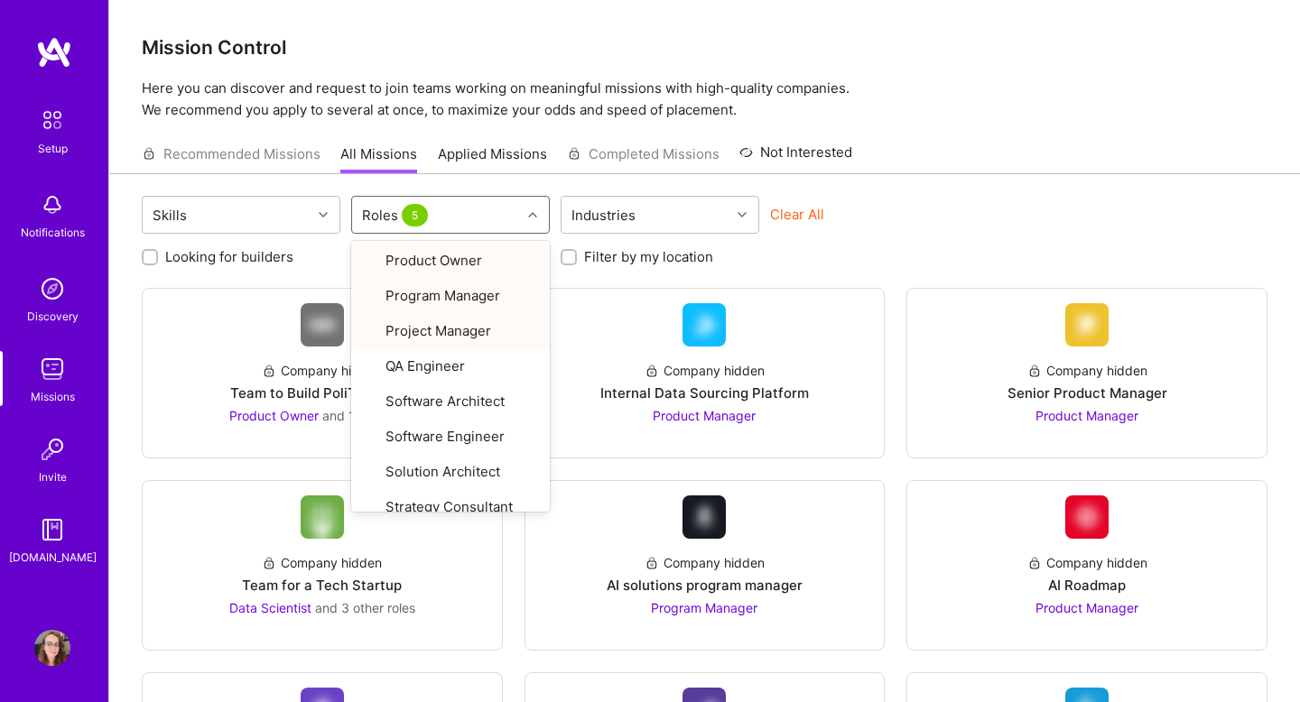
click at [959, 138] on div "Recommended Missions All Missions Applied Missions Completed Missions Not Inter…" at bounding box center [705, 154] width 1126 height 39
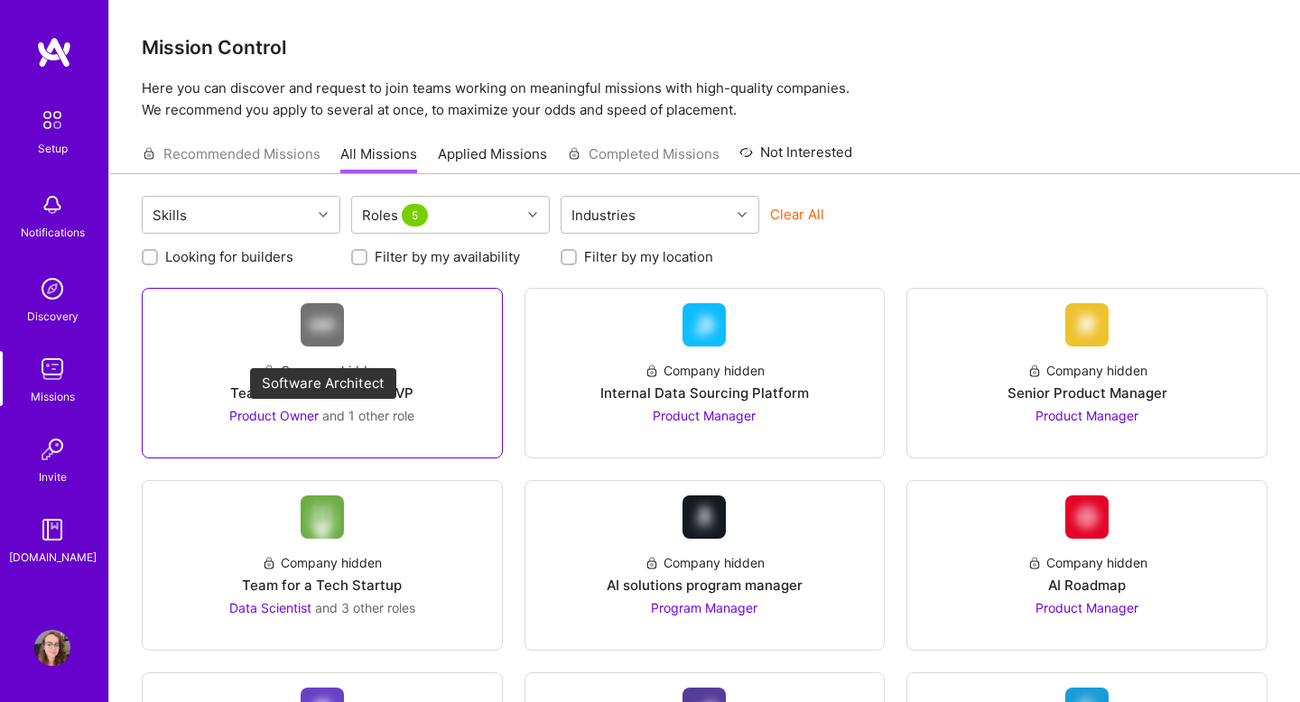
click at [305, 423] on span "Product Owner" at bounding box center [273, 415] width 89 height 15
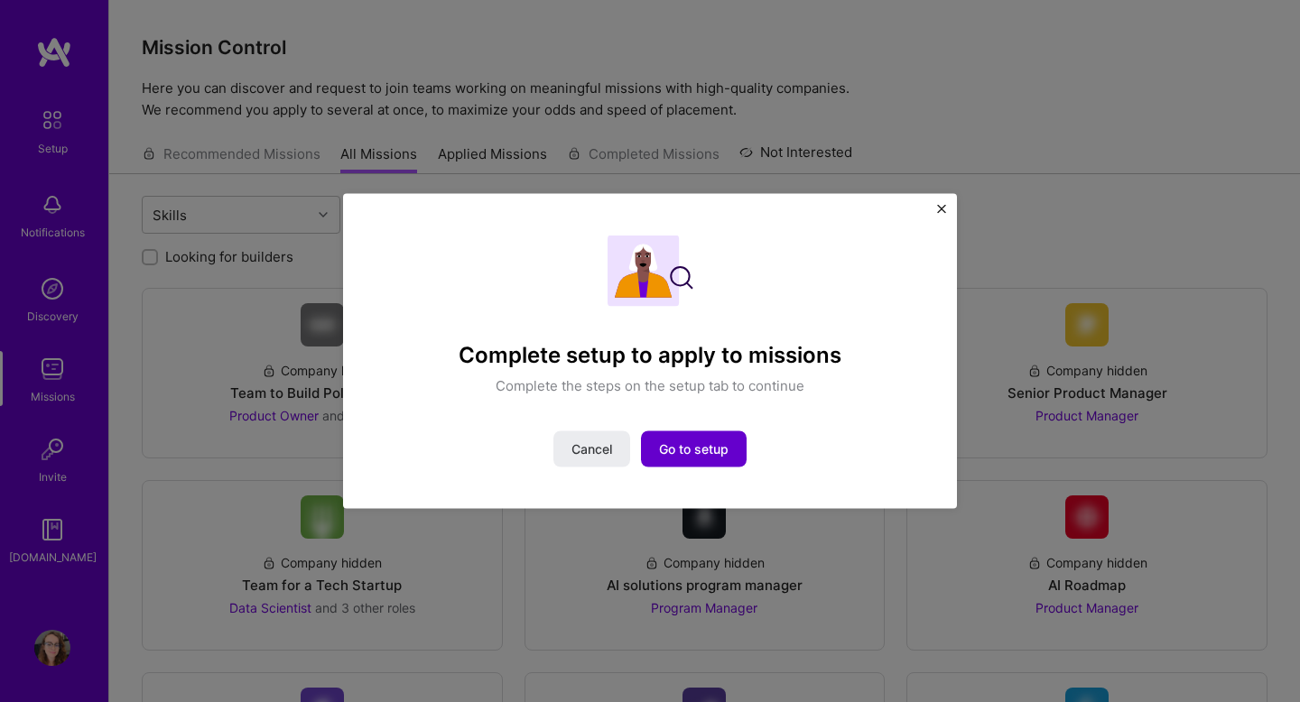
click at [700, 443] on span "Go to setup" at bounding box center [694, 449] width 70 height 18
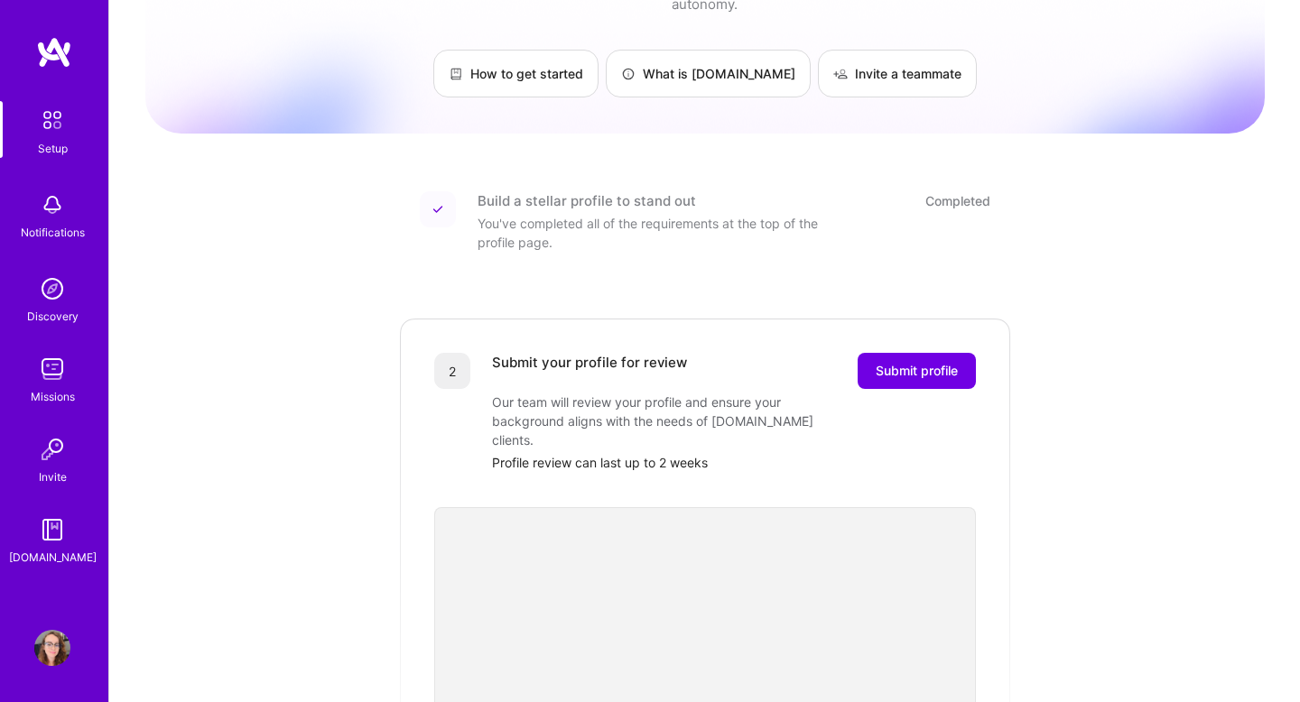
scroll to position [101, 0]
click at [912, 361] on span "Submit profile" at bounding box center [917, 370] width 82 height 18
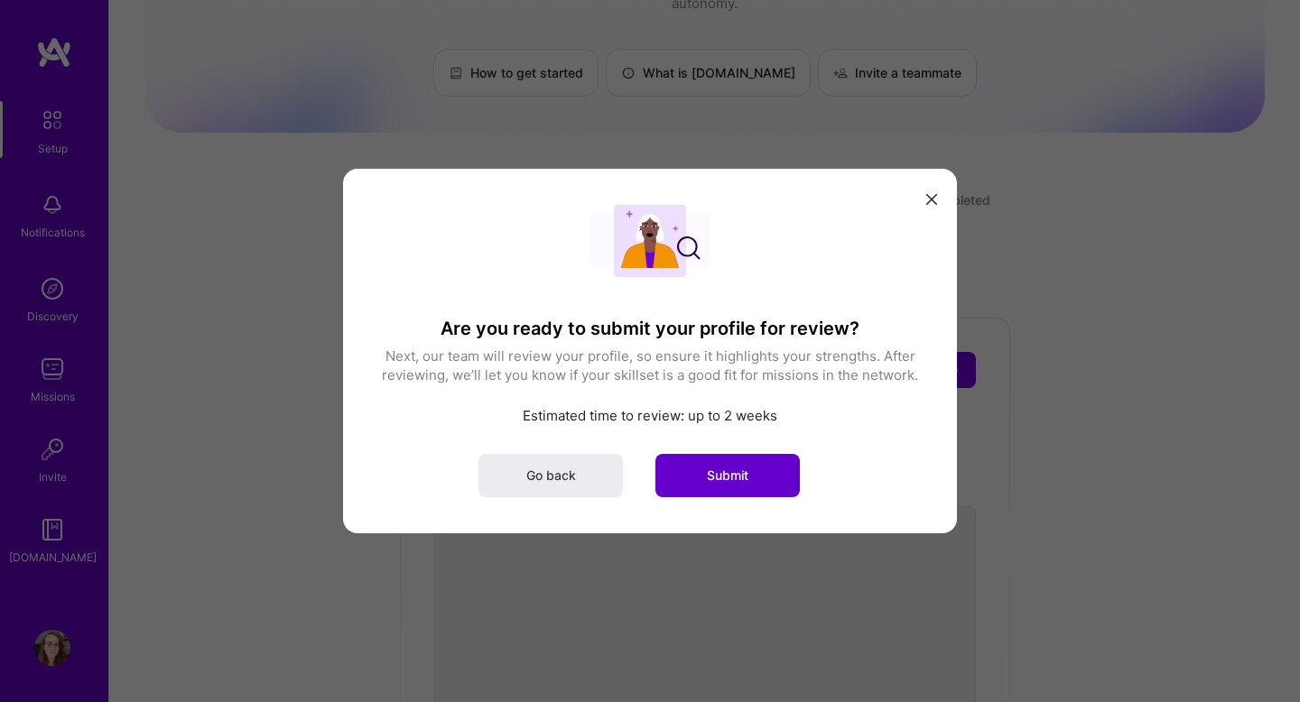
click at [717, 478] on span "Submit" at bounding box center [728, 476] width 42 height 18
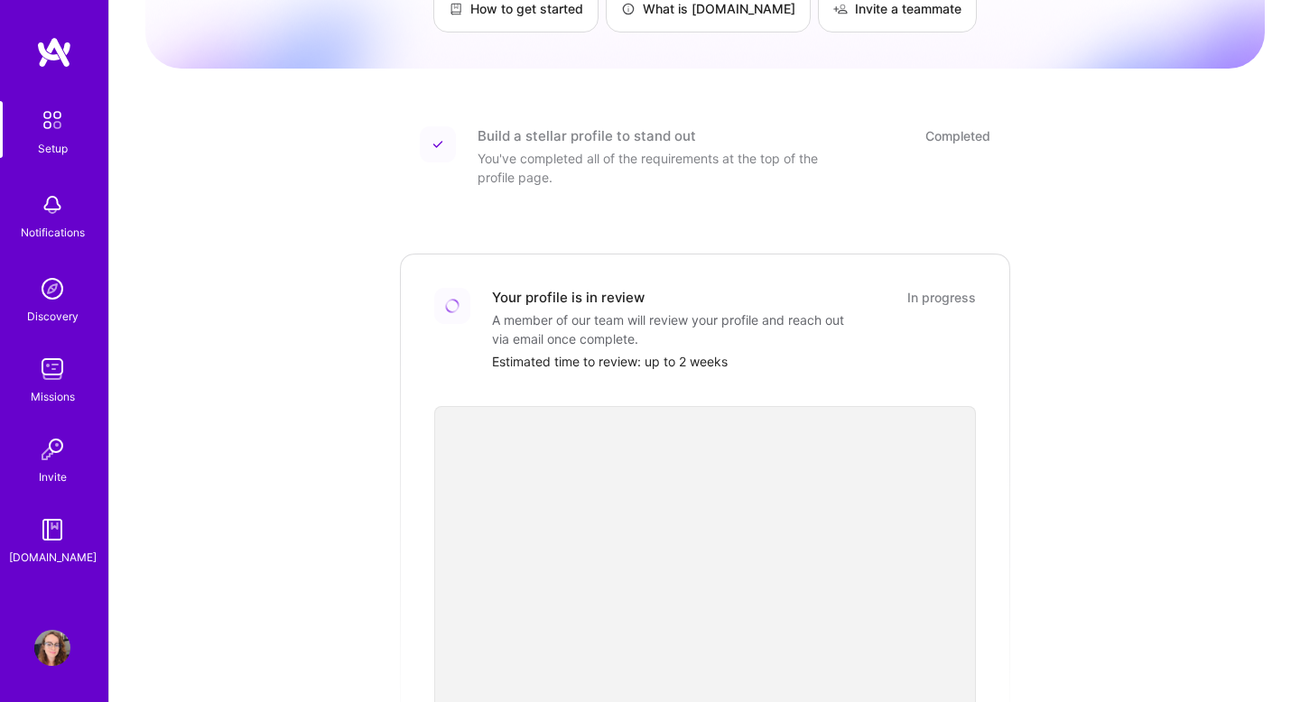
scroll to position [166, 0]
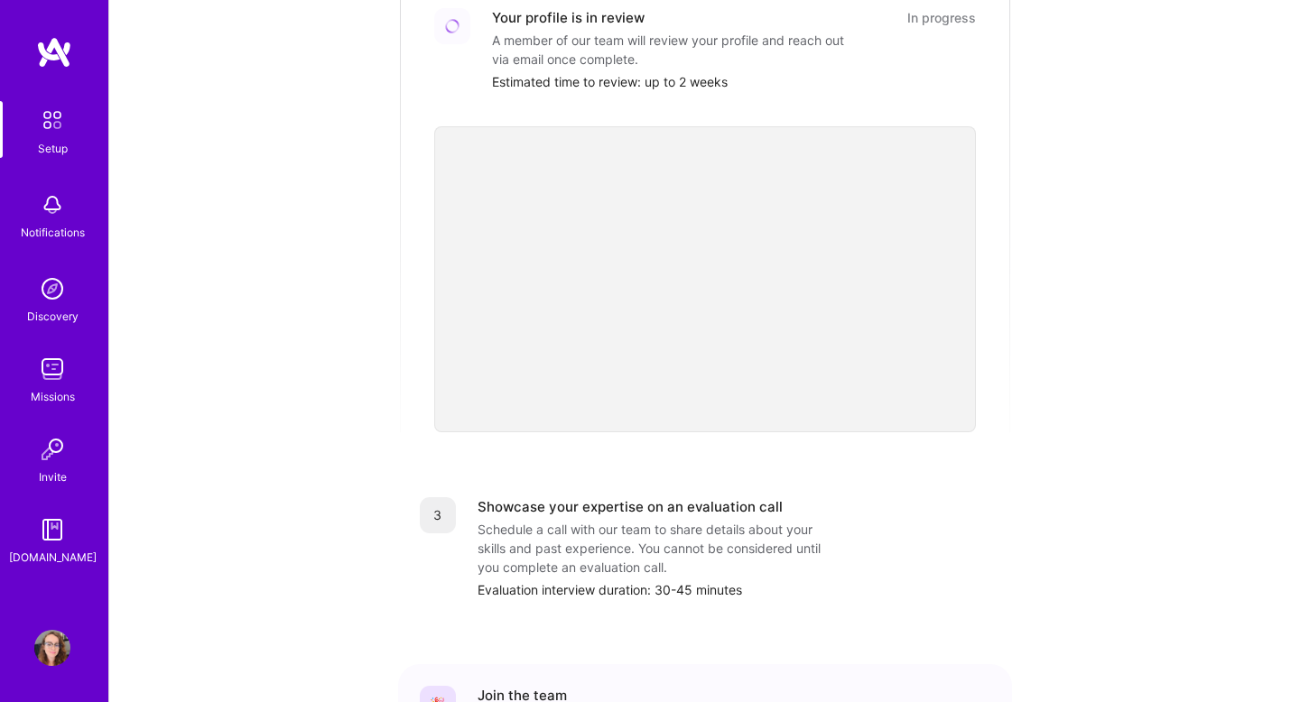
scroll to position [610, 0]
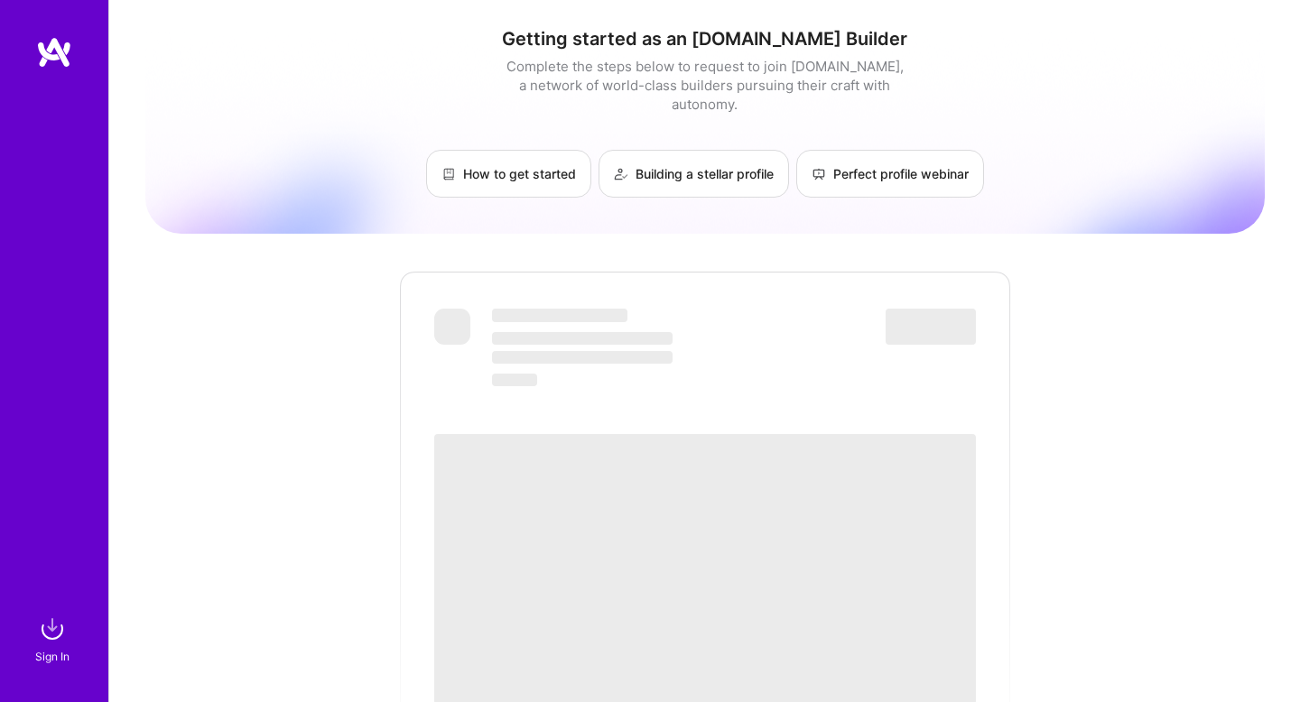
scroll to position [593, 0]
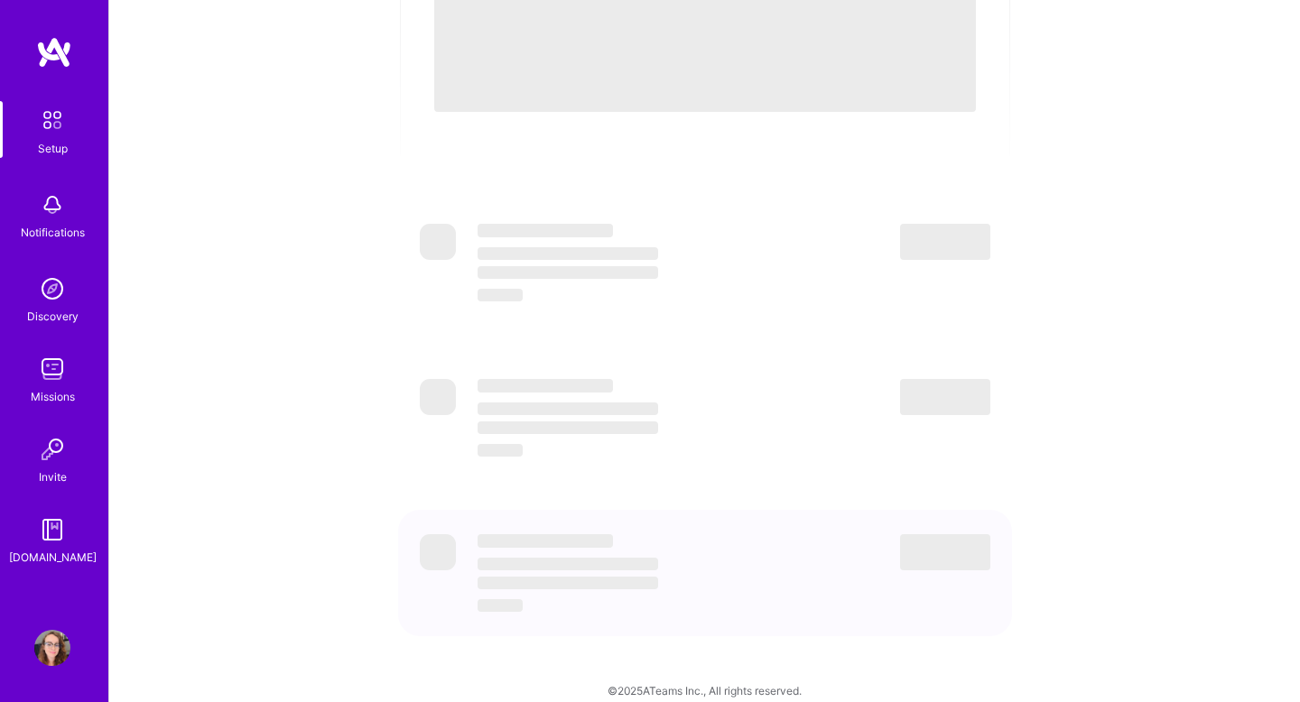
click at [1195, 114] on div "Getting started as an [DOMAIN_NAME] Builder Complete the steps below to request…" at bounding box center [704, 64] width 1119 height 1288
